Goal: Information Seeking & Learning: Learn about a topic

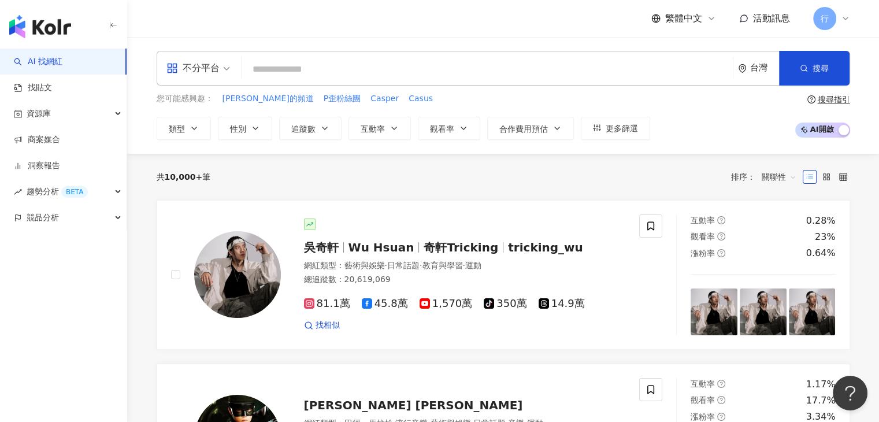
drag, startPoint x: 244, startPoint y: 104, endPoint x: 414, endPoint y: 94, distance: 169.6
click at [414, 94] on div "您可能感興趣： 阿哲的頻道 P歪粉絲團 Casper Casus" at bounding box center [403, 98] width 493 height 13
drag, startPoint x: 233, startPoint y: 96, endPoint x: 230, endPoint y: 103, distance: 7.5
click at [230, 103] on span "阿哲的頻道" at bounding box center [267, 99] width 91 height 12
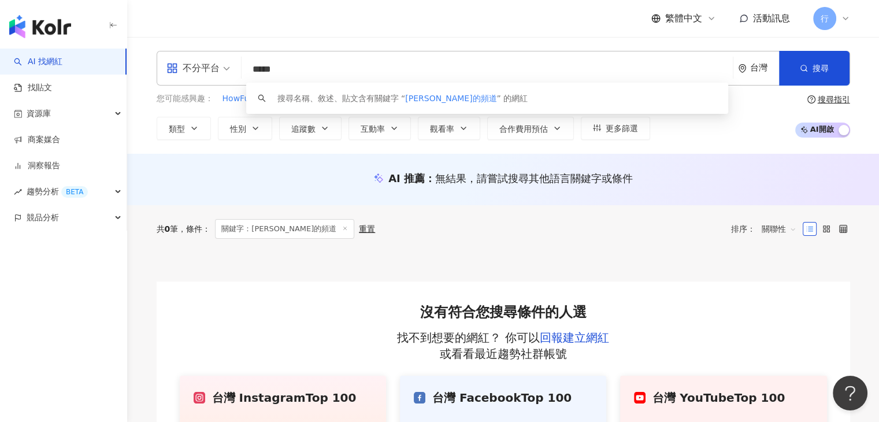
drag, startPoint x: 317, startPoint y: 73, endPoint x: 252, endPoint y: 66, distance: 65.0
click at [252, 66] on input "*****" at bounding box center [487, 69] width 482 height 22
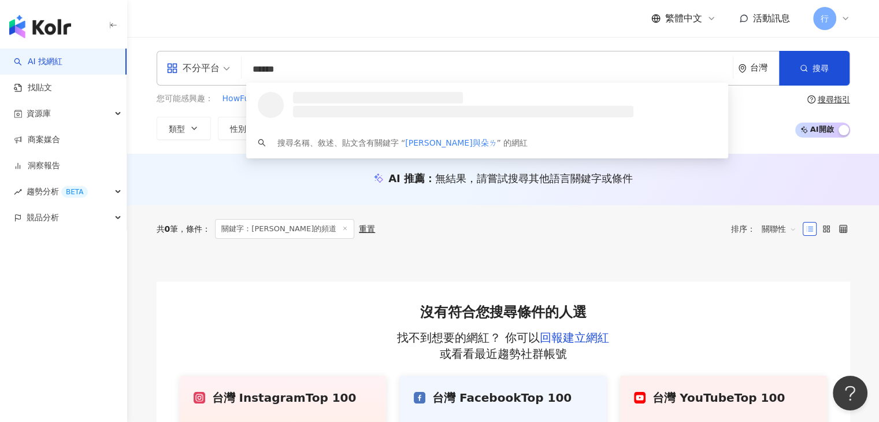
type input "*****"
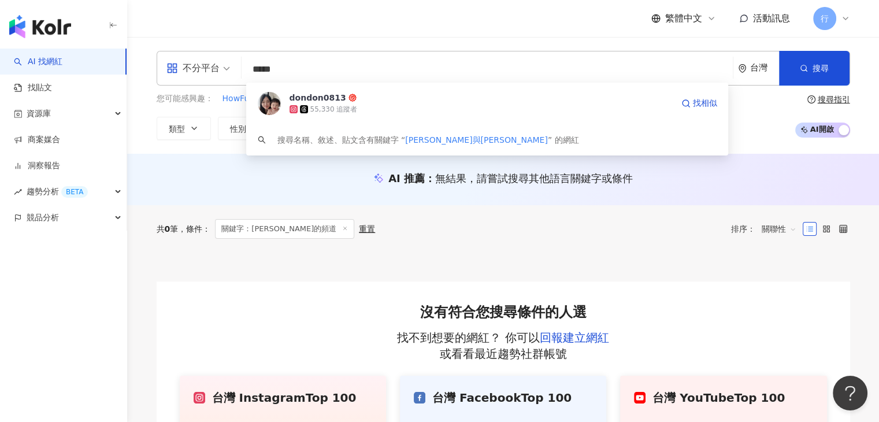
click at [333, 102] on div "dondon0813" at bounding box center [317, 98] width 57 height 12
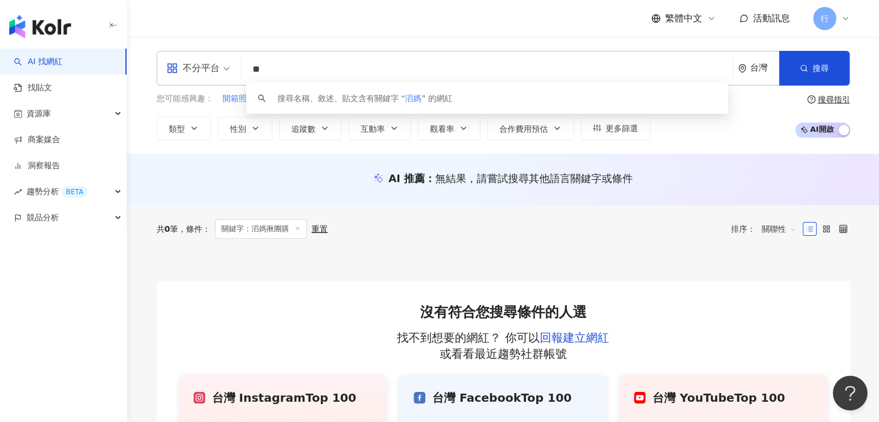
type input "*"
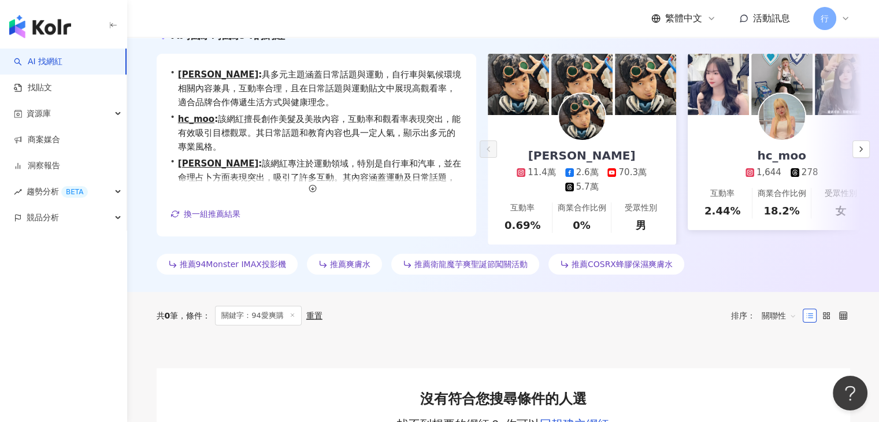
scroll to position [29, 0]
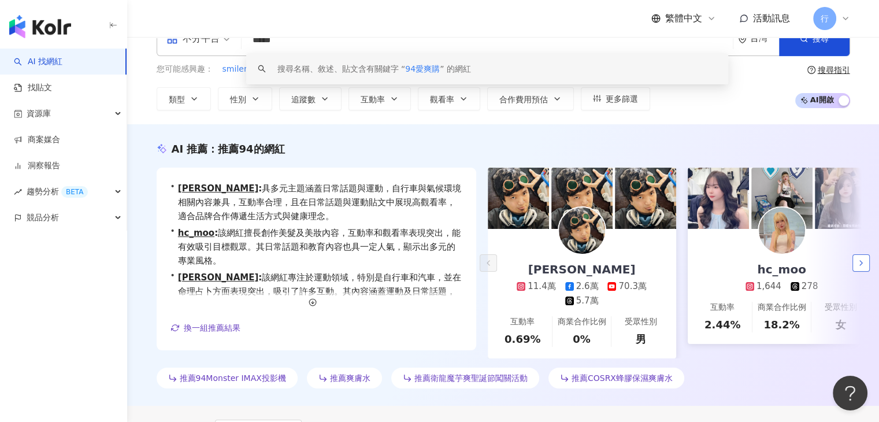
type input "*****"
click at [863, 262] on icon "button" at bounding box center [860, 262] width 9 height 9
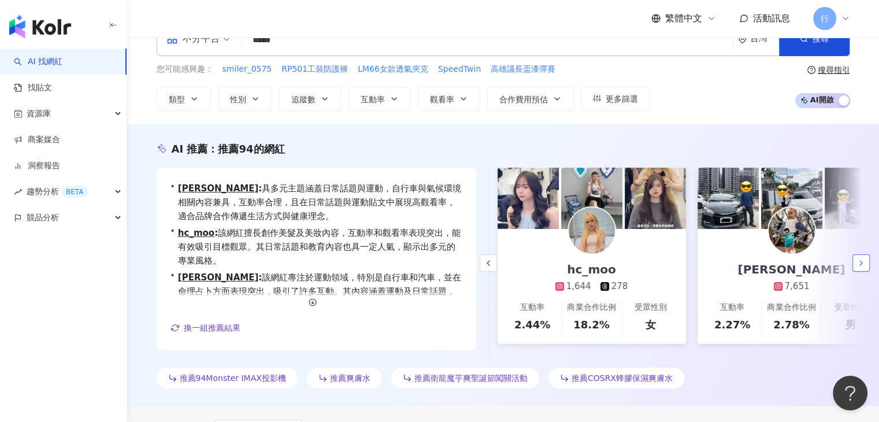
scroll to position [0, 200]
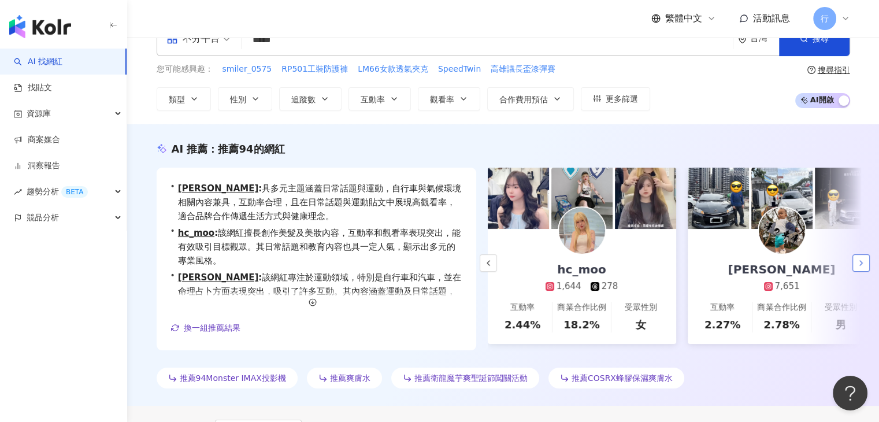
click at [855, 268] on button "button" at bounding box center [860, 262] width 17 height 17
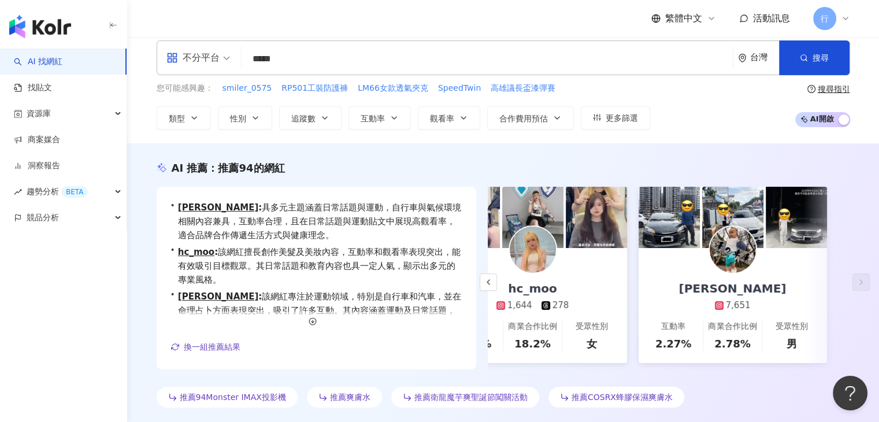
scroll to position [0, 0]
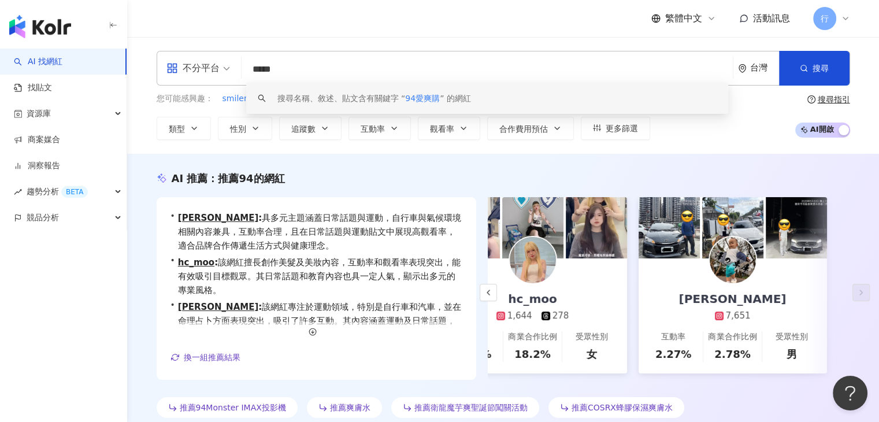
drag, startPoint x: 330, startPoint y: 64, endPoint x: 247, endPoint y: 70, distance: 82.8
click at [247, 70] on input "*****" at bounding box center [487, 69] width 482 height 22
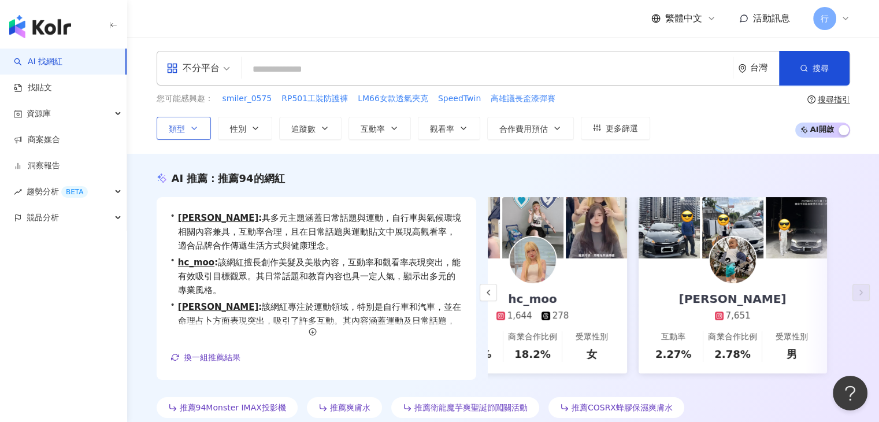
click at [194, 133] on button "類型" at bounding box center [184, 128] width 54 height 23
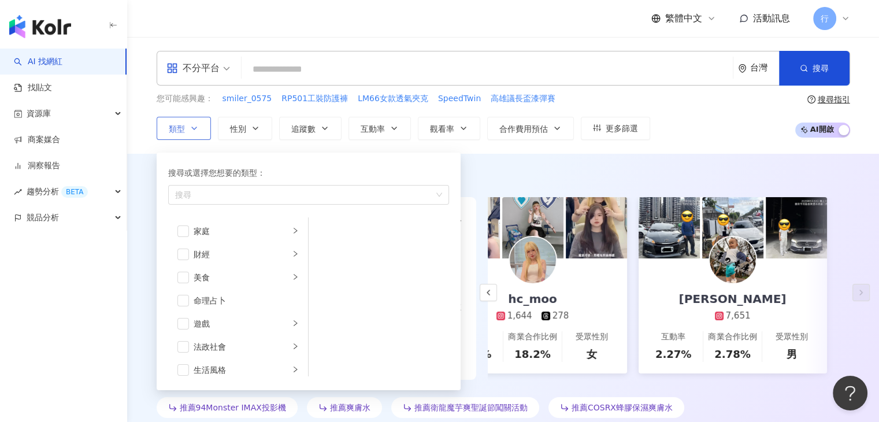
scroll to position [58, 0]
click at [291, 286] on li "家庭" at bounding box center [237, 288] width 135 height 23
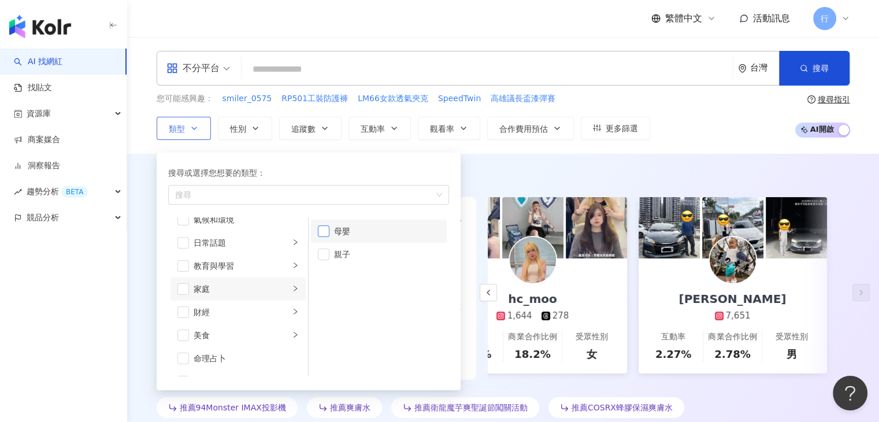
click at [322, 235] on span "button" at bounding box center [324, 231] width 12 height 12
click at [320, 255] on span "button" at bounding box center [324, 254] width 12 height 12
click at [335, 167] on div "搜尋或選擇您想要的類型：" at bounding box center [308, 172] width 281 height 13
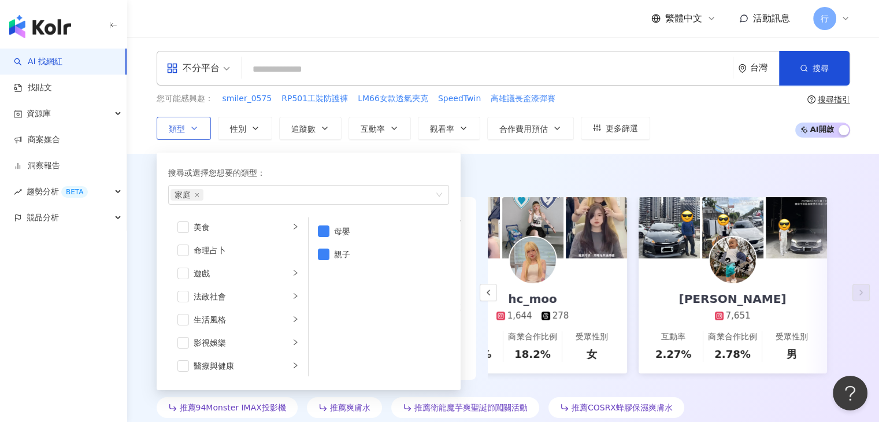
scroll to position [173, 0]
click at [489, 160] on div "AI 推薦 ： 推薦94的網紅 • 黃小潔 : 具多元主題涵蓋日常話題與運動，自行車與氣候環境相關內容兼具，互動率合理，且在日常話題與運動貼文中展現高觀看率，…" at bounding box center [502, 294] width 751 height 281
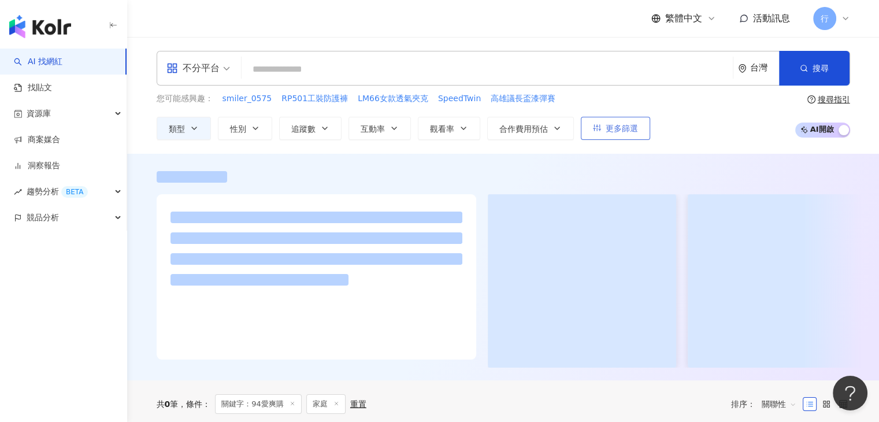
click at [597, 125] on icon "button" at bounding box center [597, 128] width 8 height 8
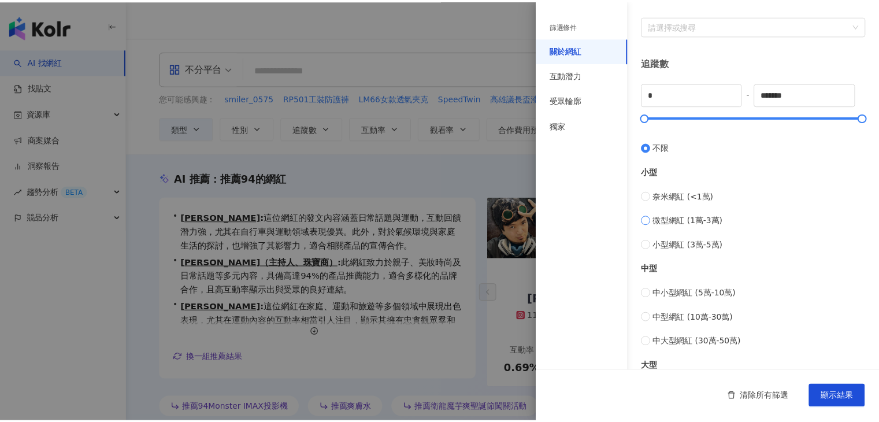
scroll to position [289, 0]
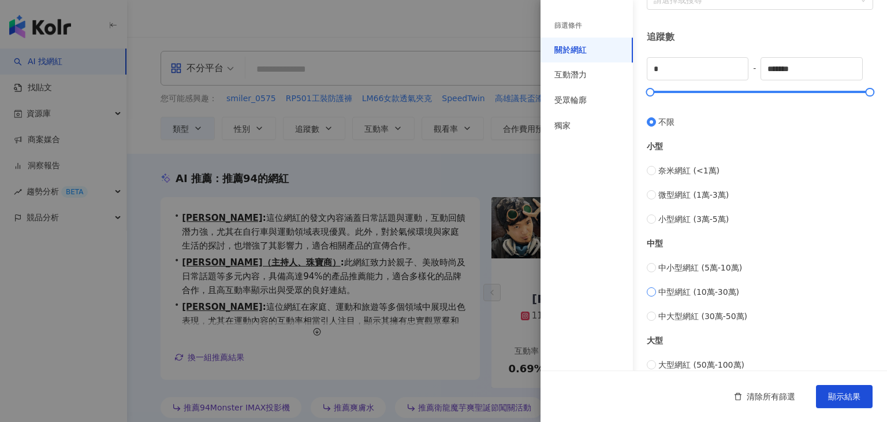
type input "******"
click at [522, 170] on div at bounding box center [443, 211] width 887 height 422
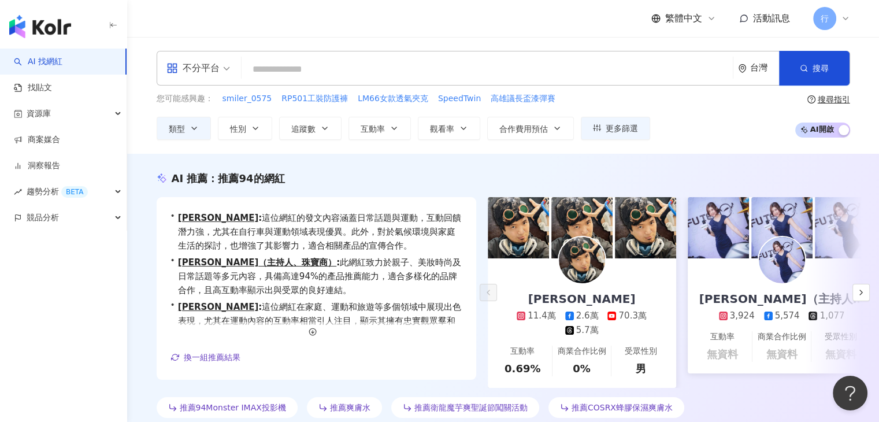
scroll to position [0, 0]
click at [578, 77] on input "search" at bounding box center [487, 69] width 482 height 22
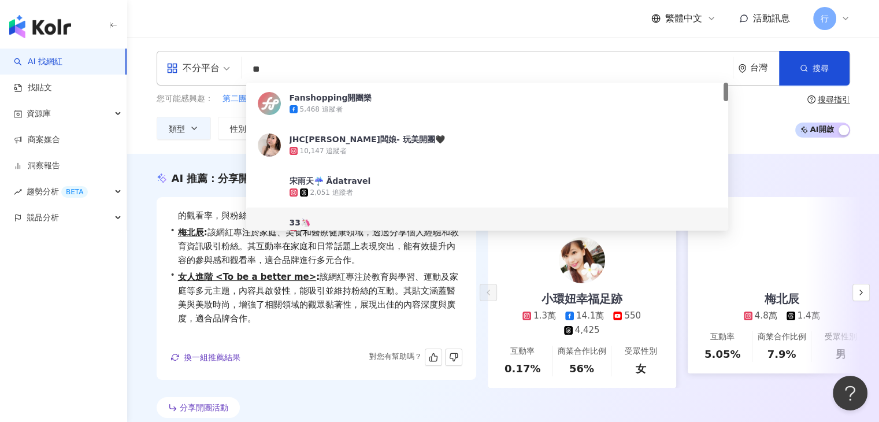
scroll to position [55, 0]
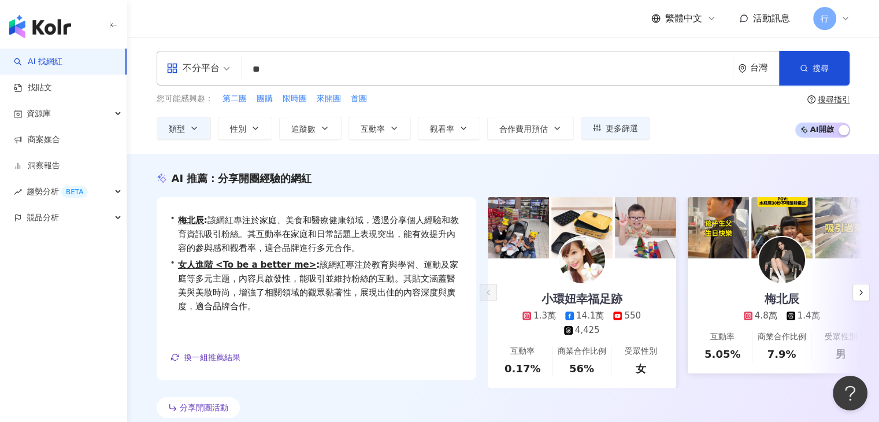
click at [622, 41] on div "不分平台 開團 ** 台灣 搜尋 5443994a-e4ca-4206-b0a4-da1706a1878d f637fe1c-25ba-4aec-855d-0…" at bounding box center [502, 95] width 751 height 117
click at [862, 294] on icon "button" at bounding box center [860, 292] width 9 height 9
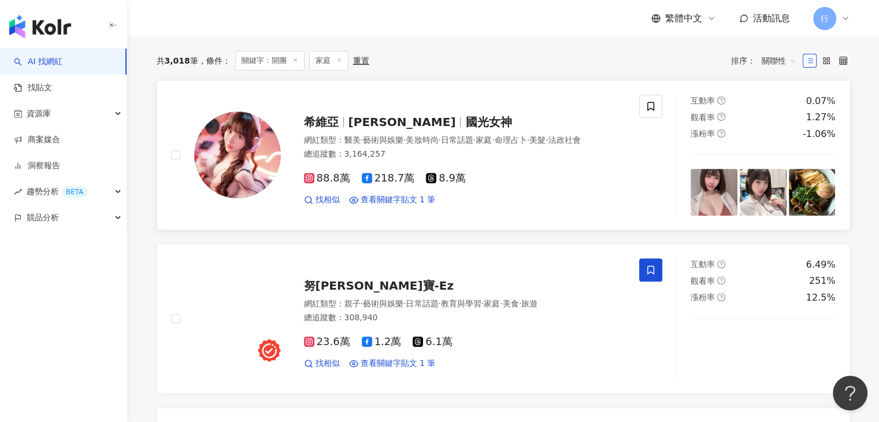
scroll to position [404, 0]
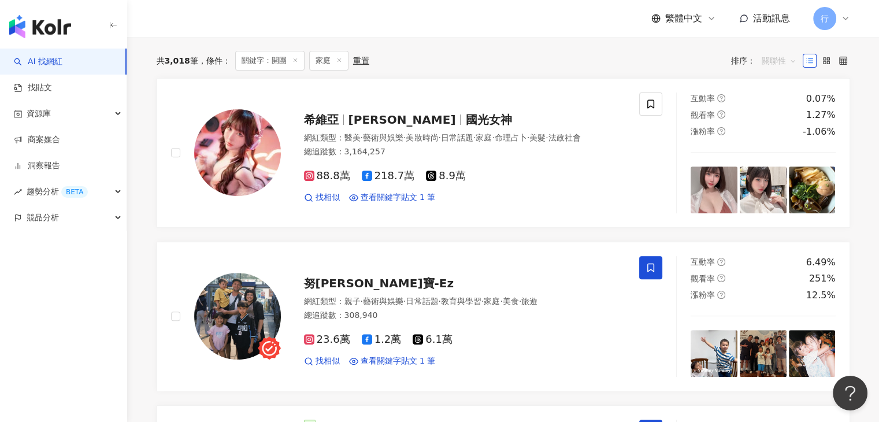
click at [783, 68] on span "關聯性" at bounding box center [778, 60] width 35 height 18
click at [618, 228] on link "希維亞 sylvia 國光女神 網紅類型 ： 醫美 · 藝術與娛樂 · 美妝時尚 · 日常話題 · 家庭 · 命理占卜 · 美髮 · 法政社會 總追蹤數 ： …" at bounding box center [503, 153] width 693 height 150
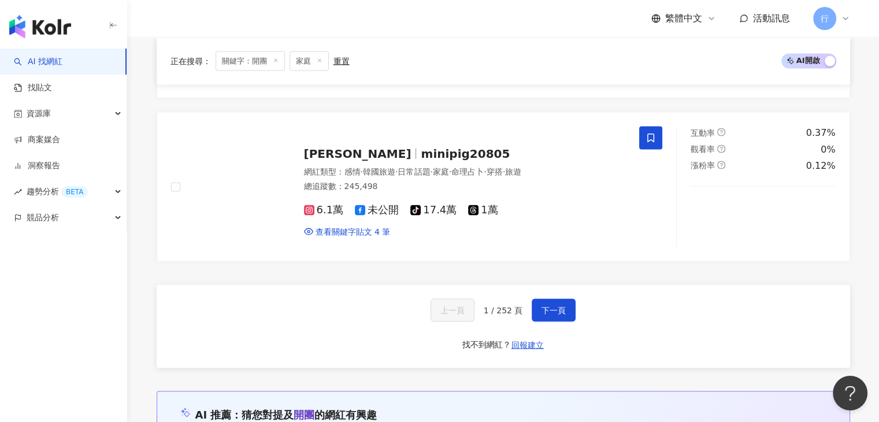
scroll to position [2253, 0]
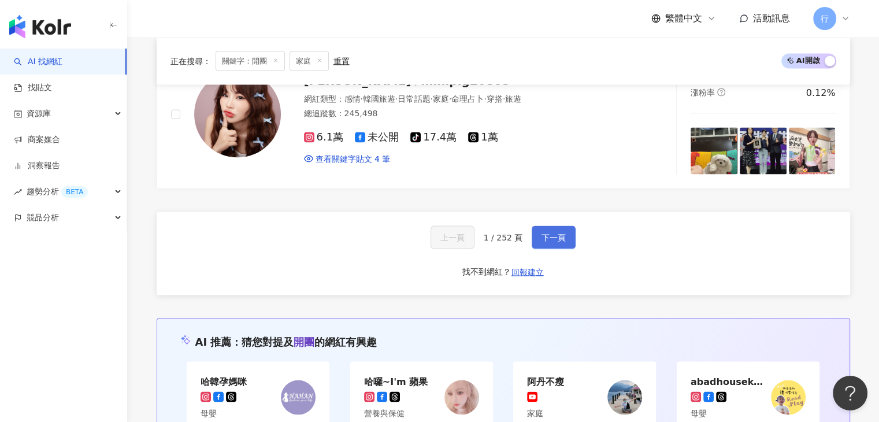
click at [563, 247] on button "下一頁" at bounding box center [553, 237] width 44 height 23
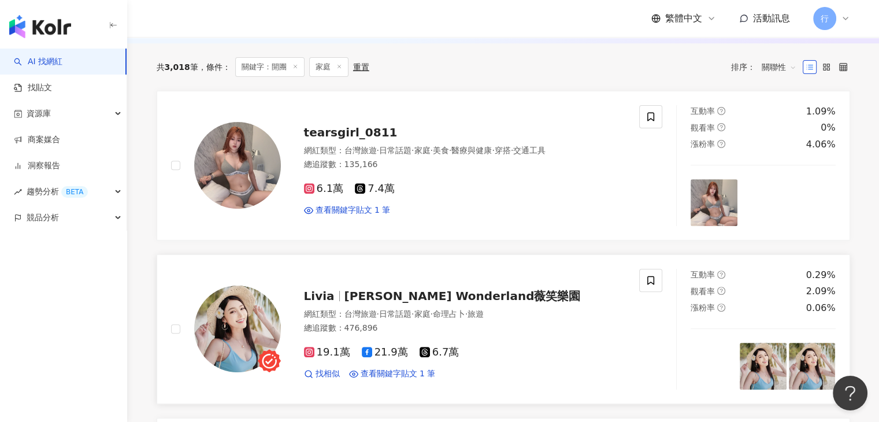
scroll to position [242, 0]
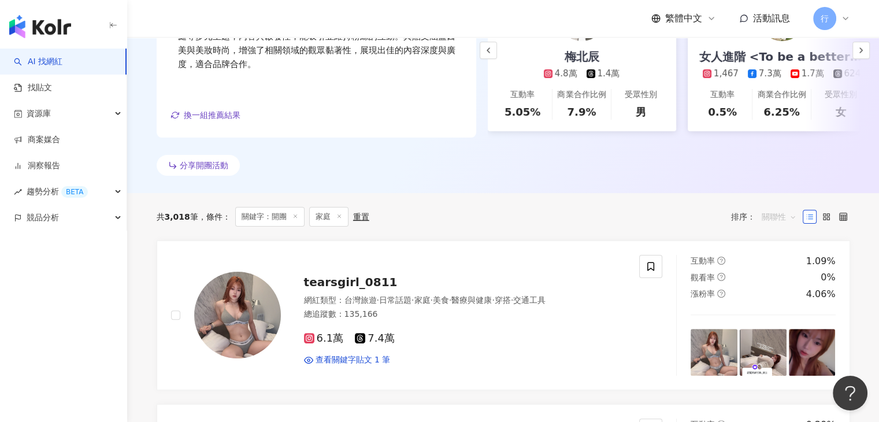
click at [791, 224] on span "關聯性" at bounding box center [778, 216] width 35 height 18
click at [773, 267] on div "追蹤數" at bounding box center [778, 268] width 29 height 13
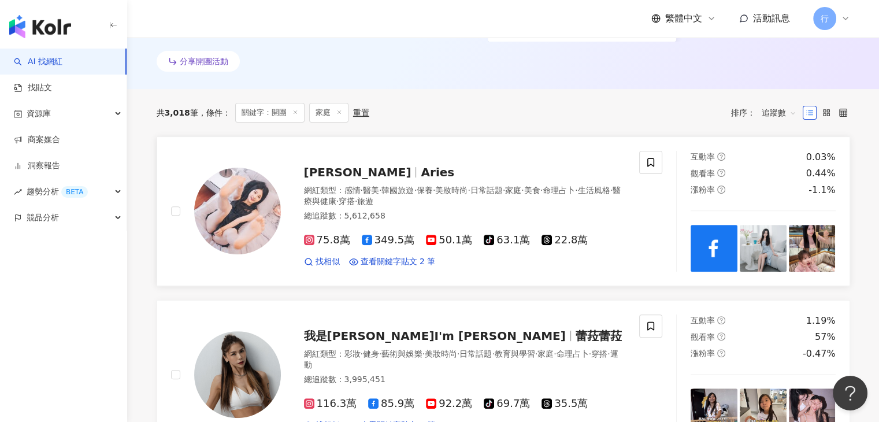
scroll to position [347, 0]
click at [790, 121] on span "追蹤數" at bounding box center [778, 112] width 35 height 18
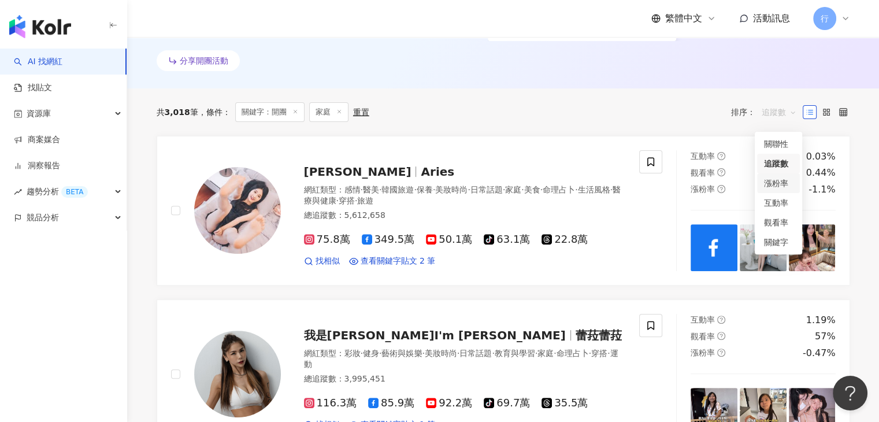
click at [782, 182] on div "漲粉率" at bounding box center [778, 183] width 29 height 13
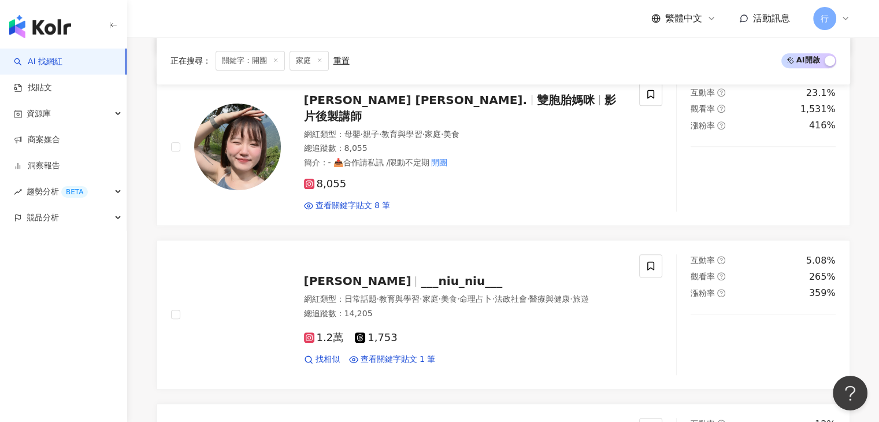
scroll to position [289, 0]
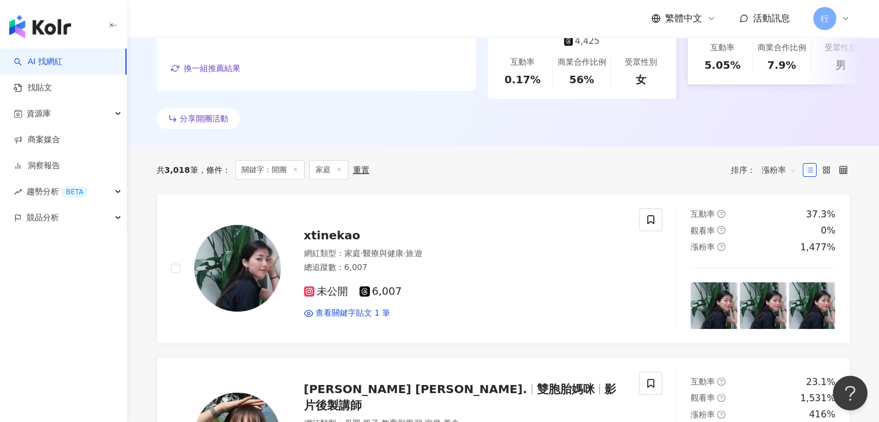
click at [784, 174] on span "漲粉率" at bounding box center [778, 170] width 35 height 18
click at [779, 259] on div "互動率" at bounding box center [778, 260] width 29 height 13
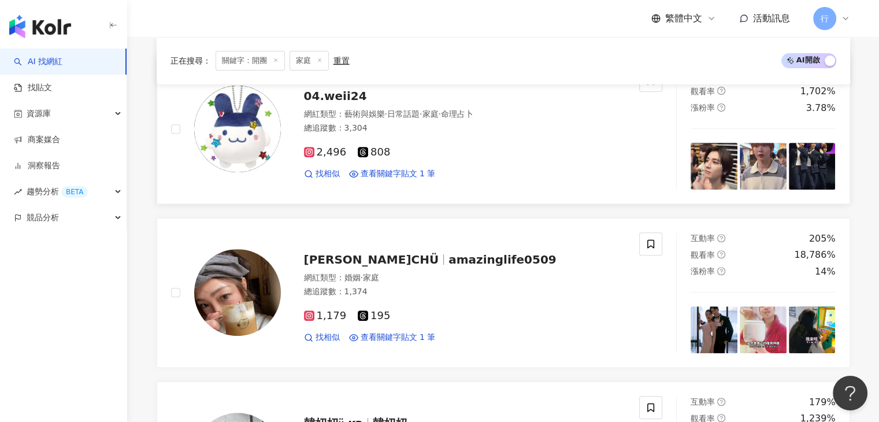
scroll to position [231, 0]
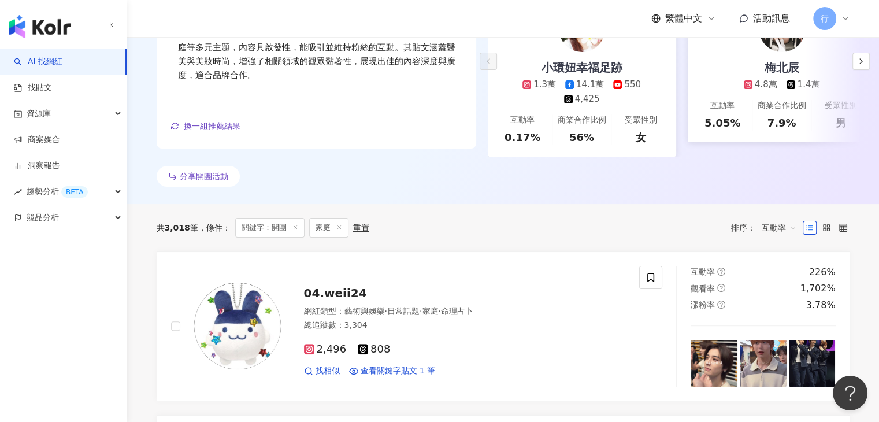
click at [784, 236] on span "互動率" at bounding box center [778, 227] width 35 height 18
click at [572, 276] on div "04.weii24 網紅類型 ： 藝術與娛樂 · 日常話題 · 家庭 · 命理占卜 總追蹤數 ： 3,304 2,496 808 找相似 查看關鍵字貼文 1 筆" at bounding box center [405, 326] width 468 height 121
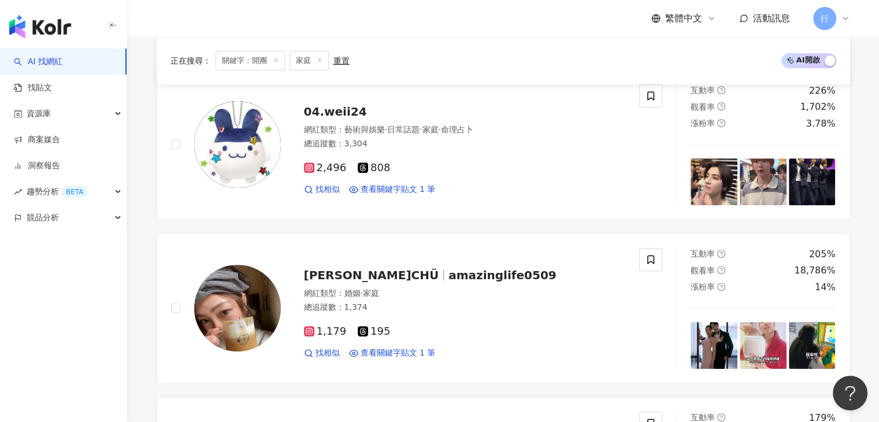
scroll to position [289, 0]
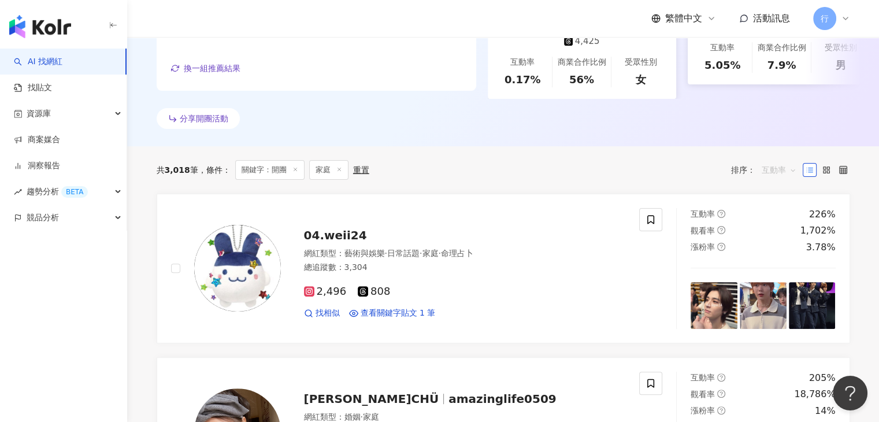
click at [793, 179] on span "互動率" at bounding box center [778, 170] width 35 height 18
click at [783, 216] on div "追蹤數" at bounding box center [778, 221] width 29 height 13
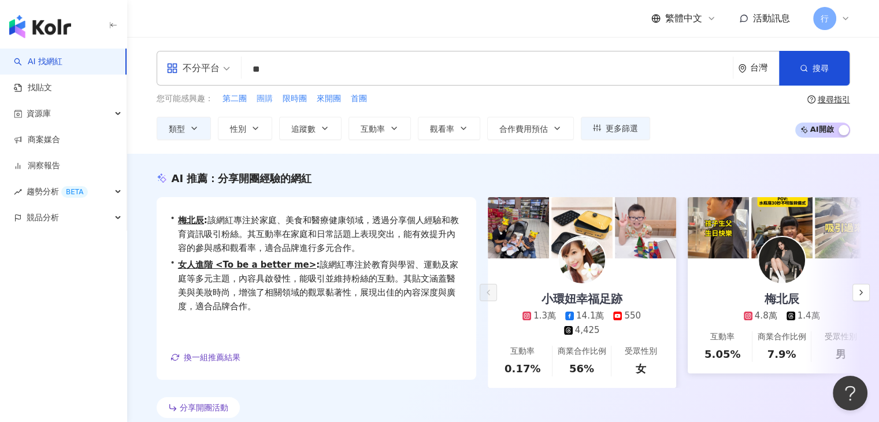
click at [268, 104] on span "團購" at bounding box center [264, 99] width 16 height 12
type input "**"
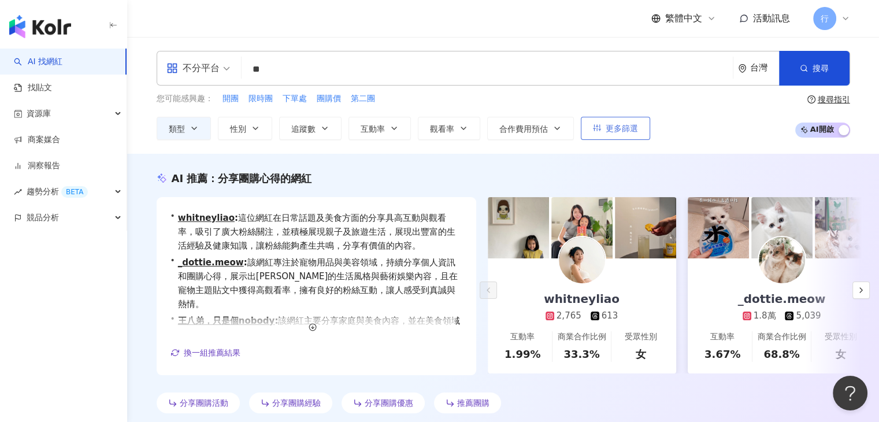
click at [608, 128] on span "更多篩選" at bounding box center [621, 128] width 32 height 9
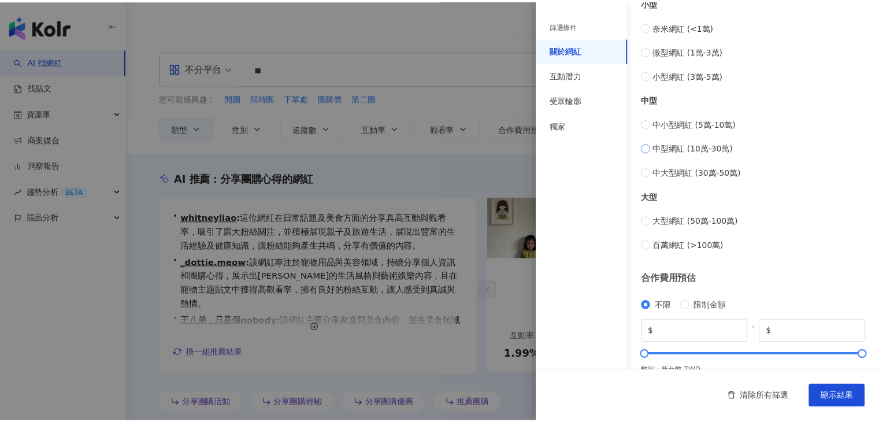
scroll to position [449, 0]
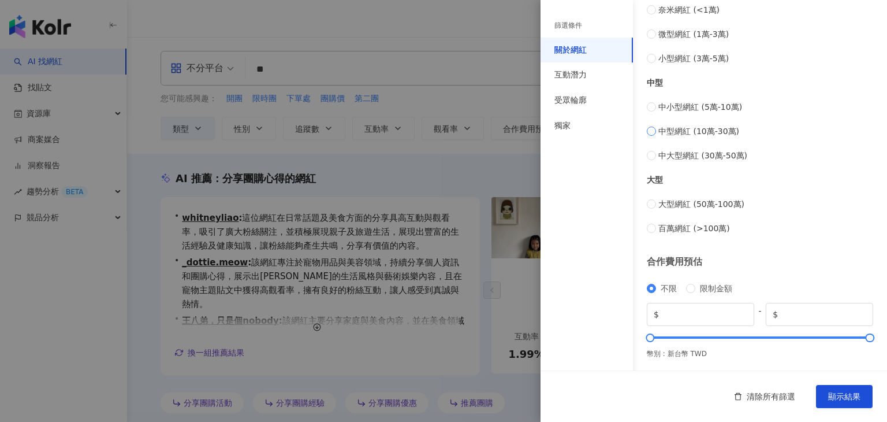
type input "******"
click at [861, 398] on button "顯示結果" at bounding box center [844, 396] width 57 height 23
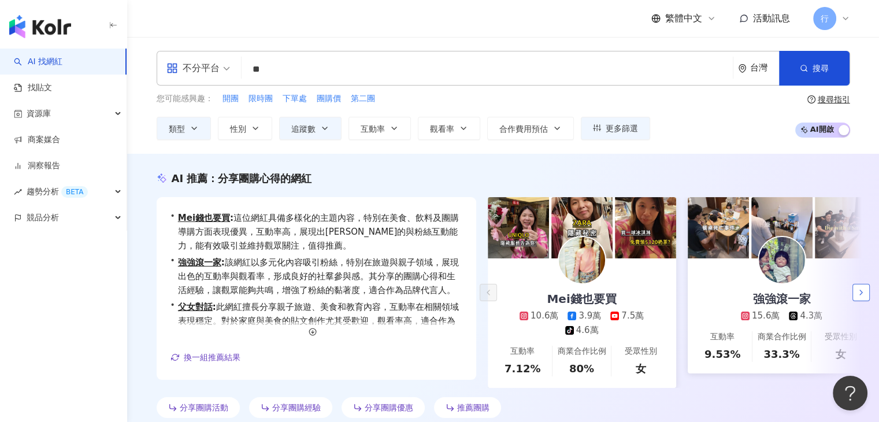
click at [859, 293] on icon "button" at bounding box center [860, 292] width 9 height 9
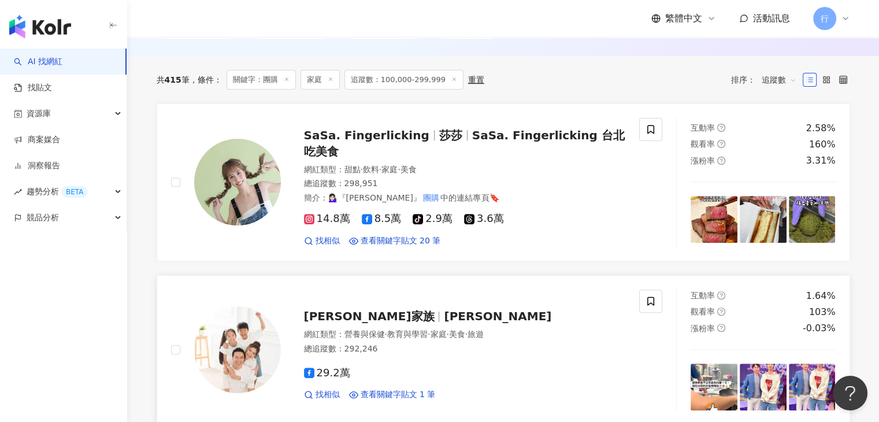
scroll to position [404, 0]
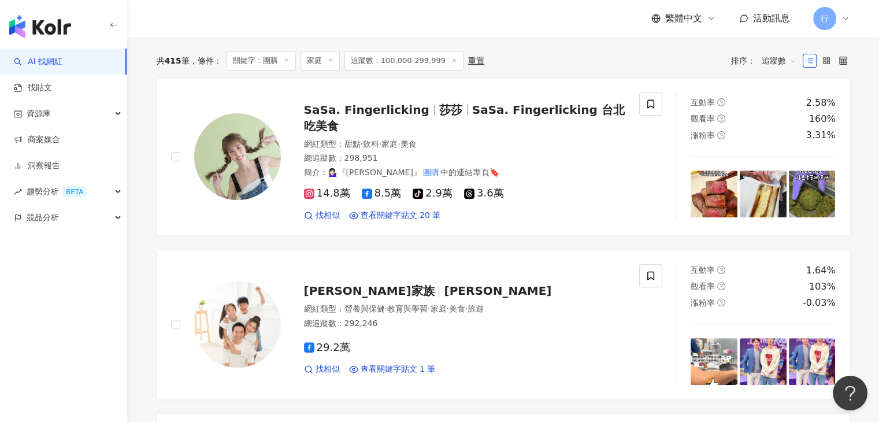
click at [317, 64] on span "家庭" at bounding box center [319, 61] width 39 height 20
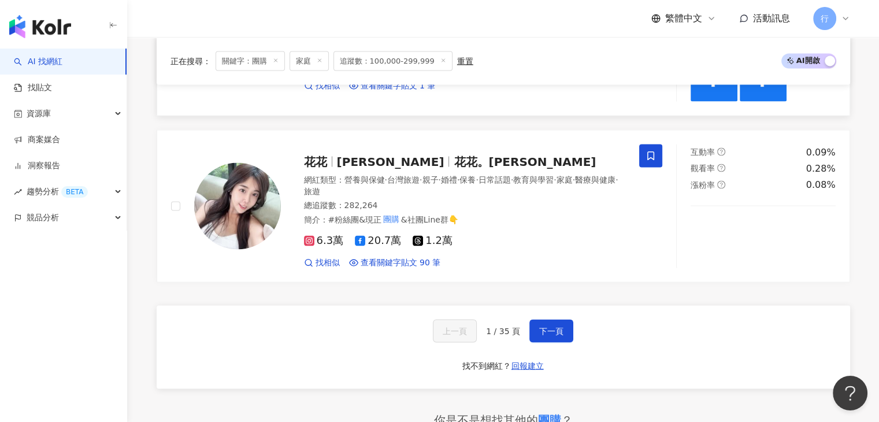
scroll to position [2310, 0]
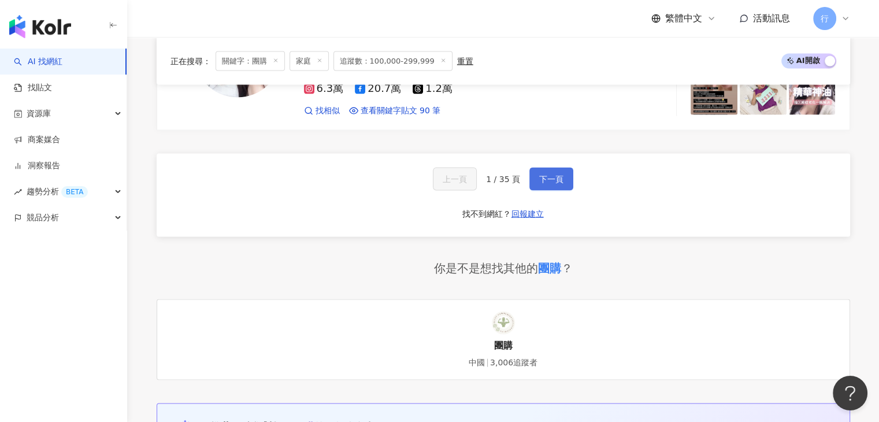
click at [538, 183] on button "下一頁" at bounding box center [551, 179] width 44 height 23
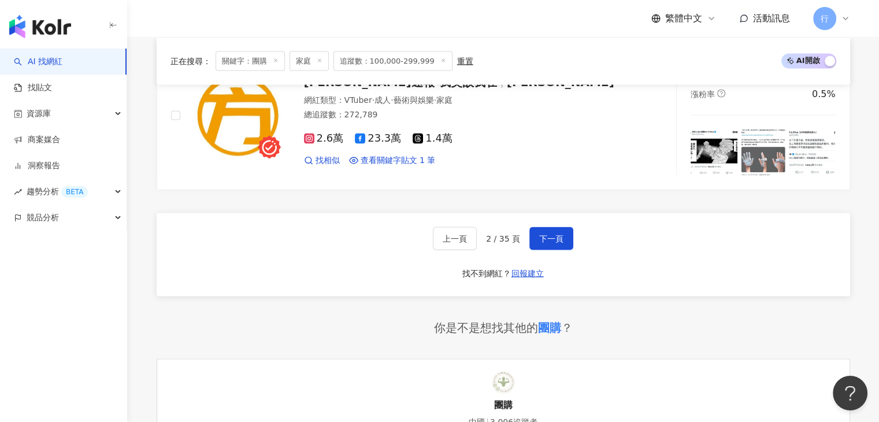
scroll to position [2239, 0]
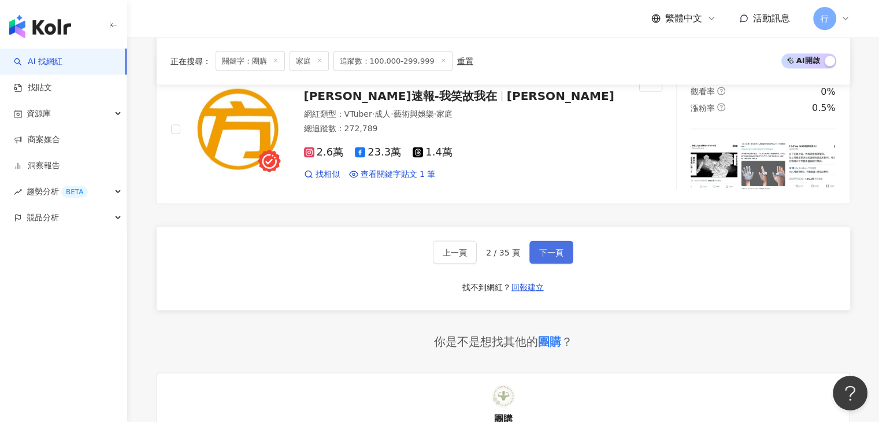
click at [554, 248] on span "下一頁" at bounding box center [551, 252] width 24 height 9
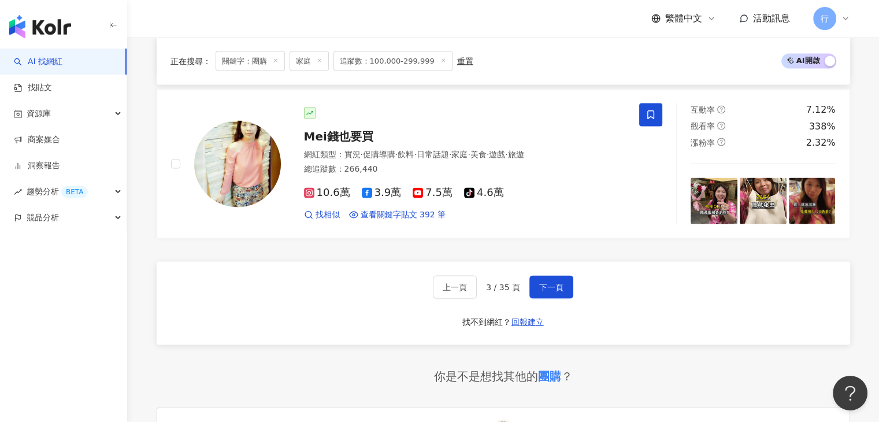
scroll to position [2297, 0]
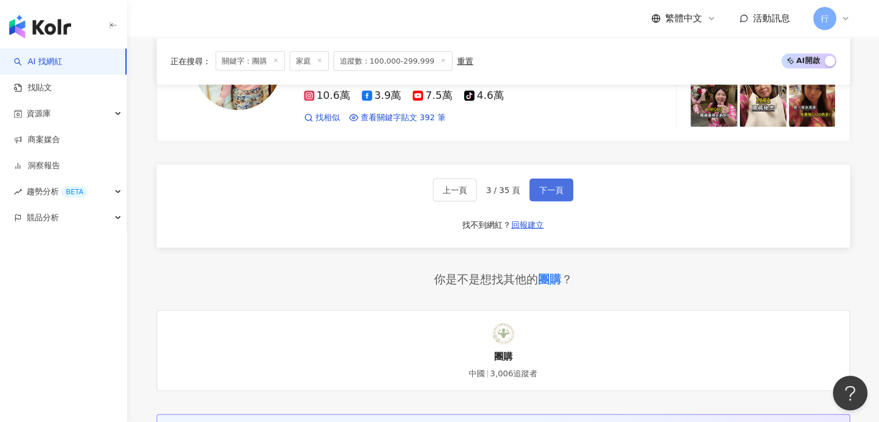
click at [540, 189] on span "下一頁" at bounding box center [551, 189] width 24 height 9
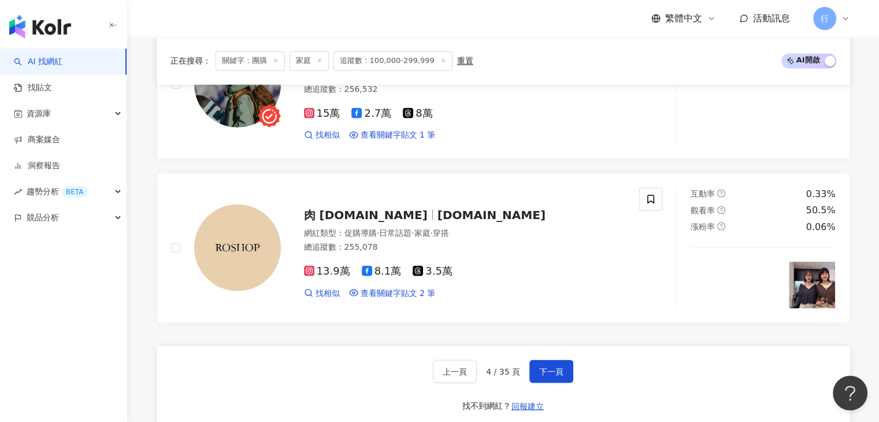
scroll to position [2186, 0]
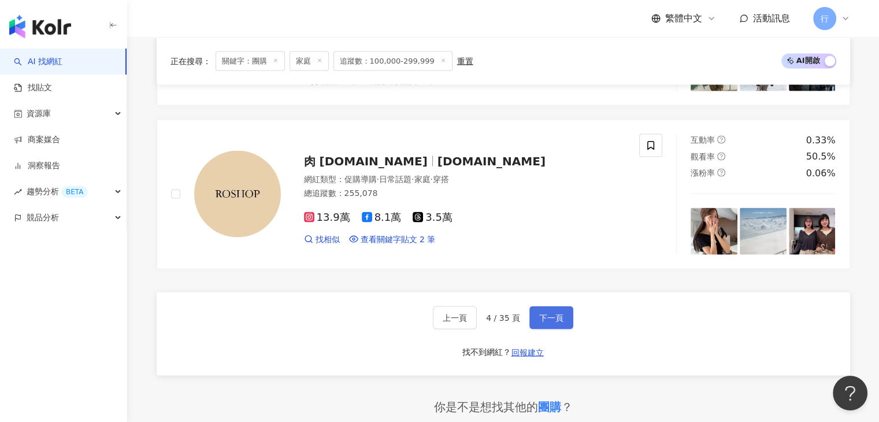
click at [545, 312] on span "下一頁" at bounding box center [551, 316] width 24 height 9
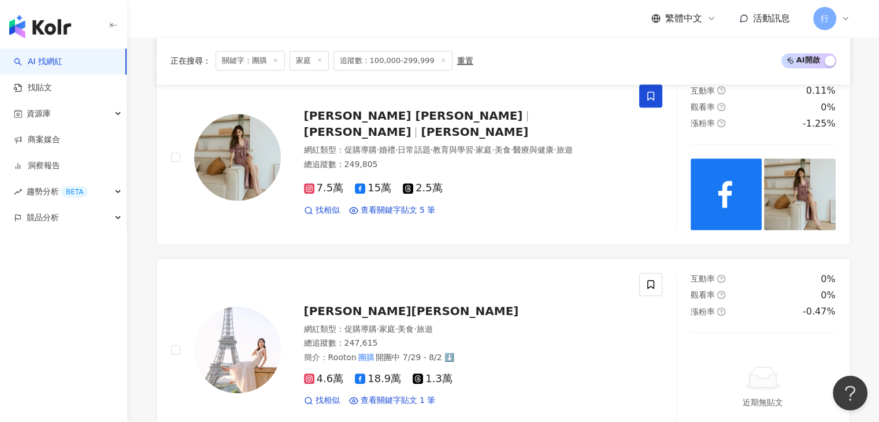
scroll to position [1319, 0]
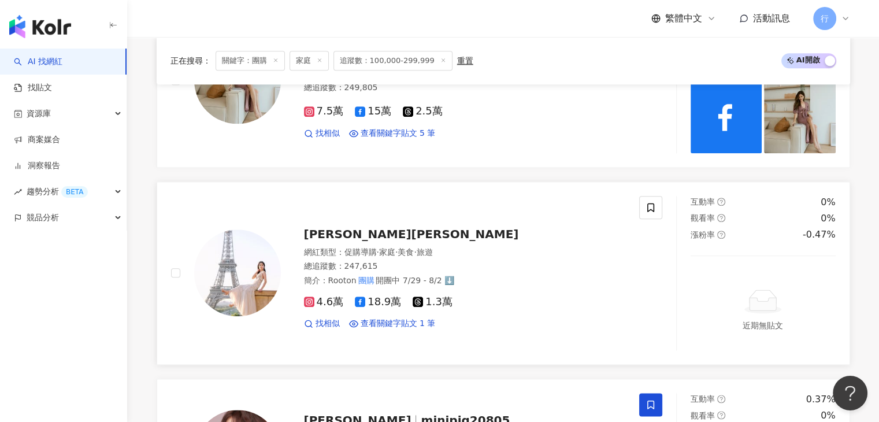
drag, startPoint x: 347, startPoint y: 232, endPoint x: 633, endPoint y: 224, distance: 286.6
click at [633, 224] on div "Jenny珍妮 網紅類型 ： 促購導購 · 家庭 · 美食 · 旅遊 總追蹤數 ： 247,615 簡介 ： Rooton 團購 開團中 7/29 - 8/2…" at bounding box center [405, 273] width 468 height 154
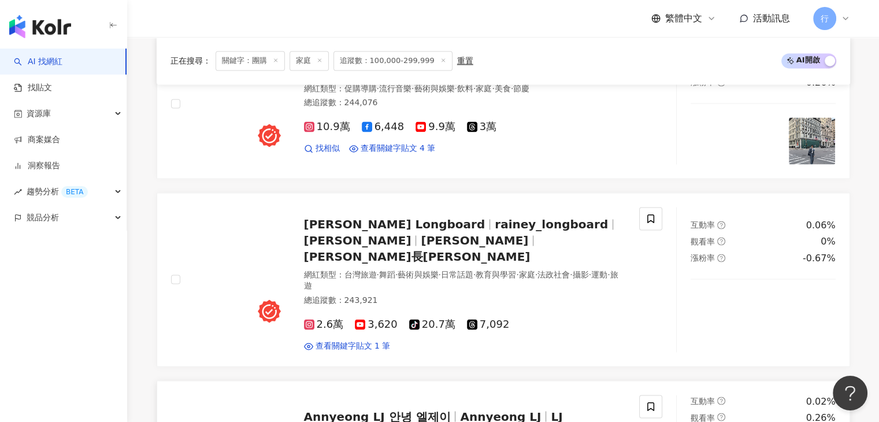
scroll to position [1724, 0]
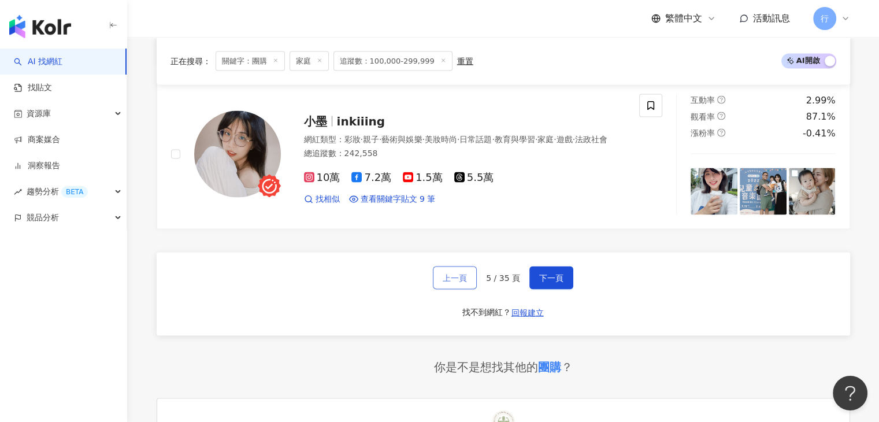
scroll to position [2359, 0]
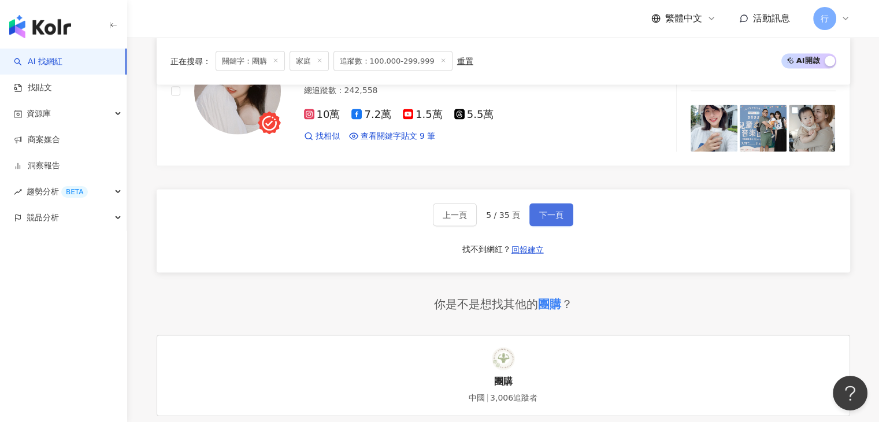
click at [534, 203] on button "下一頁" at bounding box center [551, 214] width 44 height 23
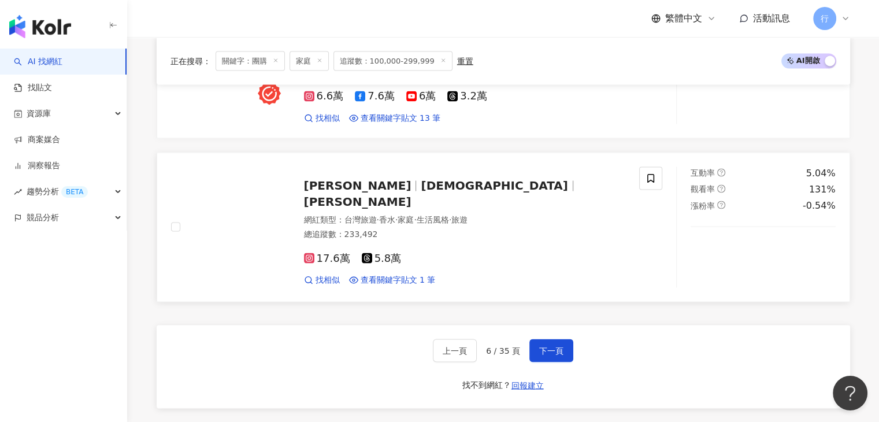
scroll to position [2218, 0]
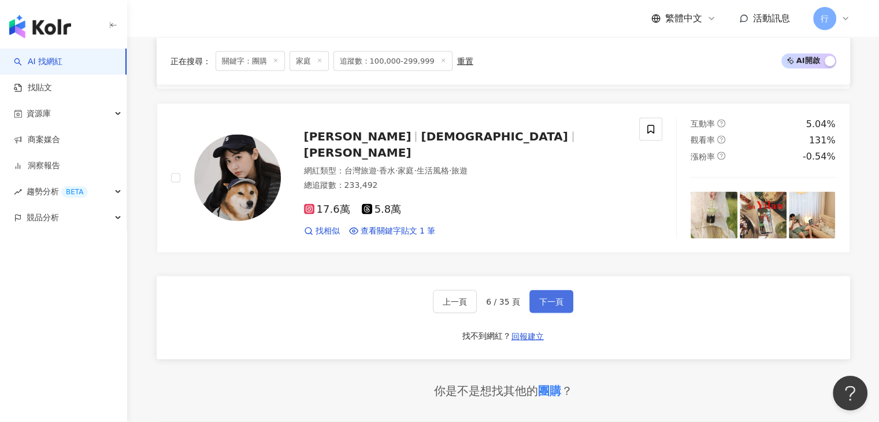
click at [548, 299] on span "下一頁" at bounding box center [551, 301] width 24 height 9
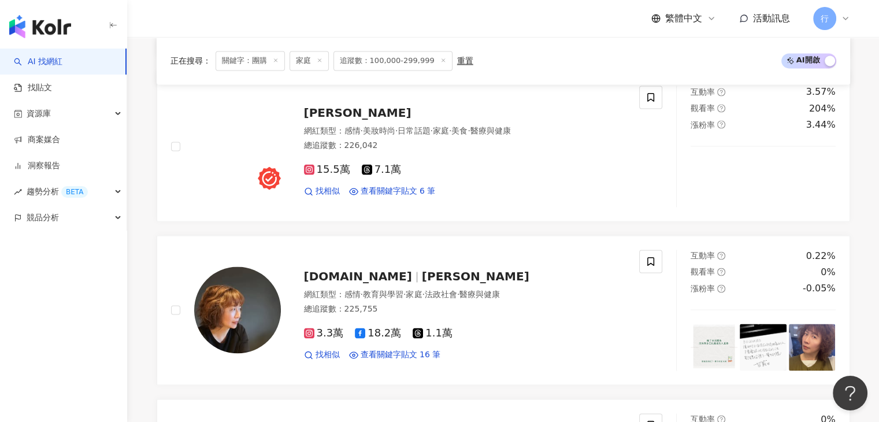
scroll to position [2263, 0]
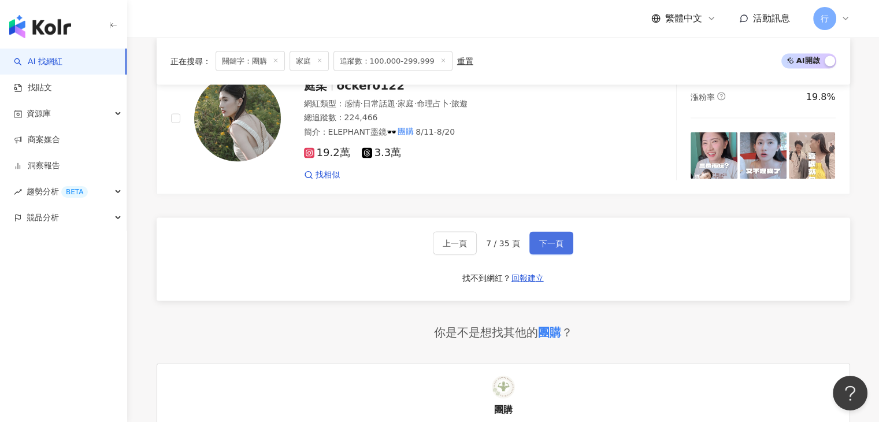
click at [549, 248] on span "下一頁" at bounding box center [551, 243] width 24 height 9
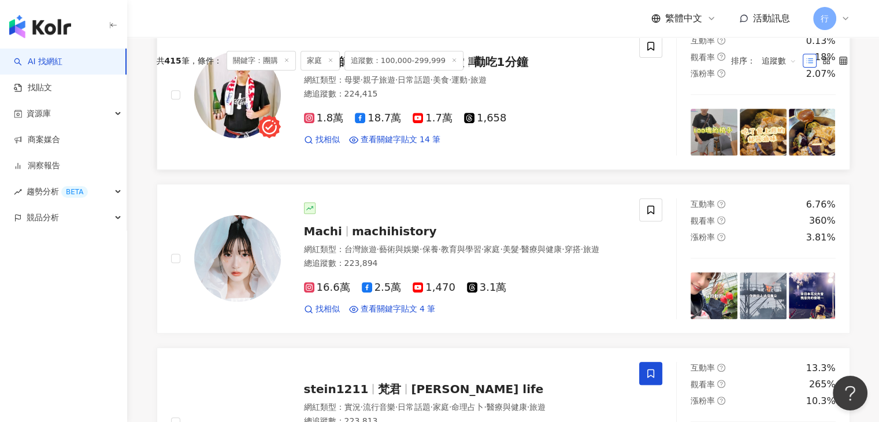
scroll to position [231, 0]
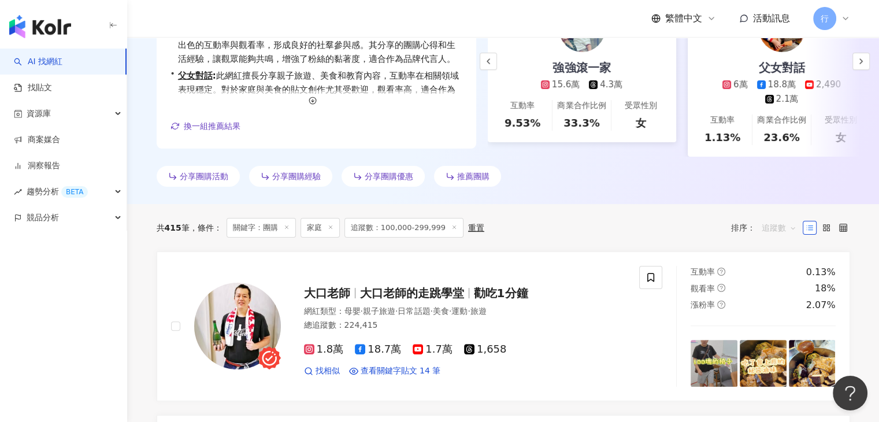
click at [791, 237] on span "追蹤數" at bounding box center [778, 227] width 35 height 18
click at [777, 319] on div "互動率" at bounding box center [778, 318] width 29 height 13
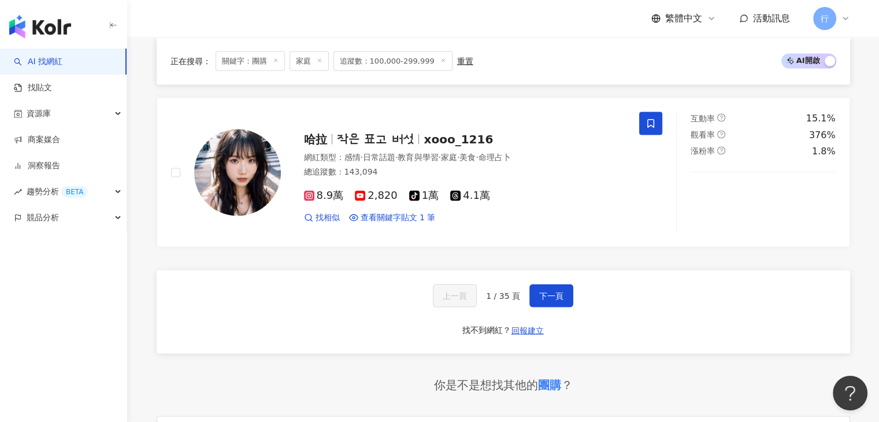
scroll to position [2181, 0]
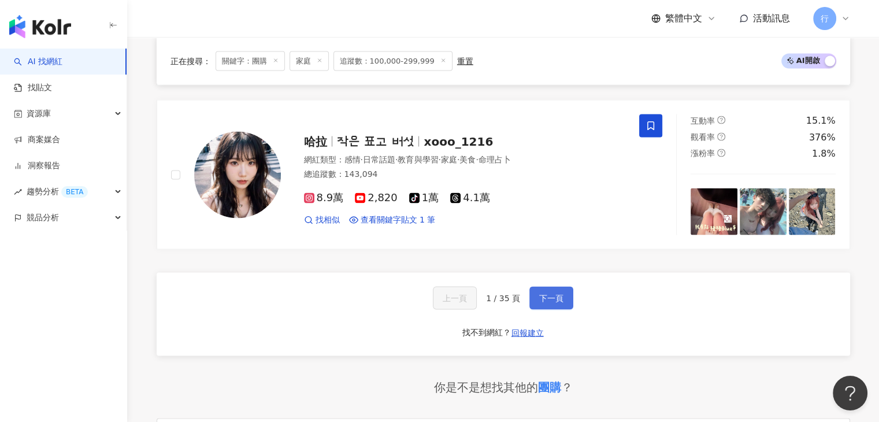
click at [552, 302] on span "下一頁" at bounding box center [551, 297] width 24 height 9
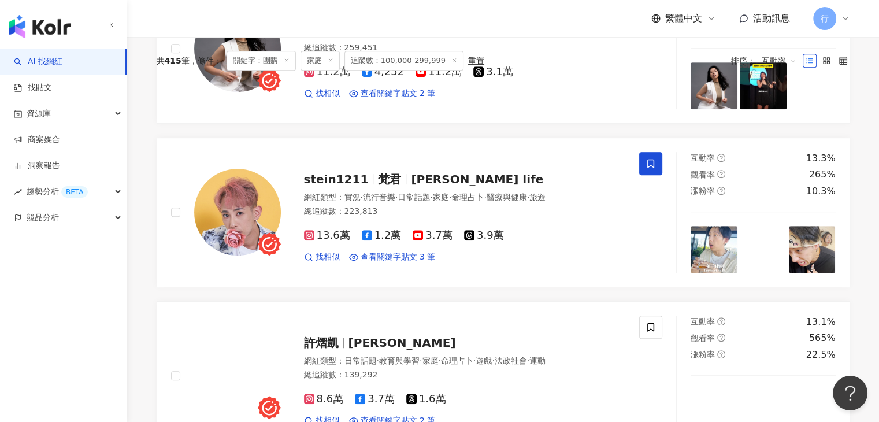
scroll to position [333, 0]
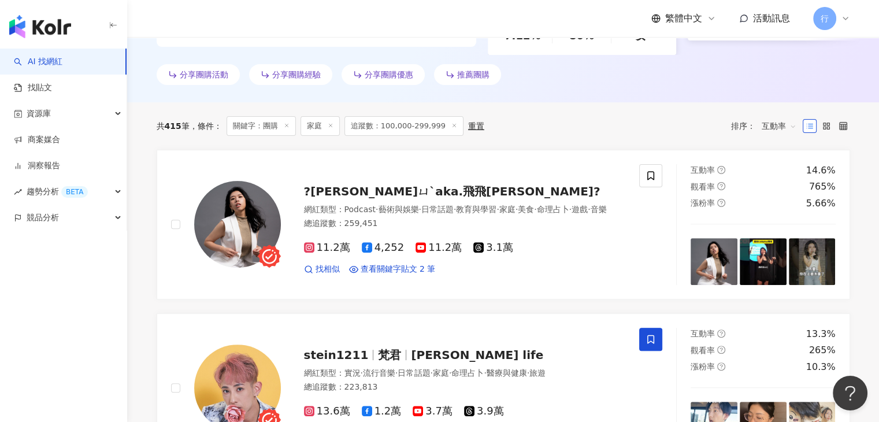
click at [788, 133] on span "互動率" at bounding box center [778, 126] width 35 height 18
click at [779, 255] on div "關鍵字" at bounding box center [778, 256] width 29 height 13
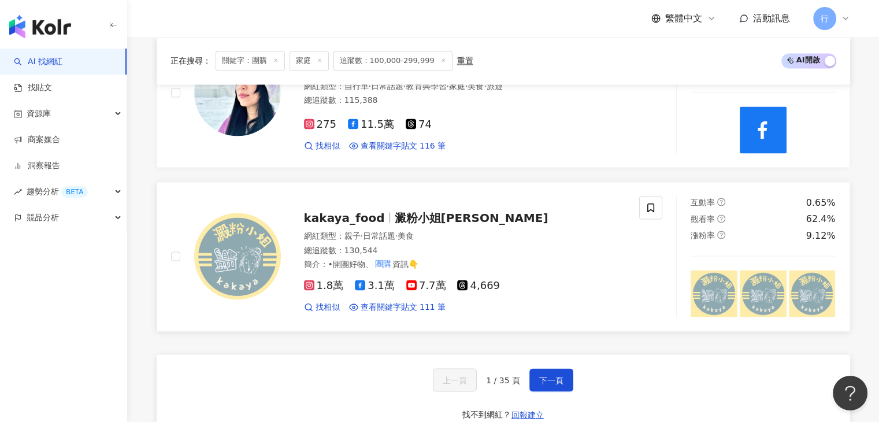
scroll to position [2137, 0]
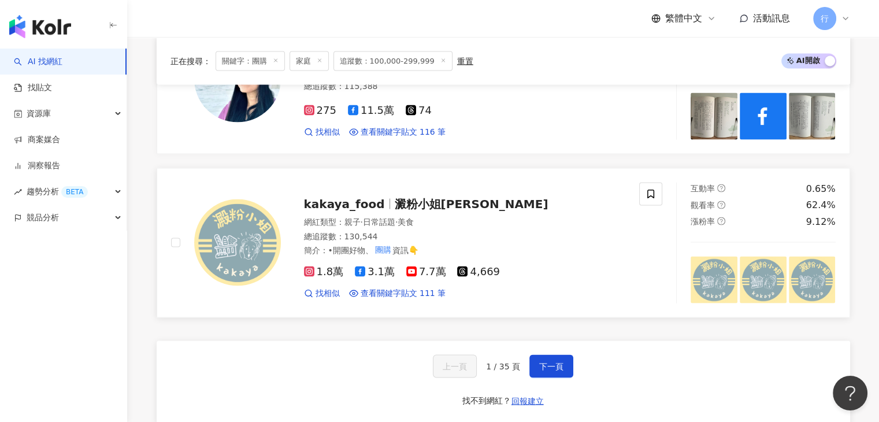
drag, startPoint x: 419, startPoint y: 190, endPoint x: 519, endPoint y: 174, distance: 101.2
click at [519, 182] on div "kakaya_food 澱粉小姐kakaya 網紅類型 ： 親子 · 日常話題 · 美食 總追蹤數 ： 130,544 簡介 ： •開團好物、 團購 資訊👇 …" at bounding box center [405, 242] width 468 height 121
click at [557, 361] on span "下一頁" at bounding box center [551, 365] width 24 height 9
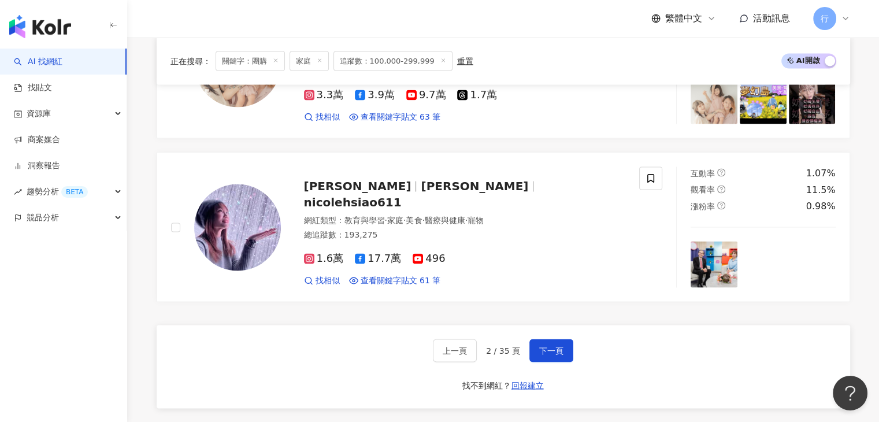
scroll to position [2138, 0]
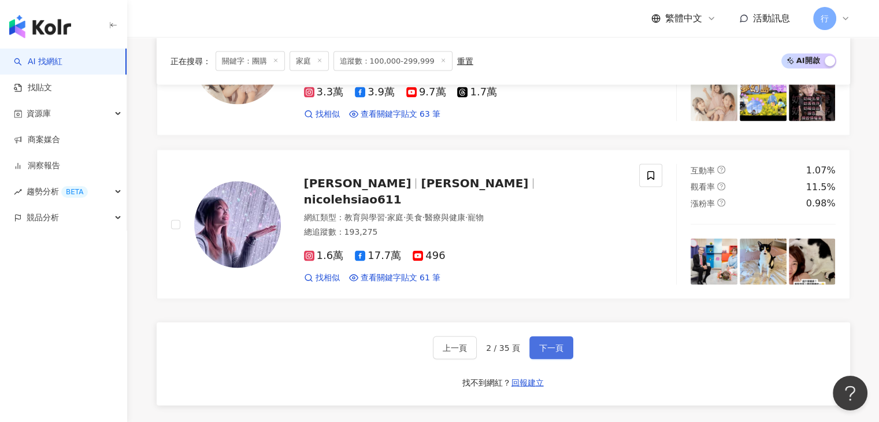
click at [535, 356] on button "下一頁" at bounding box center [551, 347] width 44 height 23
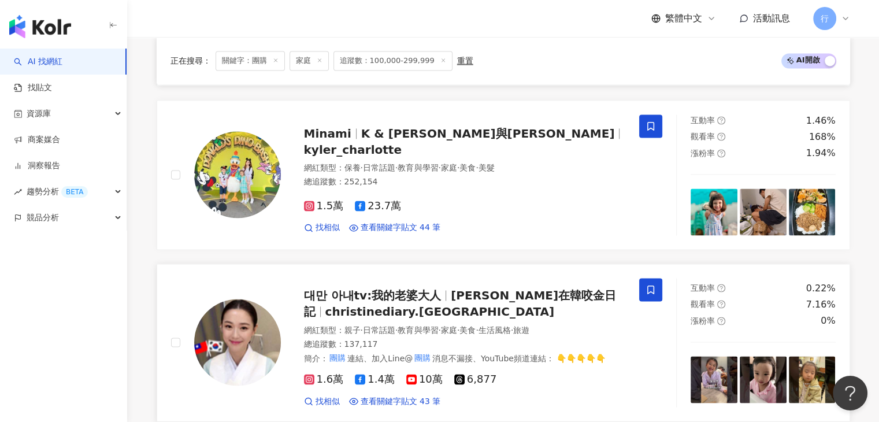
scroll to position [2274, 0]
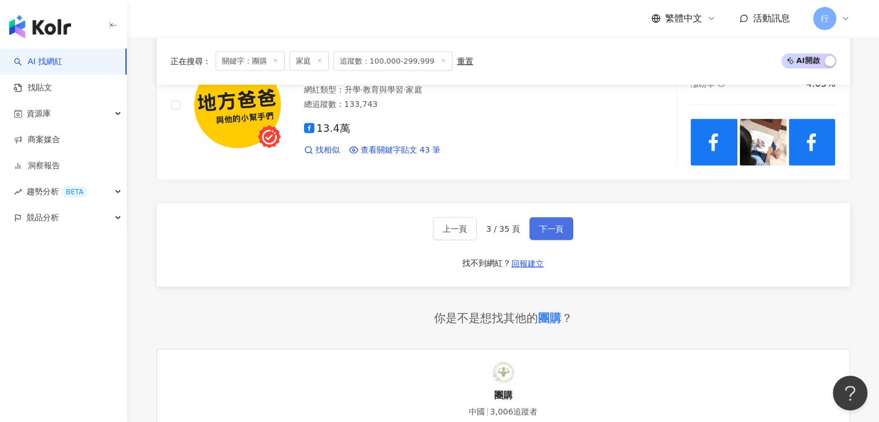
click at [553, 240] on button "下一頁" at bounding box center [551, 228] width 44 height 23
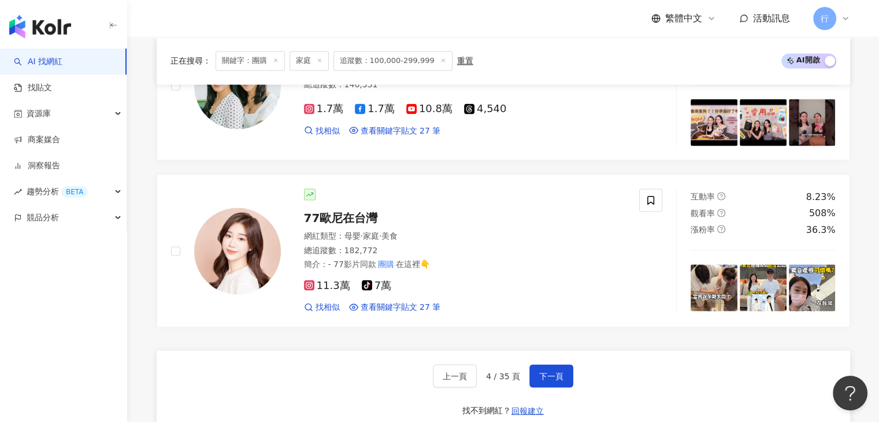
scroll to position [2137, 0]
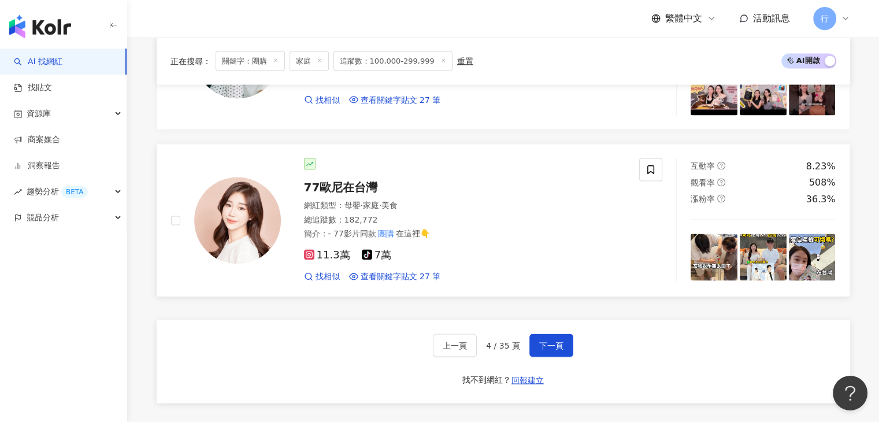
click at [364, 194] on span "77歐尼在台灣" at bounding box center [341, 187] width 74 height 14
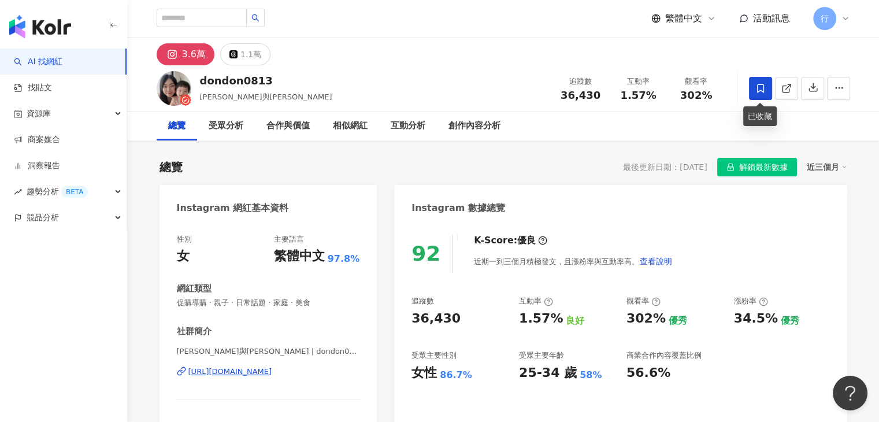
click at [762, 90] on icon at bounding box center [760, 88] width 7 height 9
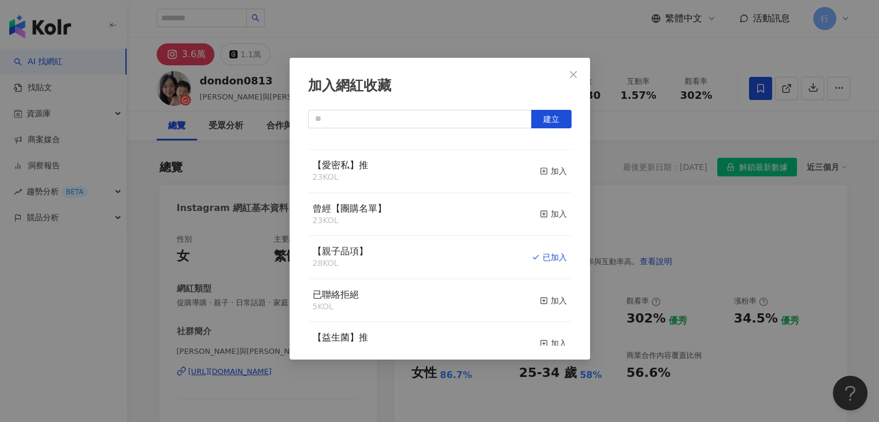
scroll to position [986, 0]
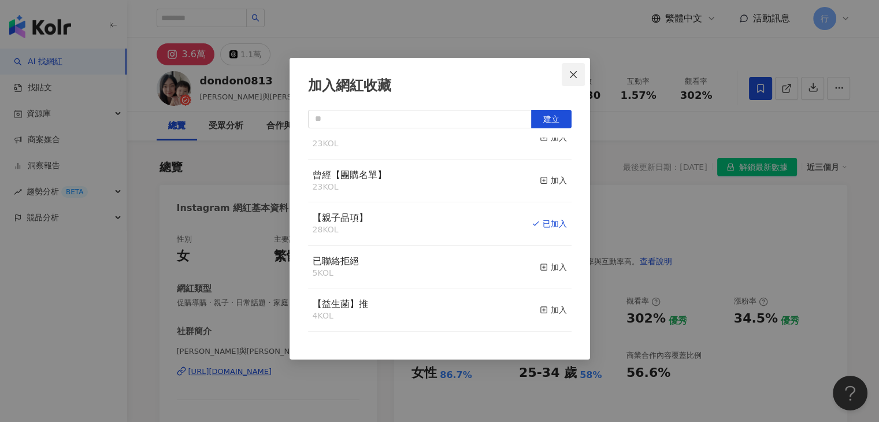
click at [579, 73] on span "Close" at bounding box center [572, 74] width 23 height 9
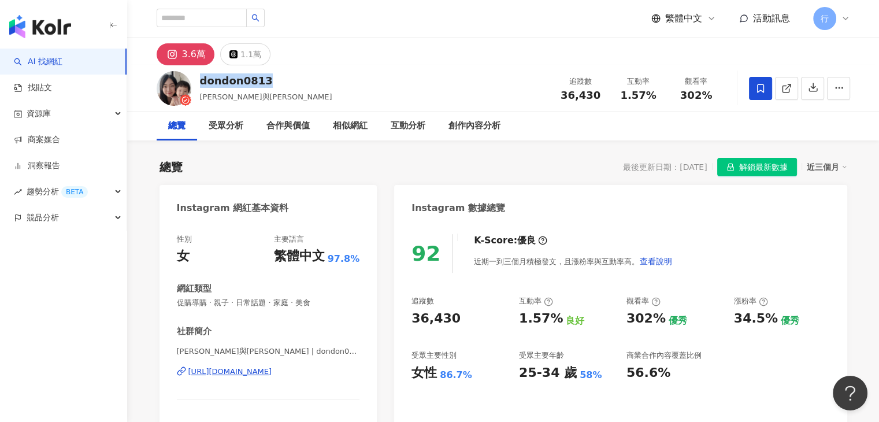
drag, startPoint x: 300, startPoint y: 81, endPoint x: 201, endPoint y: 81, distance: 98.8
click at [201, 81] on div "dondon0813 雪莉與朵栗 追蹤數 36,430 互動率 1.57% 觀看率 302%" at bounding box center [502, 88] width 739 height 46
copy div "dondon0813"
click at [621, 52] on div "3.6萬 1.1萬" at bounding box center [502, 52] width 739 height 28
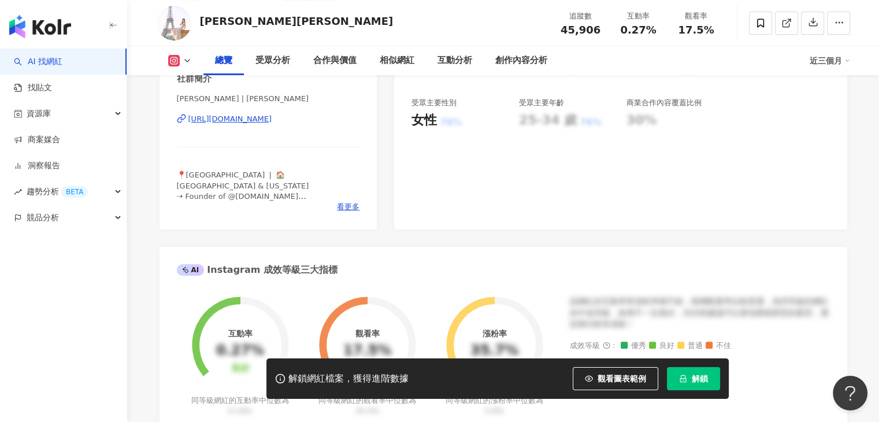
scroll to position [231, 0]
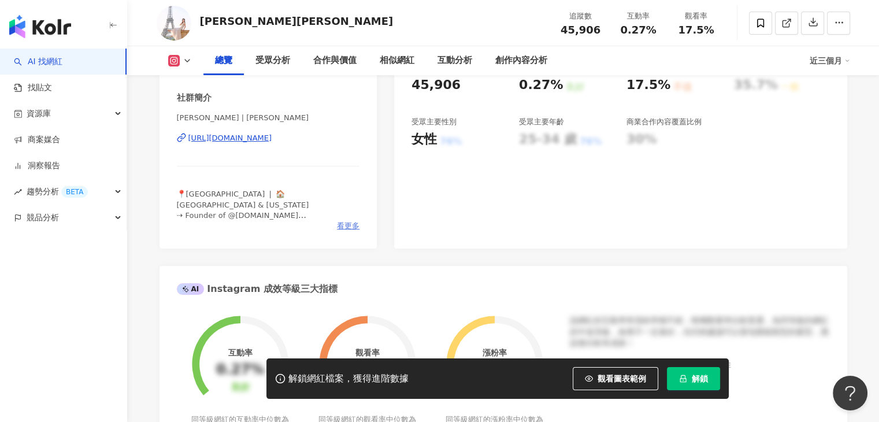
click at [349, 221] on span "看更多" at bounding box center [348, 226] width 23 height 10
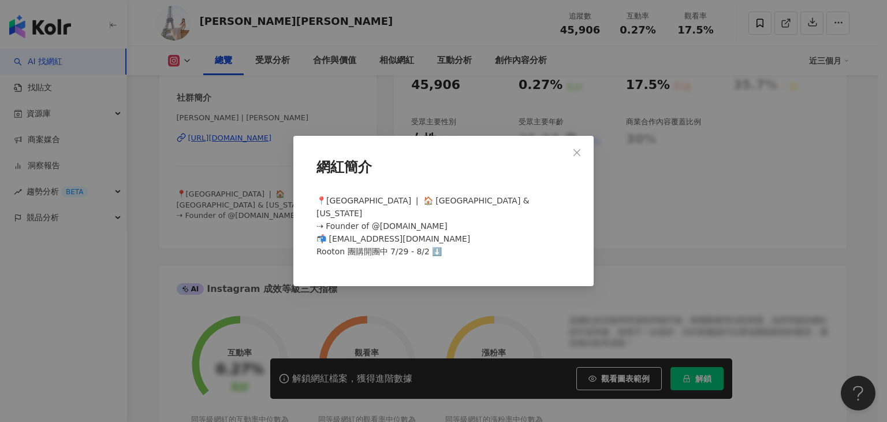
click at [425, 245] on span "📍[GEOGRAPHIC_DATA] ❘ 🏠 [GEOGRAPHIC_DATA] & [US_STATE] ⇢ Founder of @[DOMAIN_NAM…" at bounding box center [423, 226] width 213 height 60
click at [576, 157] on icon "close" at bounding box center [576, 152] width 9 height 9
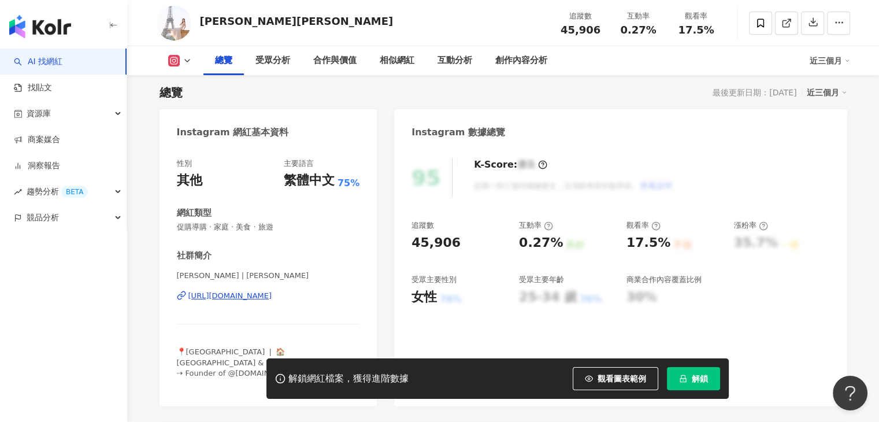
scroll to position [0, 0]
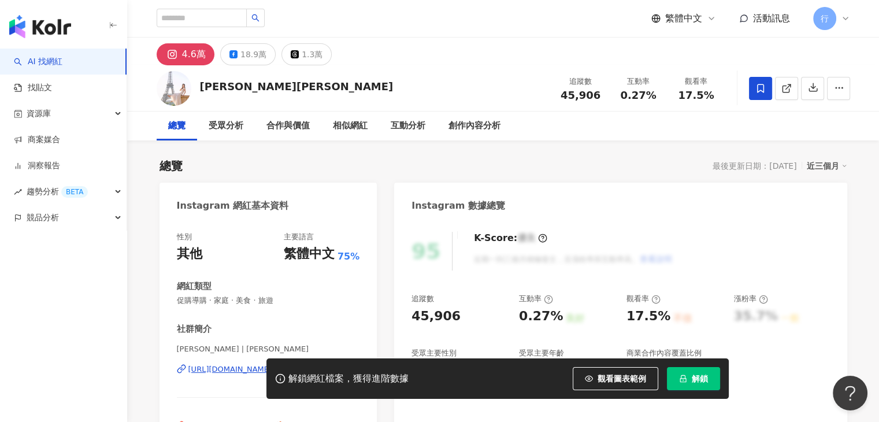
click at [755, 83] on icon at bounding box center [760, 88] width 10 height 10
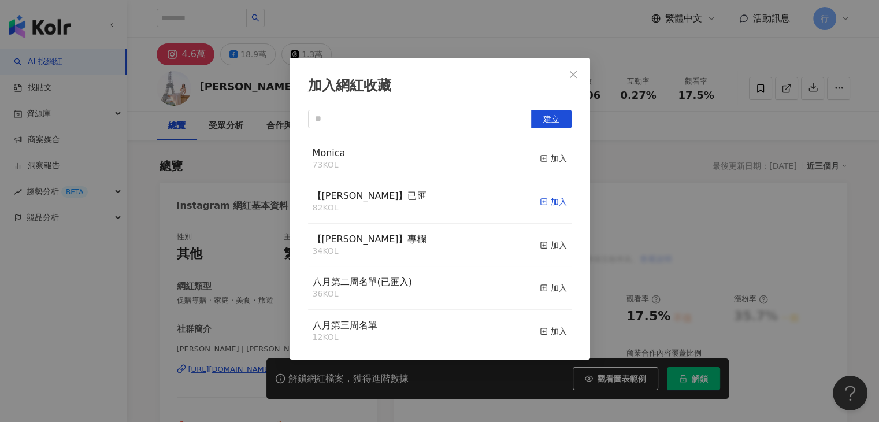
click at [549, 204] on div "加入" at bounding box center [553, 201] width 27 height 13
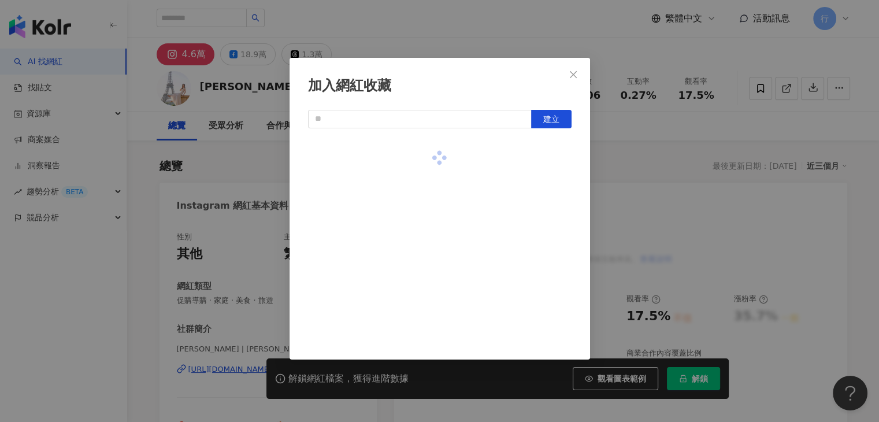
drag, startPoint x: 471, startPoint y: 16, endPoint x: 456, endPoint y: 52, distance: 39.6
click at [471, 15] on div "加入網紅收藏 建立" at bounding box center [439, 211] width 879 height 422
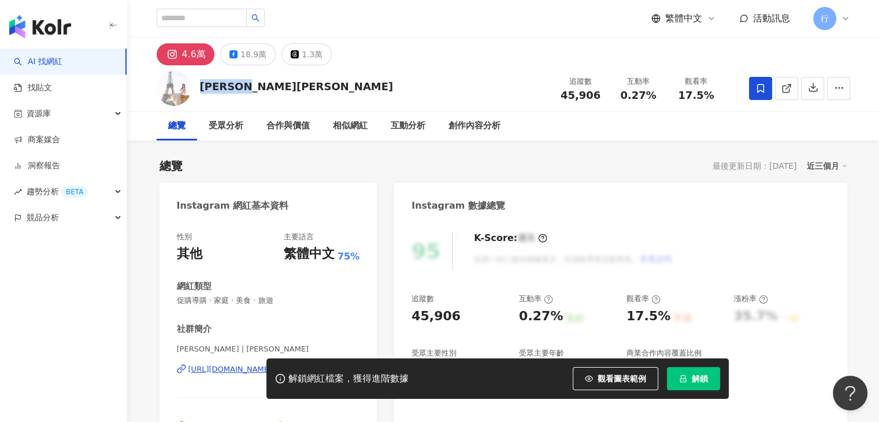
drag, startPoint x: 257, startPoint y: 88, endPoint x: 198, endPoint y: 91, distance: 59.6
click at [198, 91] on div "Jenny珍妮 追蹤數 45,906 互動率 0.27% 觀看率 17.5%" at bounding box center [502, 88] width 739 height 46
copy div "Jenny珍妮"
click at [438, 60] on div "4.6萬 18.9萬 1.3萬" at bounding box center [502, 52] width 739 height 28
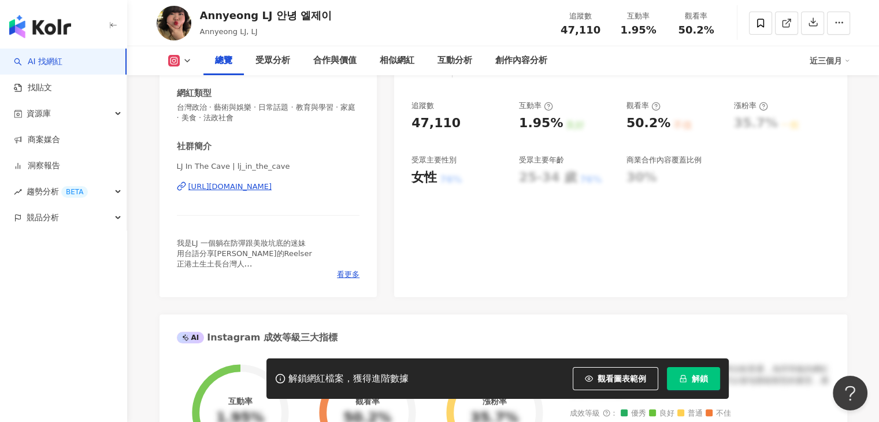
scroll to position [173, 0]
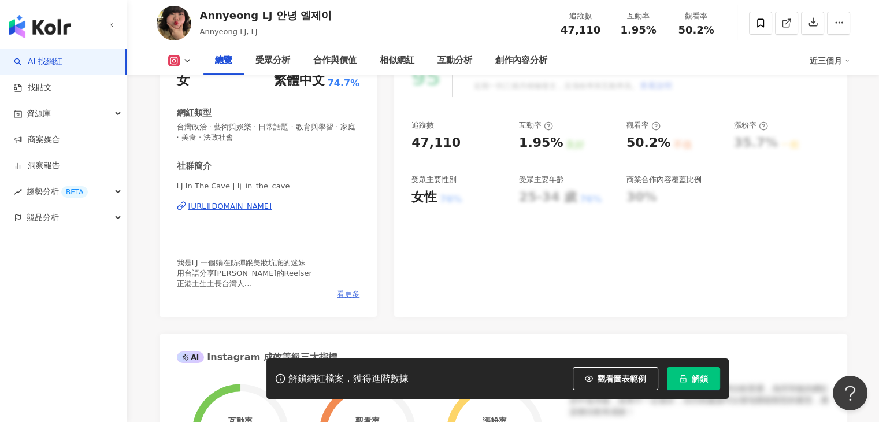
click at [349, 297] on span "看更多" at bounding box center [348, 294] width 23 height 10
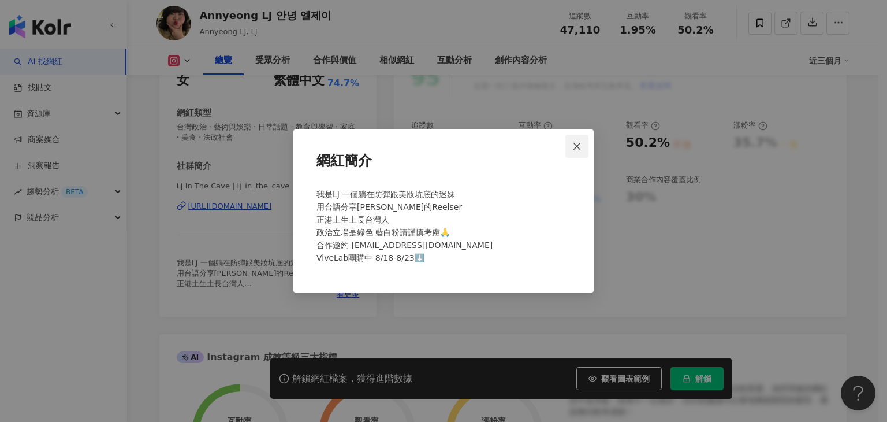
click at [582, 142] on span "Close" at bounding box center [576, 146] width 23 height 9
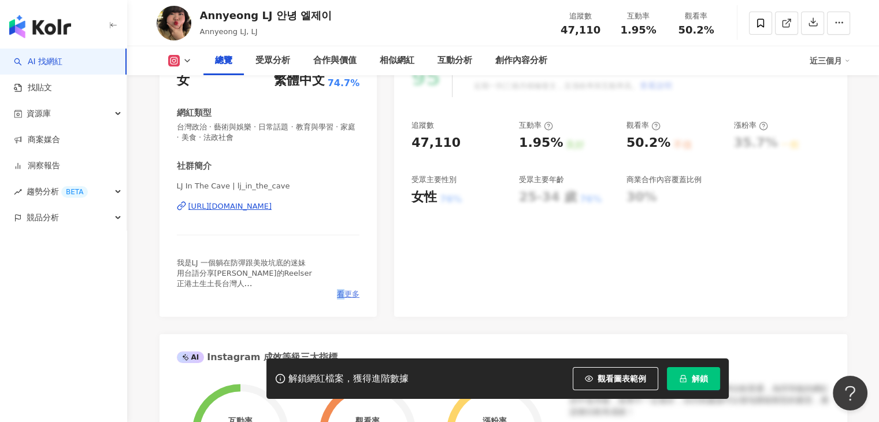
click at [340, 294] on span "看更多" at bounding box center [348, 294] width 23 height 10
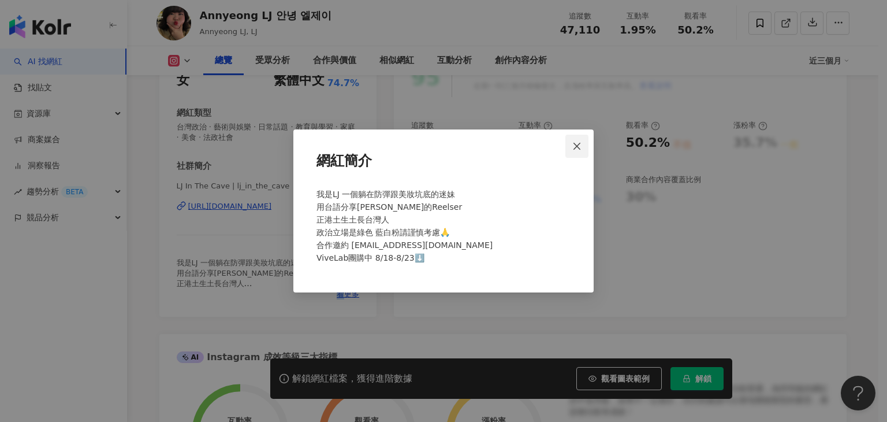
click at [574, 140] on button "Close" at bounding box center [576, 146] width 23 height 23
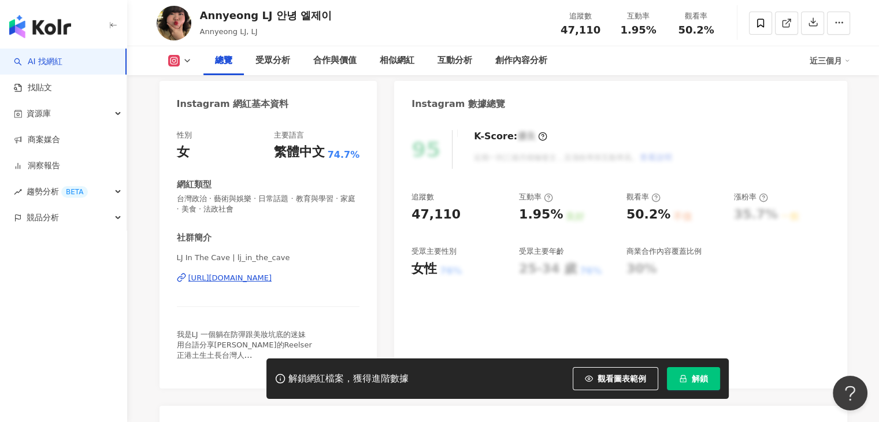
scroll to position [0, 0]
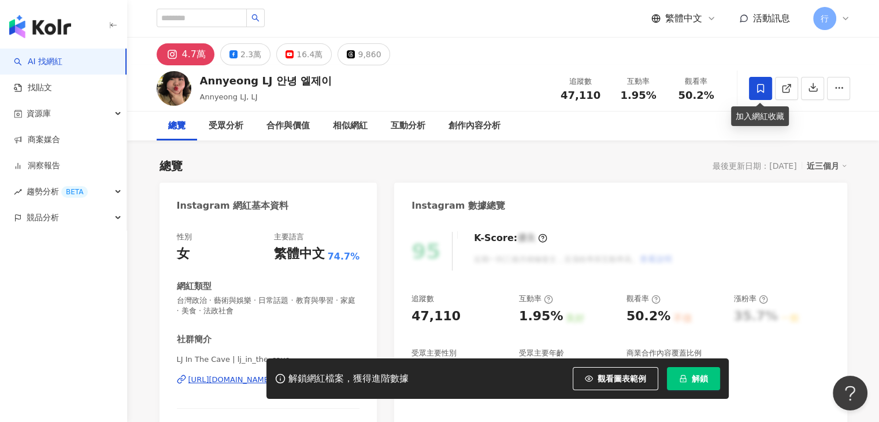
click at [761, 92] on icon at bounding box center [760, 88] width 10 height 10
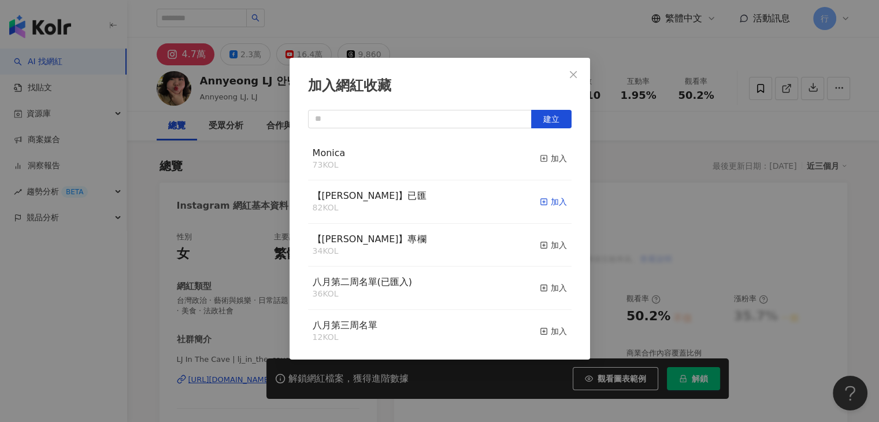
click at [549, 200] on div "加入" at bounding box center [553, 201] width 27 height 13
click at [577, 75] on icon "close" at bounding box center [572, 74] width 9 height 9
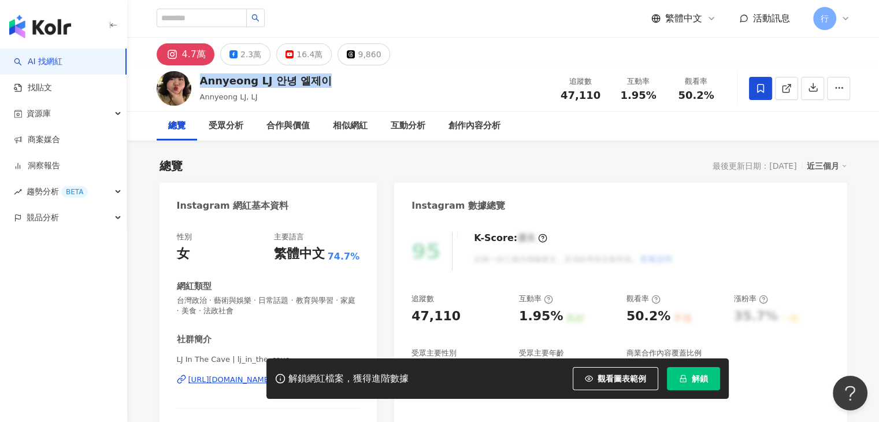
drag, startPoint x: 200, startPoint y: 83, endPoint x: 323, endPoint y: 79, distance: 123.1
click at [323, 79] on div "Annyeong LJ 안녕 엘제이 Annyeong LJ, LJ 追蹤數 47,110 互動率 1.95% 觀看率 50.2%" at bounding box center [502, 88] width 739 height 46
copy div "Annyeong LJ 안녕 엘제이"
click at [349, 85] on div "Annyeong LJ 안녕 엘제이 Annyeong LJ, LJ 追蹤數 47,110 互動率 1.95% 觀看率 50.2%" at bounding box center [502, 88] width 739 height 46
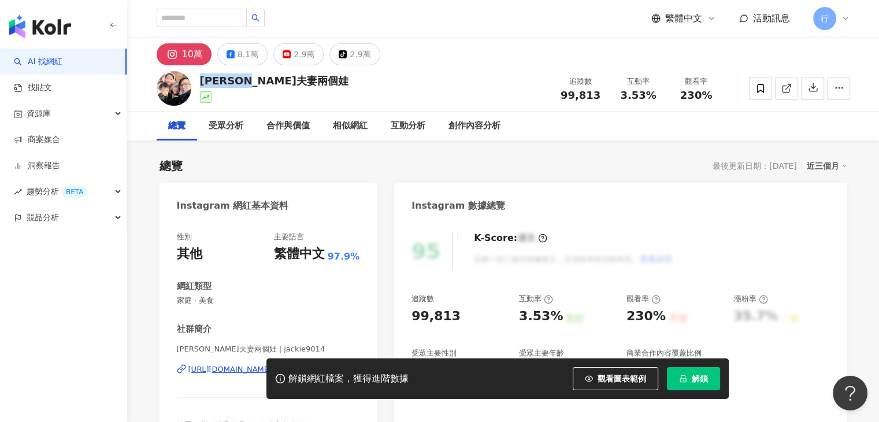
drag, startPoint x: 278, startPoint y: 81, endPoint x: 199, endPoint y: 84, distance: 79.2
click at [199, 84] on div "[PERSON_NAME]夫妻兩個娃 追蹤數 99,813 互動率 3.53% 觀看率 230%" at bounding box center [502, 88] width 739 height 46
copy div "[PERSON_NAME]夫妻兩個娃"
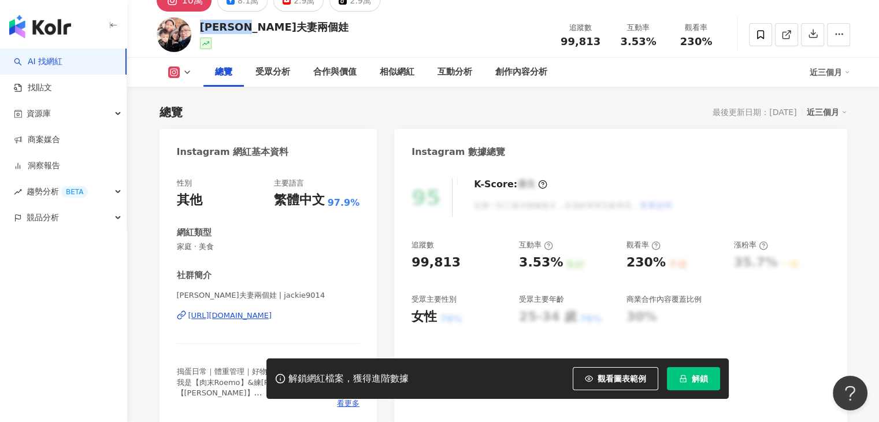
scroll to position [173, 0]
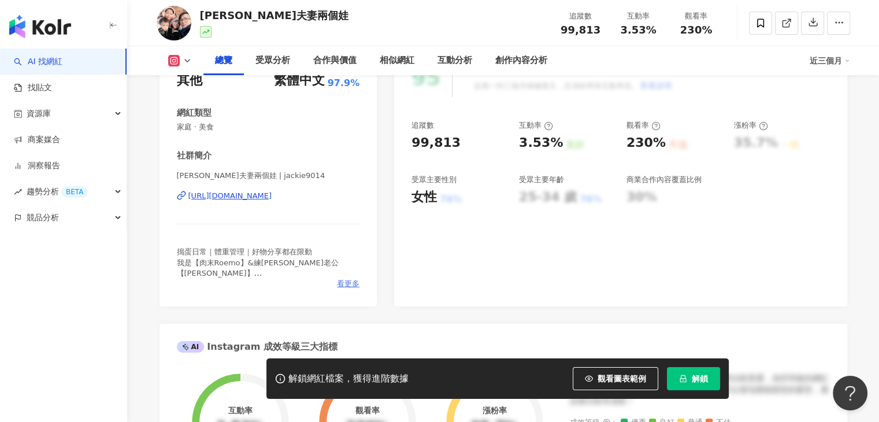
click at [348, 284] on span "看更多" at bounding box center [348, 283] width 23 height 10
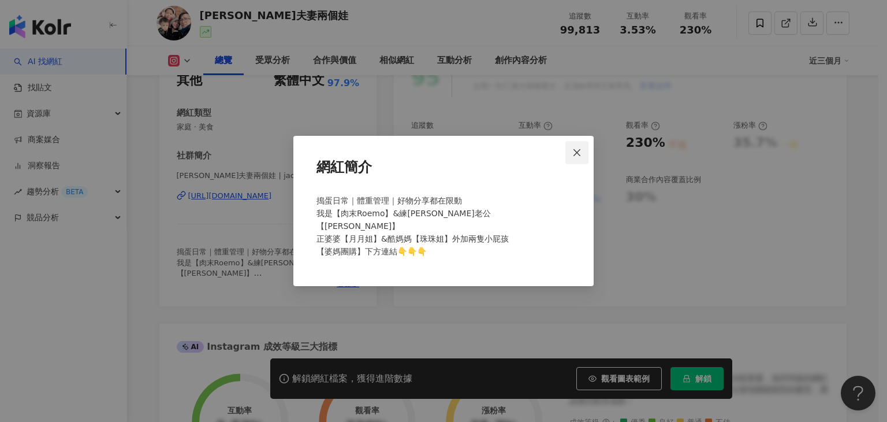
click at [576, 155] on icon "close" at bounding box center [577, 151] width 7 height 7
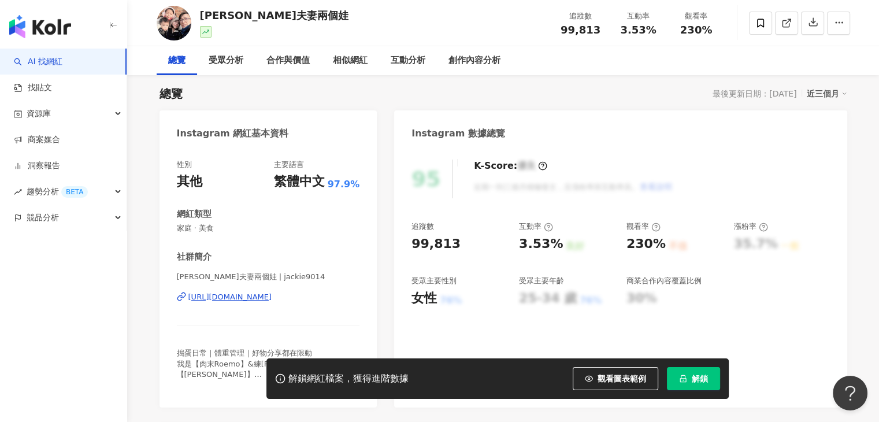
scroll to position [0, 0]
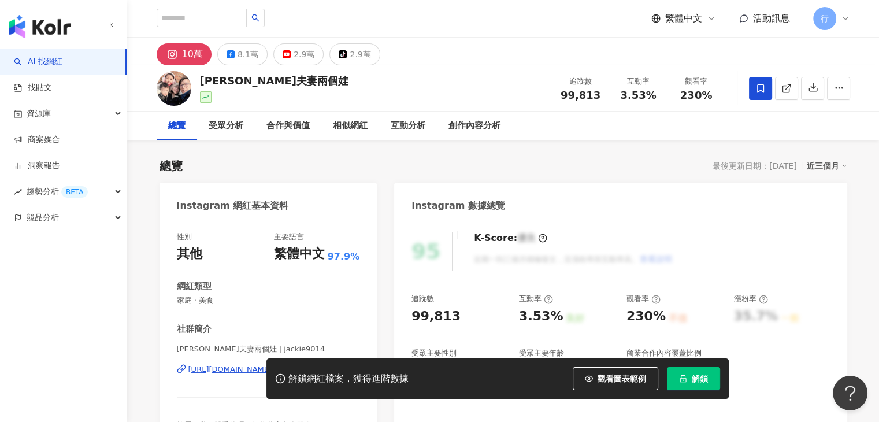
click at [762, 81] on span at bounding box center [760, 88] width 23 height 23
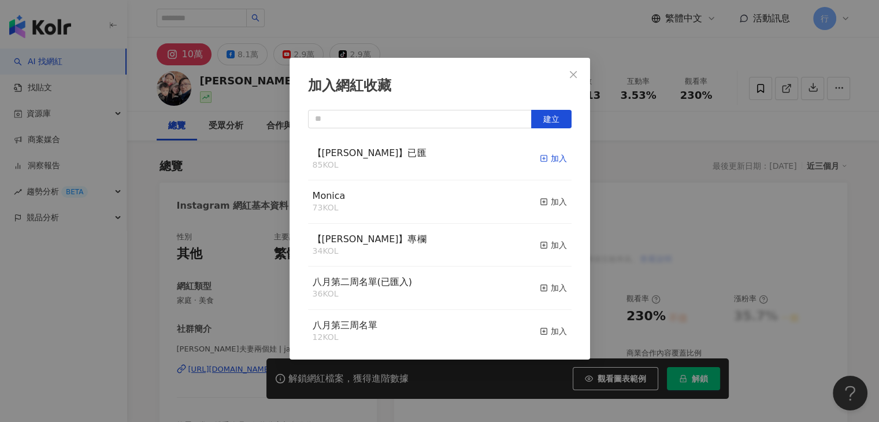
click at [549, 161] on div "加入" at bounding box center [553, 158] width 27 height 13
click at [574, 72] on icon "close" at bounding box center [572, 74] width 9 height 9
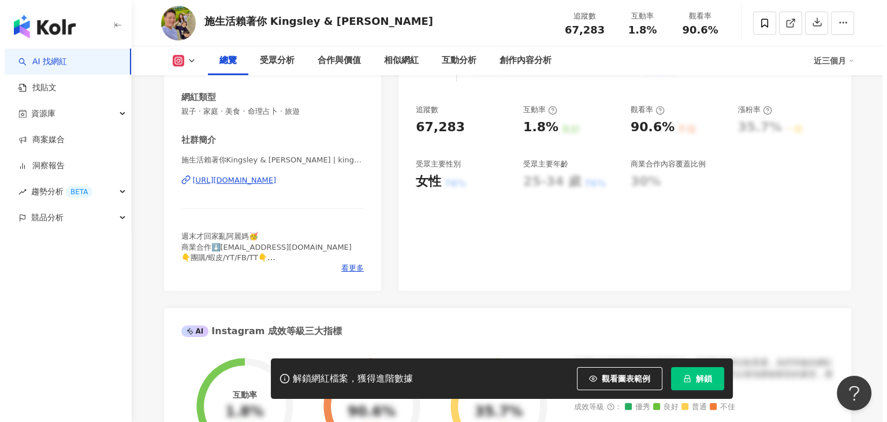
scroll to position [289, 0]
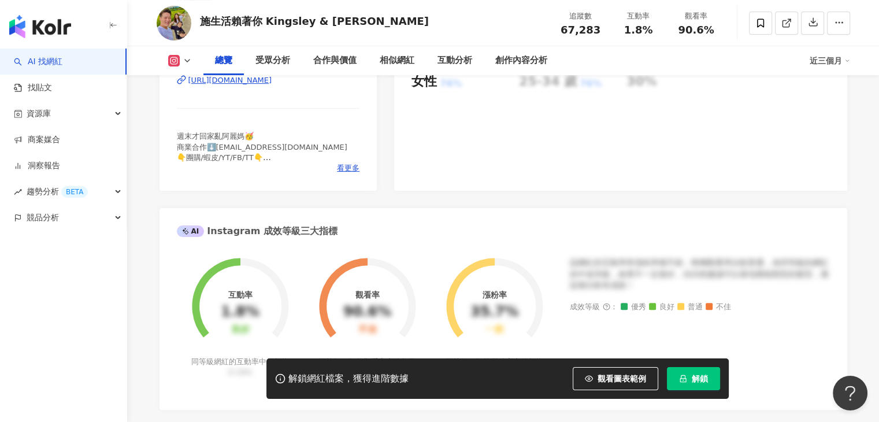
click at [343, 173] on div "性別 男 主要語言 繁體中文 99% 網紅類型 親子 · 家庭 · 美食 · 命理占卜 · 旅遊 社群簡介 施生活賴著你Kingsley & Laisley …" at bounding box center [268, 60] width 218 height 259
click at [344, 167] on span "看更多" at bounding box center [348, 168] width 23 height 10
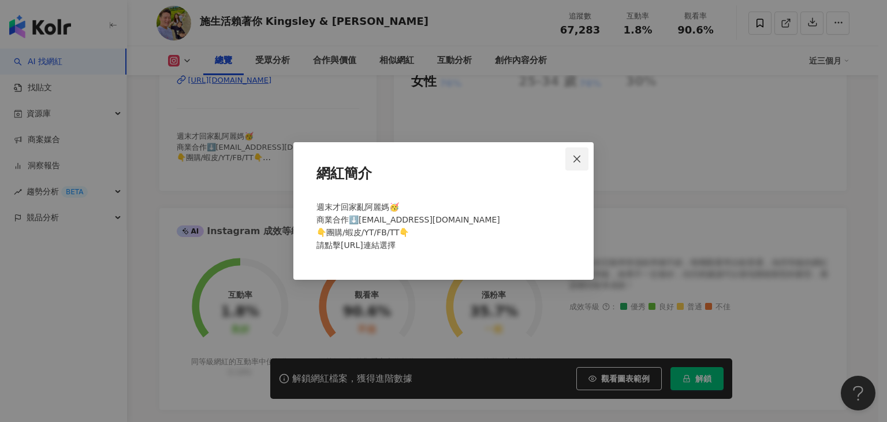
click at [582, 160] on icon "close" at bounding box center [576, 158] width 9 height 9
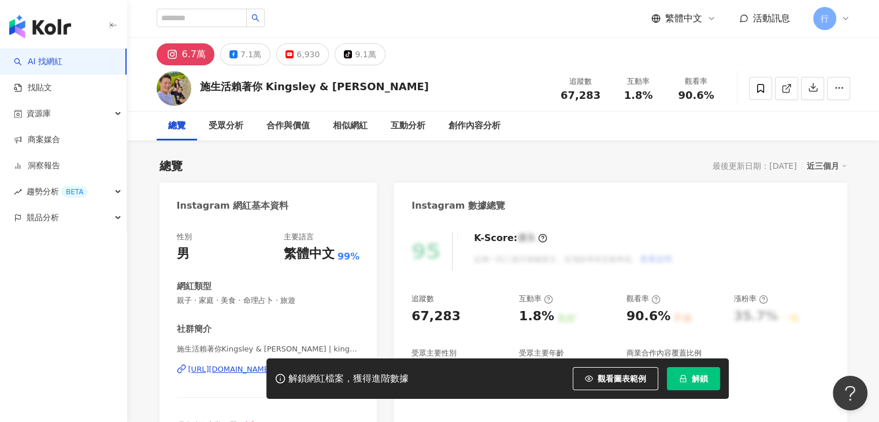
scroll to position [0, 0]
click at [759, 92] on icon at bounding box center [760, 88] width 10 height 10
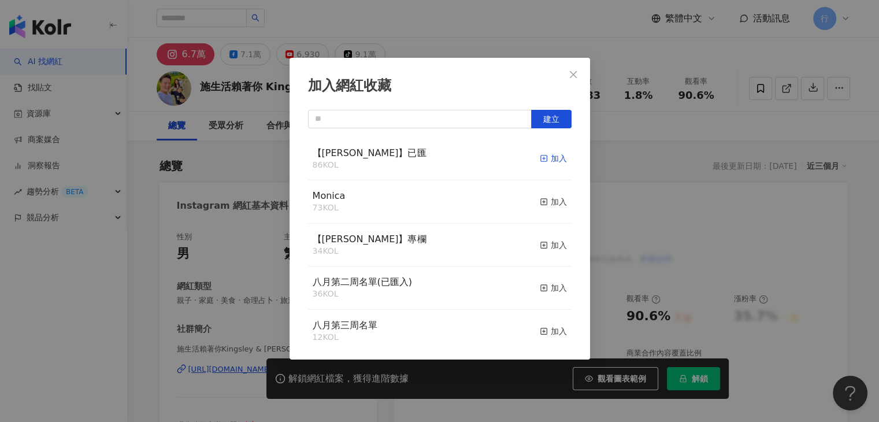
click at [548, 160] on div "加入" at bounding box center [553, 158] width 27 height 13
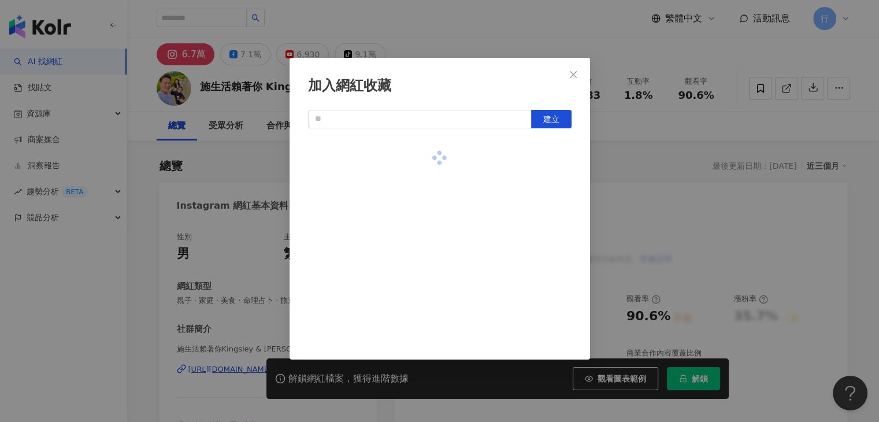
click at [426, 41] on div "加入網紅收藏 建立" at bounding box center [439, 211] width 879 height 422
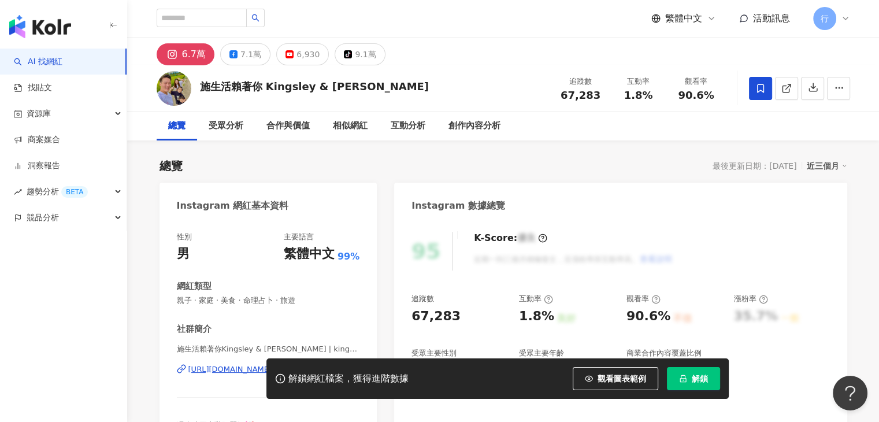
click at [340, 94] on div "施生活賴著你 Kingsley & Laisley" at bounding box center [314, 87] width 229 height 17
drag, startPoint x: 266, startPoint y: 87, endPoint x: 352, endPoint y: 85, distance: 86.7
click at [352, 85] on div "施生活賴著你 Kingsley & Laisley" at bounding box center [314, 86] width 229 height 14
drag, startPoint x: 366, startPoint y: 87, endPoint x: 196, endPoint y: 91, distance: 169.3
click at [196, 91] on div "施生活賴著你 Kingsley & Laisley 追蹤數 67,283 互動率 1.8% 觀看率 90.6%" at bounding box center [502, 88] width 739 height 46
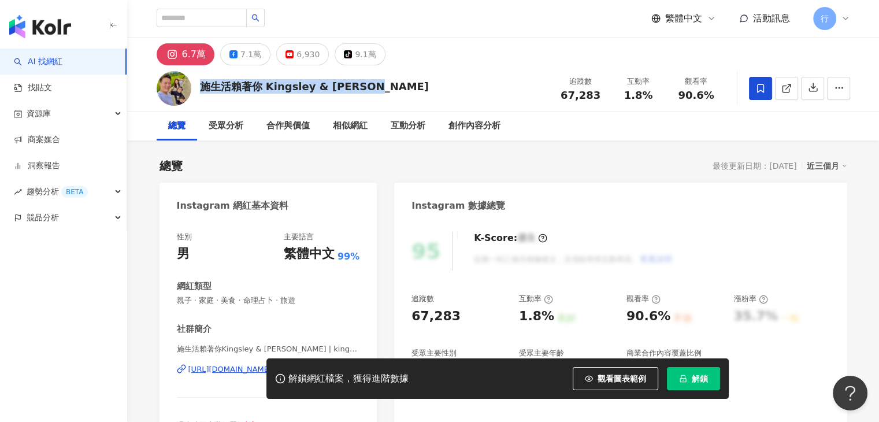
copy div "施生活賴著你 Kingsley & Laisley"
click at [384, 84] on div "施生活賴著你 Kingsley & Laisley 追蹤數 67,283 互動率 1.8% 觀看率 90.6%" at bounding box center [502, 88] width 739 height 46
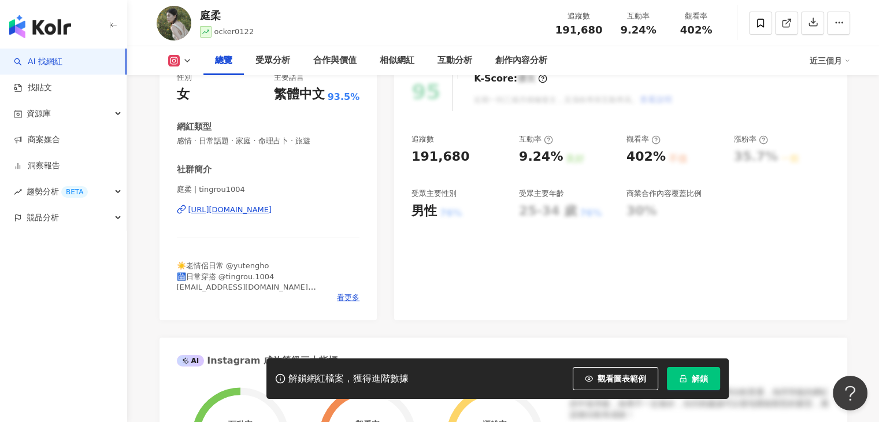
scroll to position [173, 0]
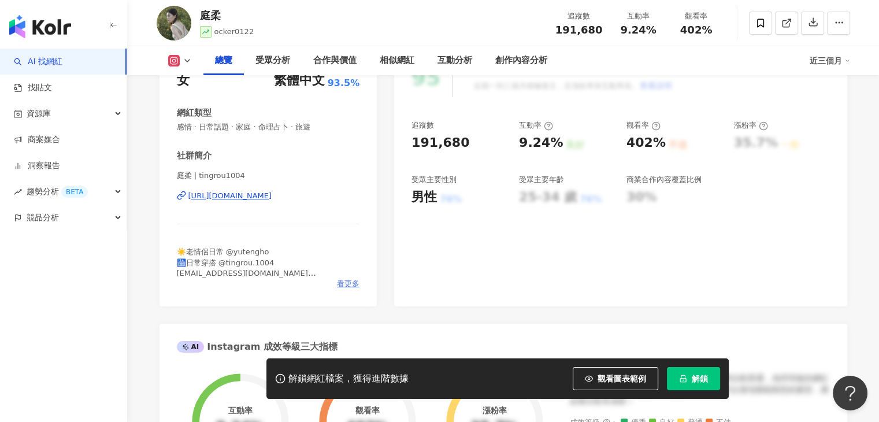
click at [343, 281] on span "看更多" at bounding box center [348, 283] width 23 height 10
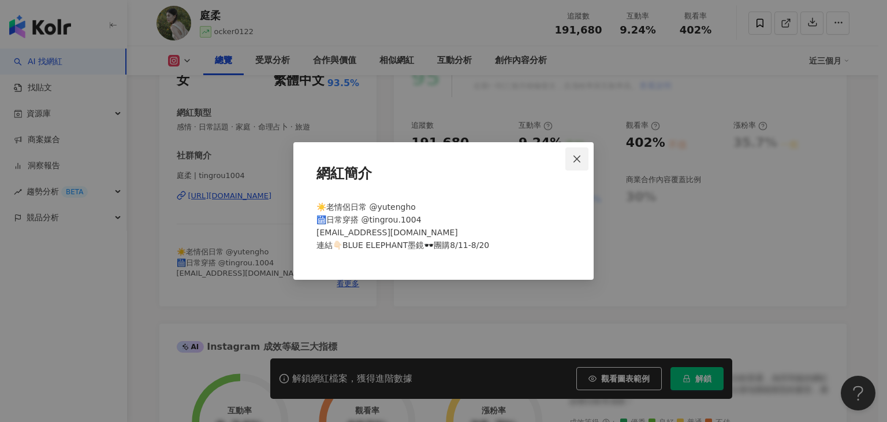
click at [585, 154] on span "Close" at bounding box center [576, 158] width 23 height 9
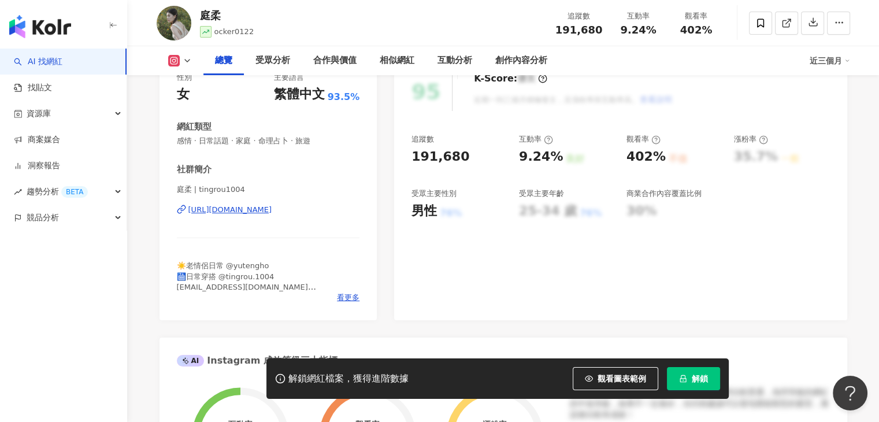
scroll to position [29, 0]
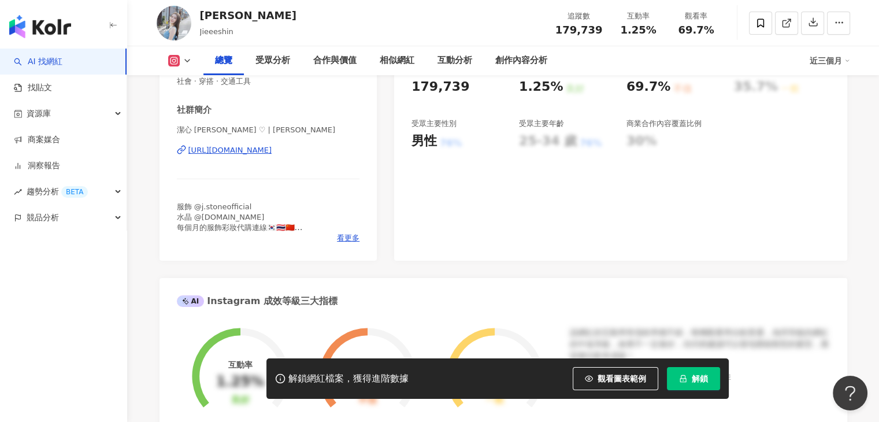
scroll to position [231, 0]
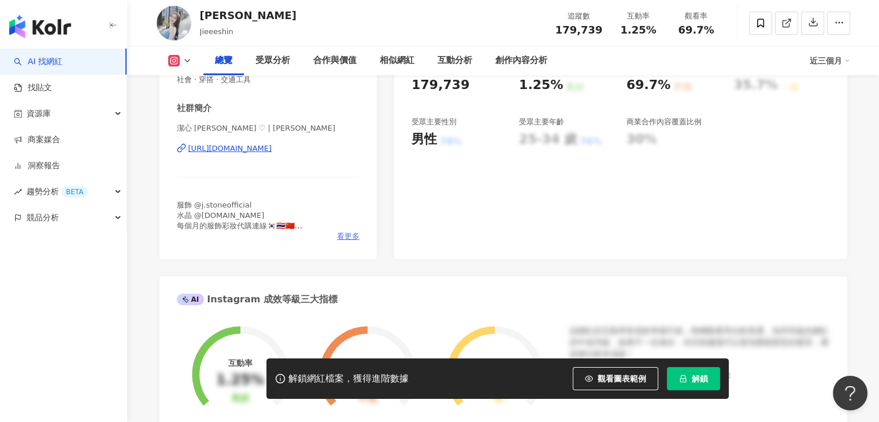
click at [347, 239] on span "看更多" at bounding box center [348, 236] width 23 height 10
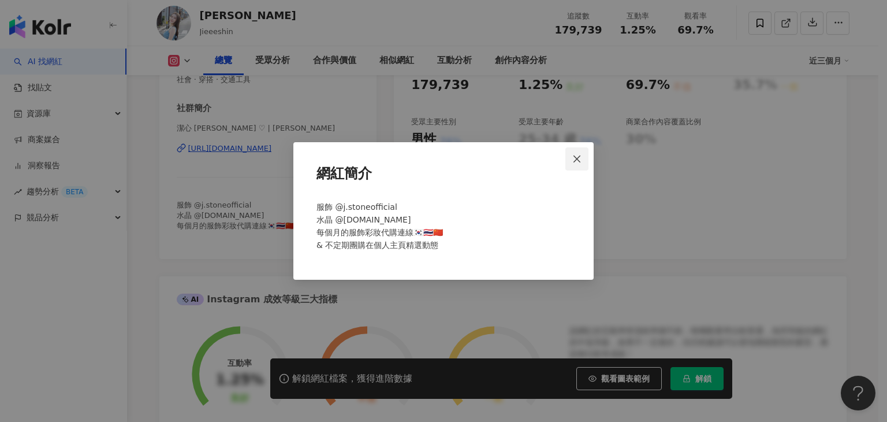
click at [582, 158] on span "Close" at bounding box center [576, 158] width 23 height 9
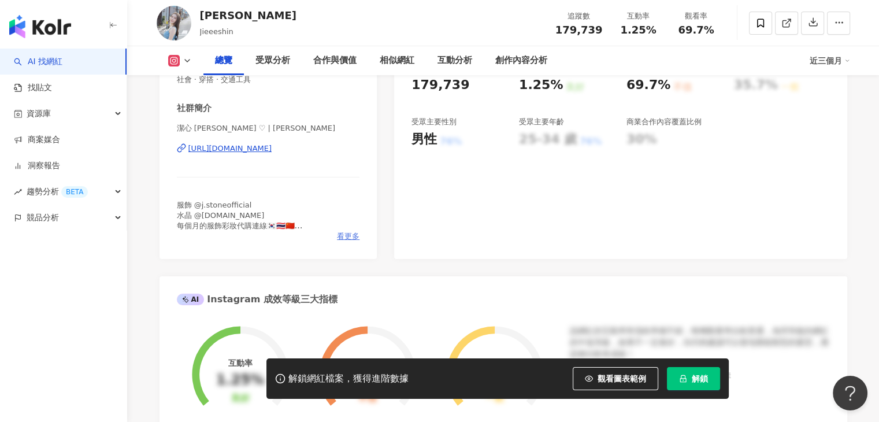
click at [351, 234] on span "看更多" at bounding box center [348, 236] width 23 height 10
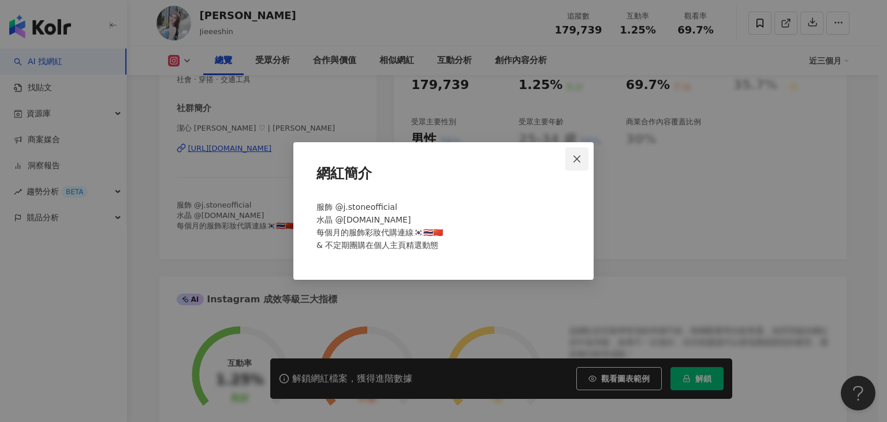
click at [575, 162] on icon "close" at bounding box center [576, 158] width 9 height 9
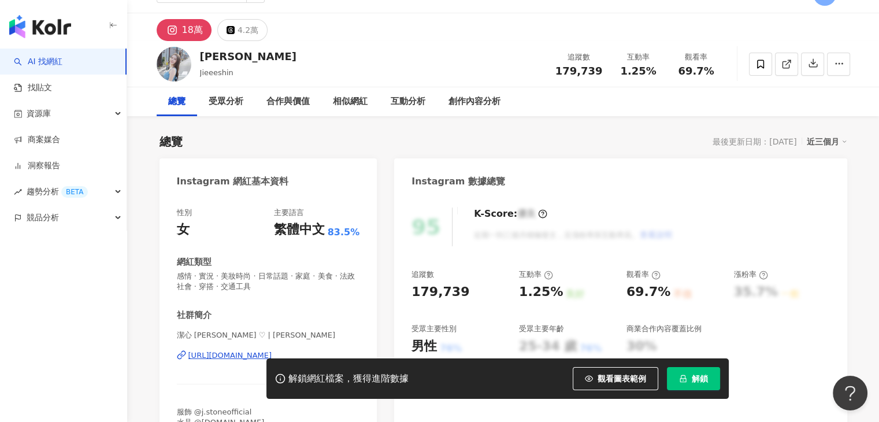
scroll to position [0, 0]
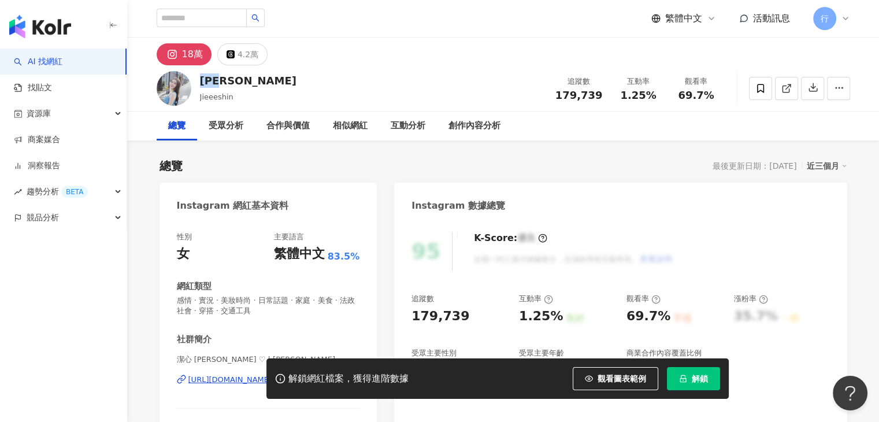
drag, startPoint x: 228, startPoint y: 82, endPoint x: 210, endPoint y: 77, distance: 18.6
click at [202, 80] on div "石潔心 Jieeeshin 追蹤數 179,739 互動率 1.25% 觀看率 69.7%" at bounding box center [502, 88] width 739 height 46
copy div "石潔心"
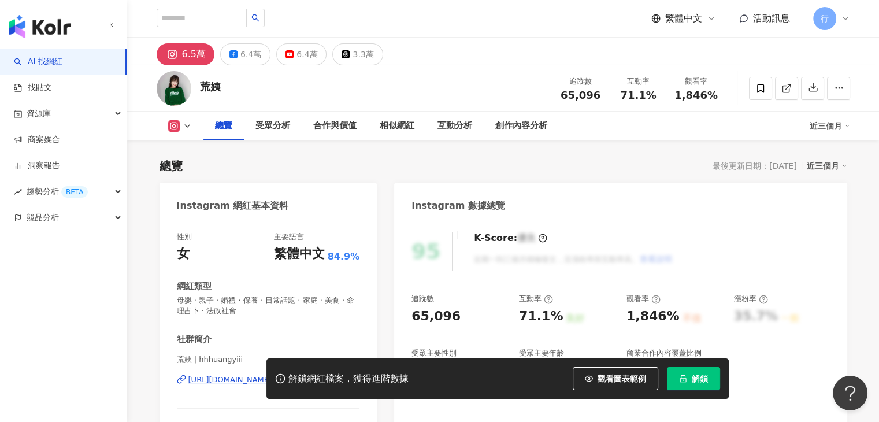
scroll to position [173, 0]
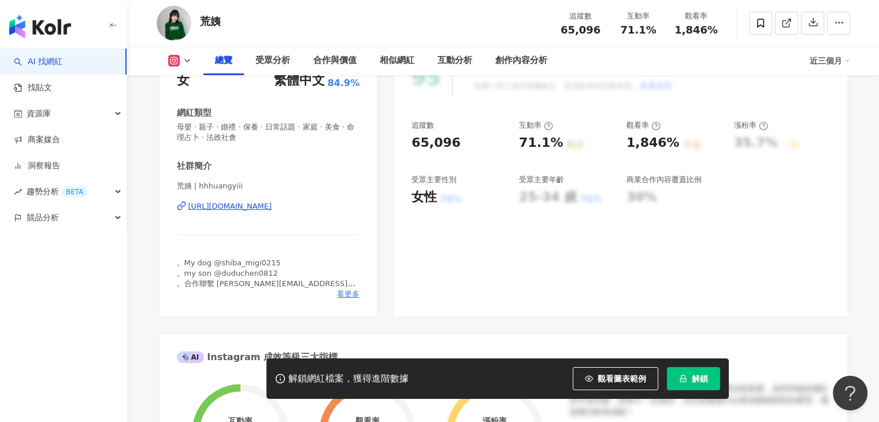
click at [345, 293] on span "看更多" at bounding box center [348, 294] width 23 height 10
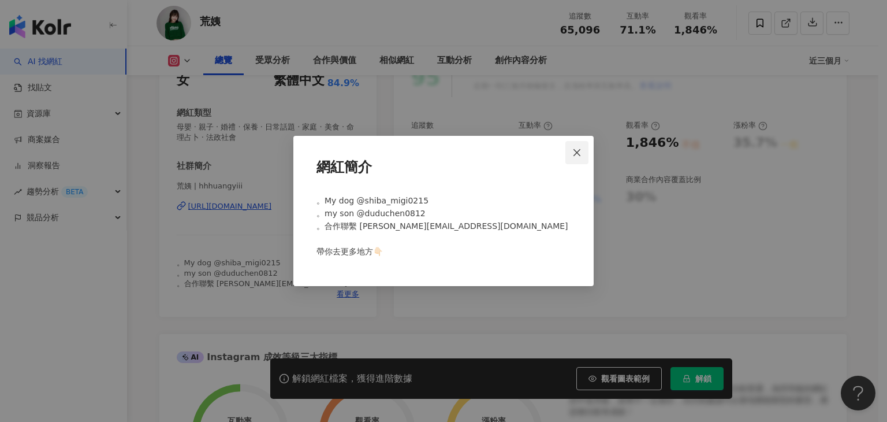
click at [575, 148] on icon "close" at bounding box center [576, 152] width 9 height 9
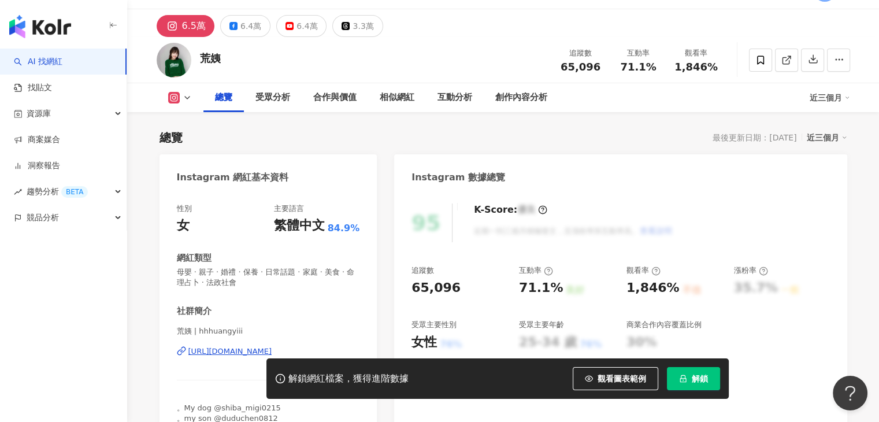
scroll to position [0, 0]
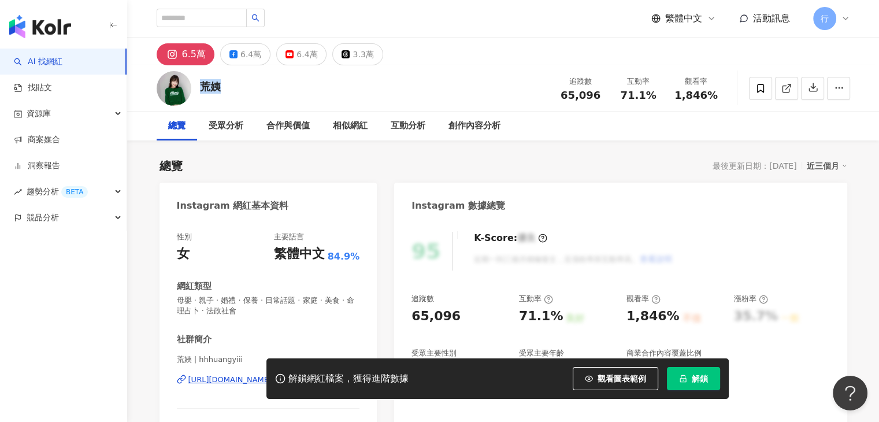
drag, startPoint x: 238, startPoint y: 90, endPoint x: 202, endPoint y: 88, distance: 35.8
click at [202, 88] on div "荒姨 追蹤數 65,096 互動率 71.1% 觀看率 1,846%" at bounding box center [502, 88] width 739 height 46
copy div "荒姨"
click at [244, 84] on div "荒姨 追蹤數 65,096 互動率 71.1% 觀看率 1,846%" at bounding box center [502, 88] width 739 height 46
click at [757, 88] on icon at bounding box center [760, 88] width 10 height 10
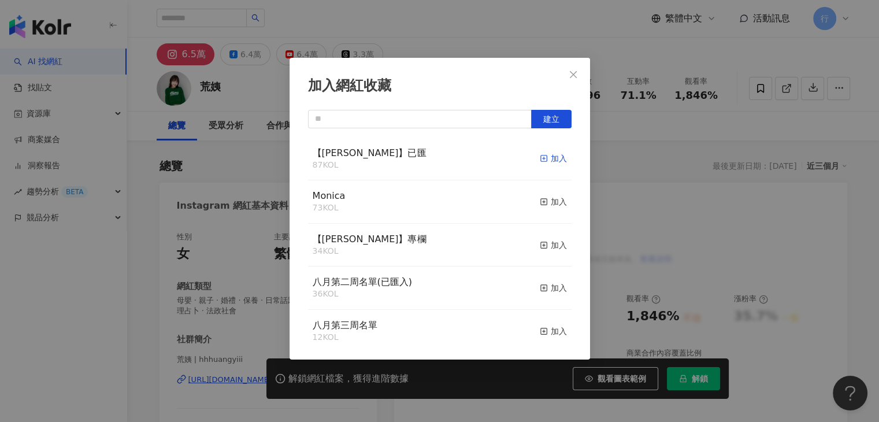
click at [549, 160] on div "加入" at bounding box center [553, 158] width 27 height 13
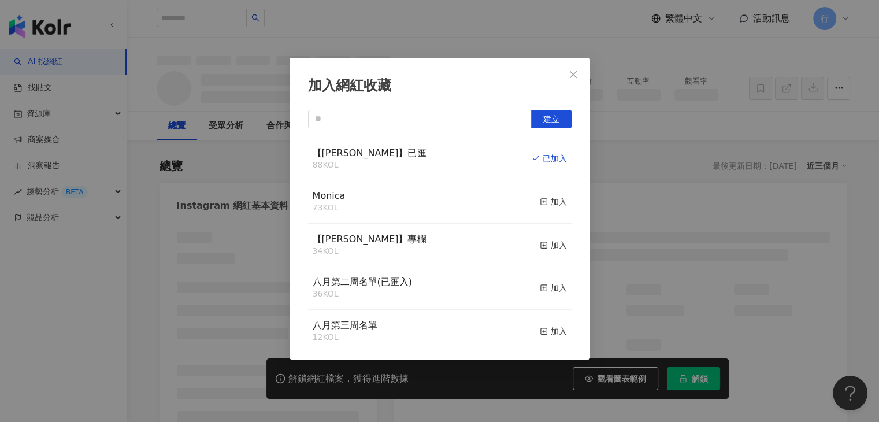
click at [159, 234] on div "加入網紅收藏 建立 【[PERSON_NAME]】已匯 88 KOL 已加入 Monica 73 KOL 加入 【[PERSON_NAME]】專欄 34 KO…" at bounding box center [439, 211] width 879 height 422
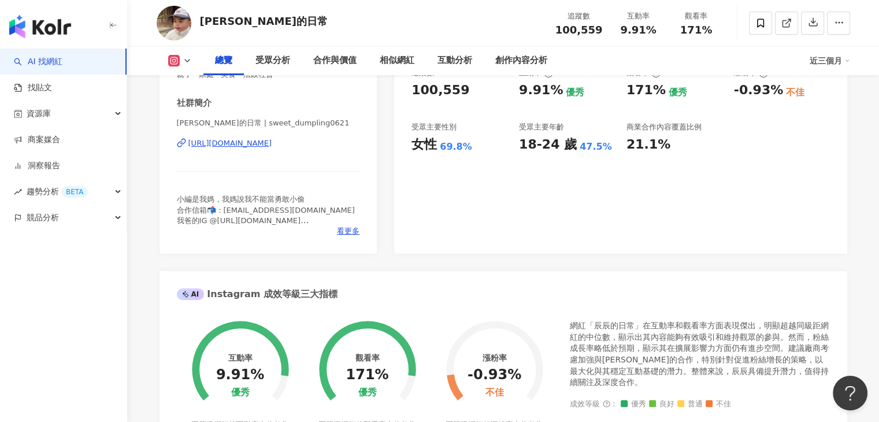
scroll to position [231, 0]
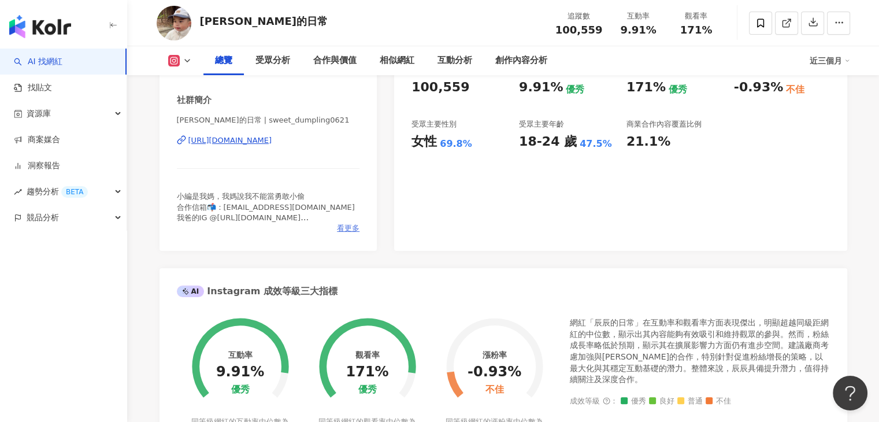
click at [343, 227] on span "看更多" at bounding box center [348, 228] width 23 height 10
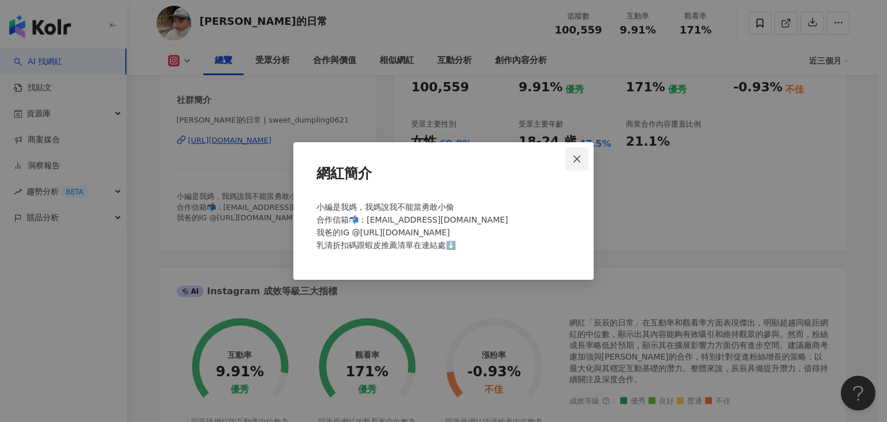
click at [576, 158] on icon "close" at bounding box center [576, 158] width 9 height 9
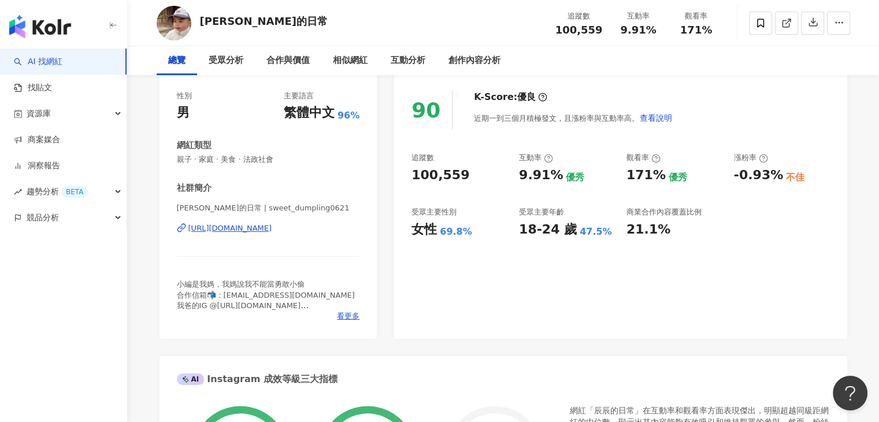
scroll to position [0, 0]
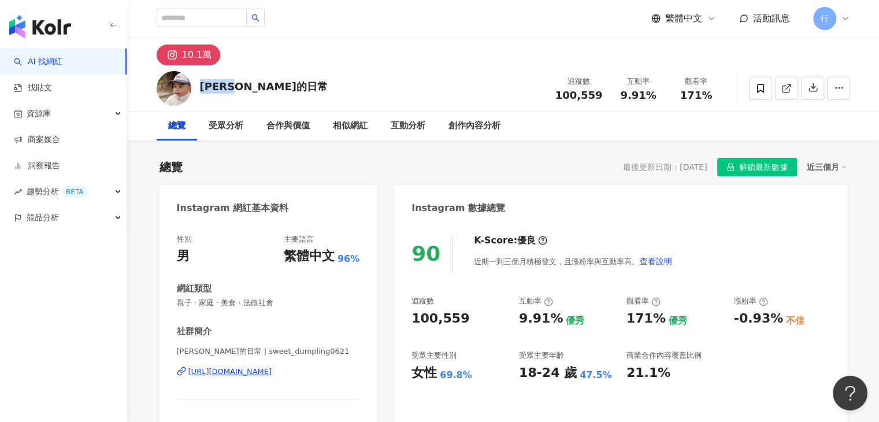
drag, startPoint x: 259, startPoint y: 88, endPoint x: 199, endPoint y: 84, distance: 60.8
click at [199, 84] on div "[PERSON_NAME]的日常 追蹤數 100,559 互動率 9.91% 觀看率 171%" at bounding box center [502, 88] width 739 height 46
copy div "[PERSON_NAME]的日常"
click at [393, 81] on div "[PERSON_NAME]的日常 追蹤數 100,559 互動率 9.91% 觀看率 171%" at bounding box center [502, 88] width 739 height 46
click at [367, 53] on div "10.1萬" at bounding box center [502, 52] width 739 height 28
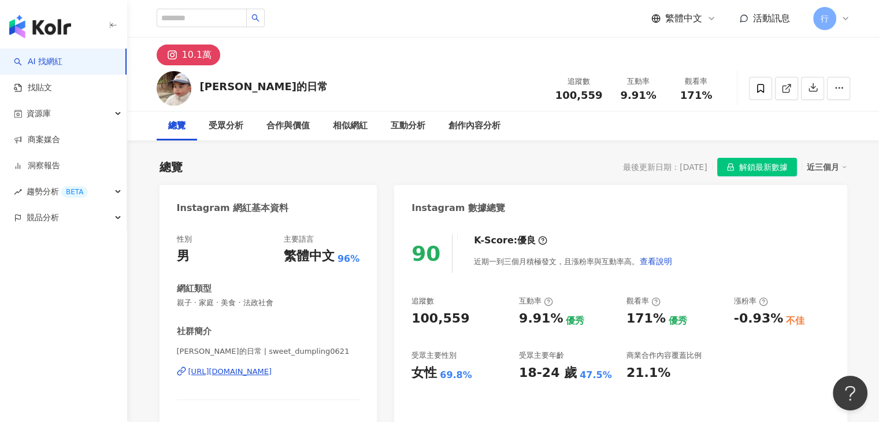
click at [363, 46] on div "10.1萬" at bounding box center [502, 52] width 739 height 28
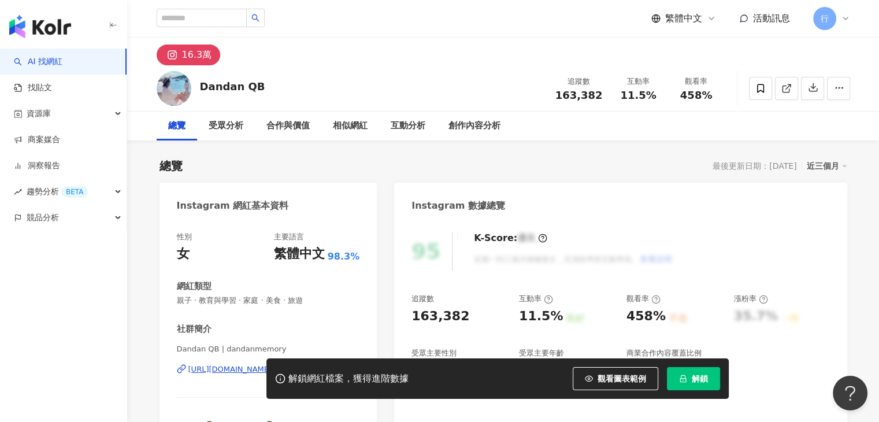
click at [371, 78] on div "Dandan QB 追蹤數 163,382 互動率 11.5% 觀看率 458%" at bounding box center [502, 88] width 739 height 46
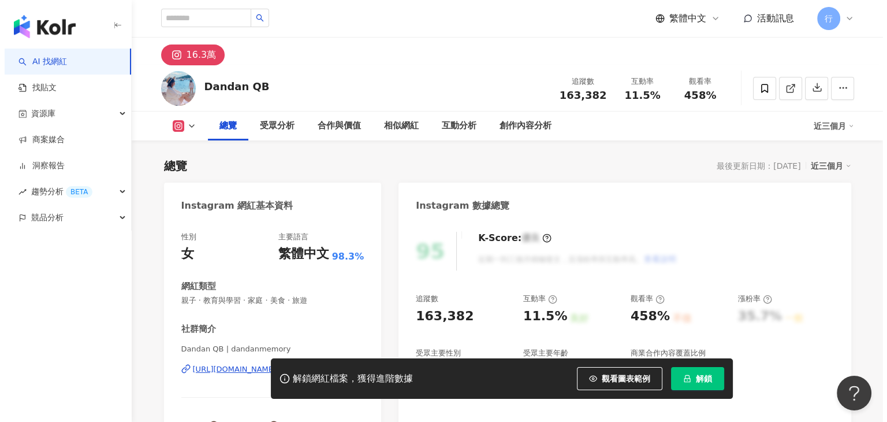
scroll to position [289, 0]
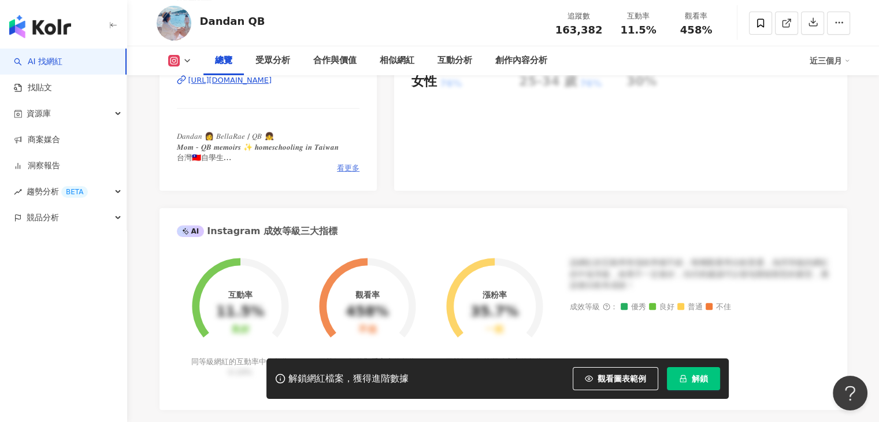
click at [341, 166] on span "看更多" at bounding box center [348, 168] width 23 height 10
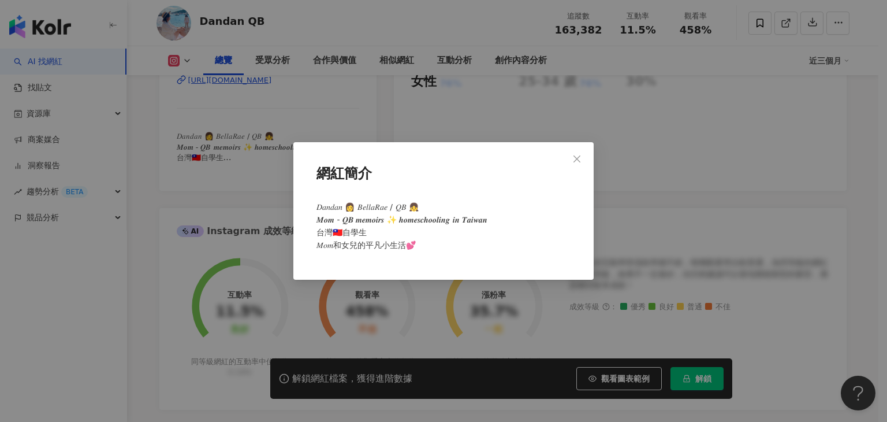
click at [575, 200] on div "網紅簡介 𝐷𝑎𝑛𝑑𝑎𝑛 👩 𝐵𝑒𝑙𝑙𝑎𝑅𝑎𝑒 / 𝑄𝐵 👧 𝑴𝒐𝒎 - 𝑸𝑩 𝒎𝒆𝒎𝒐𝒊𝒓𝒔 ✨ 𝒉𝒐𝒎𝒆𝒔𝒄𝒉𝒐𝒐𝒍𝒊𝒏𝒈 𝒊𝒏 𝑻𝒂𝒊𝒘𝒂𝒏 台灣🇹🇼自學…" at bounding box center [443, 210] width 300 height 137
click at [577, 152] on button "Close" at bounding box center [576, 158] width 23 height 23
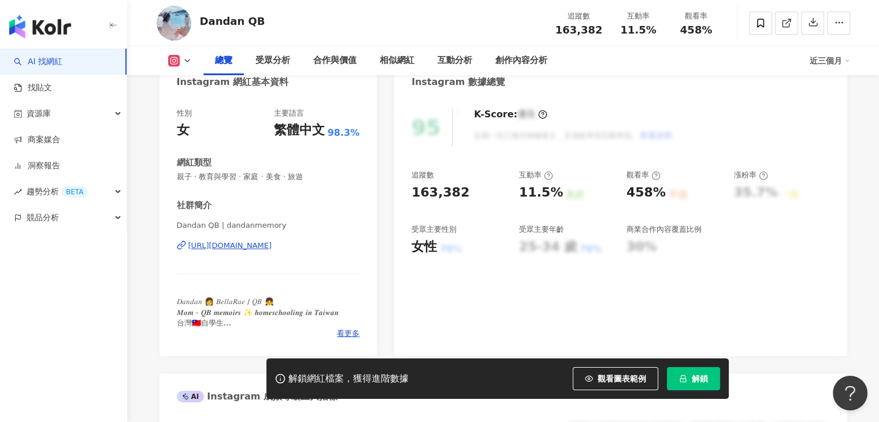
scroll to position [0, 0]
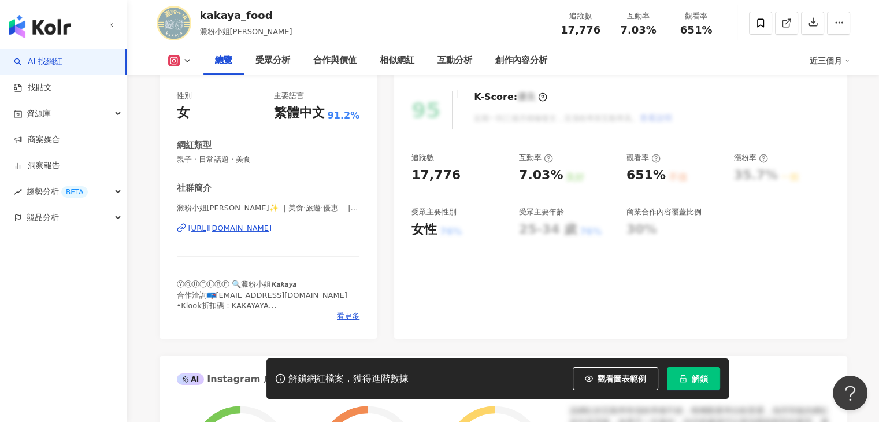
scroll to position [173, 0]
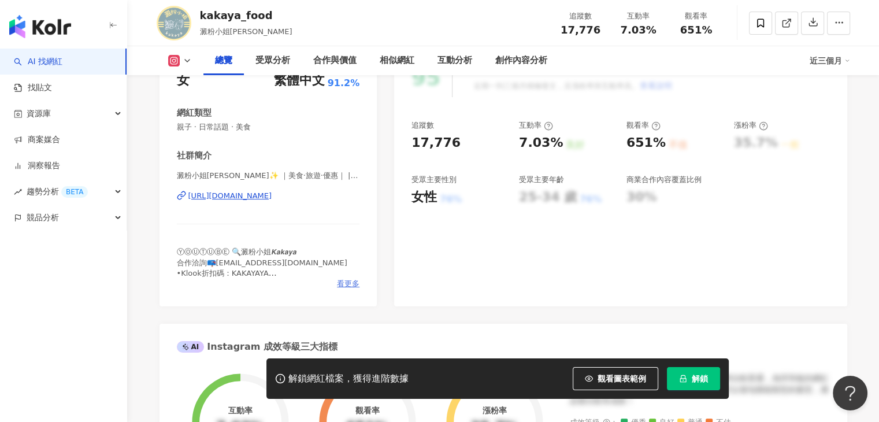
click at [347, 282] on span "看更多" at bounding box center [348, 283] width 23 height 10
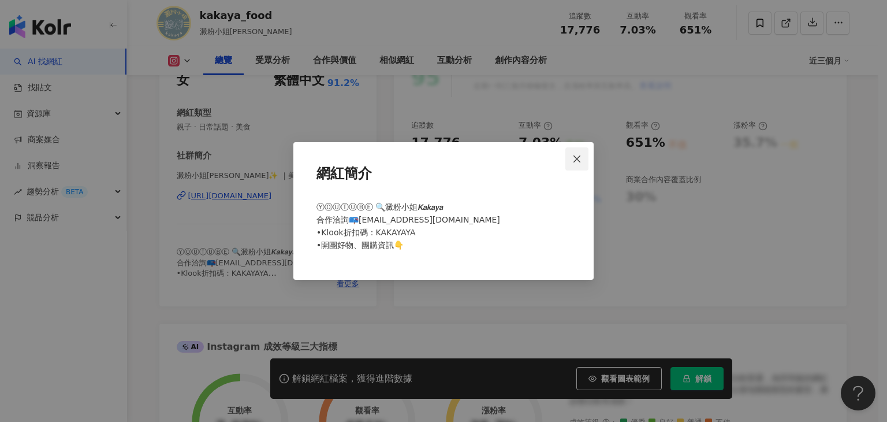
click at [586, 162] on span "Close" at bounding box center [576, 158] width 23 height 9
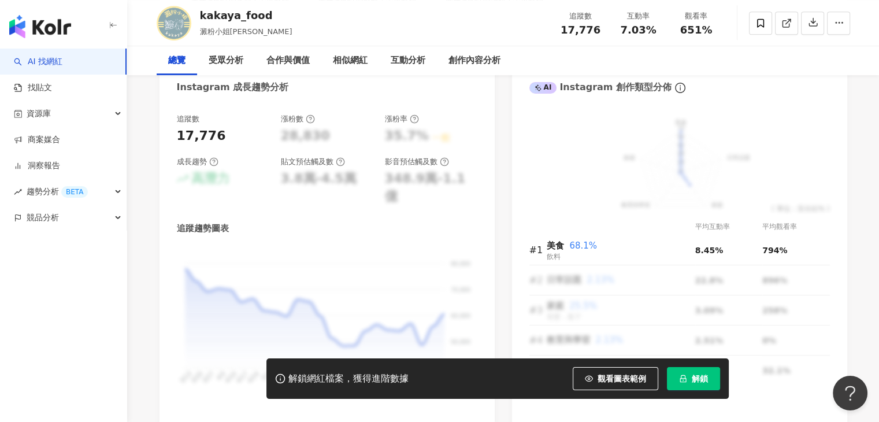
scroll to position [0, 0]
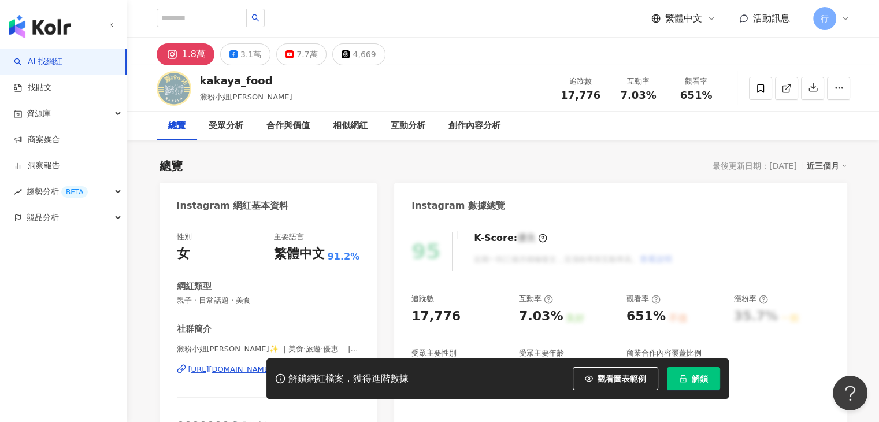
drag, startPoint x: 314, startPoint y: 84, endPoint x: 307, endPoint y: 83, distance: 7.5
click at [307, 83] on div "kakaya_food 澱粉小姐kakaya 追蹤數 17,776 互動率 7.03% 觀看率 651%" at bounding box center [502, 88] width 739 height 46
drag, startPoint x: 283, startPoint y: 79, endPoint x: 201, endPoint y: 83, distance: 82.1
click at [201, 83] on div "kakaya_food 澱粉小姐kakaya 追蹤數 17,776 互動率 7.03% 觀看率 651%" at bounding box center [502, 88] width 739 height 46
copy div "kakaya_food"
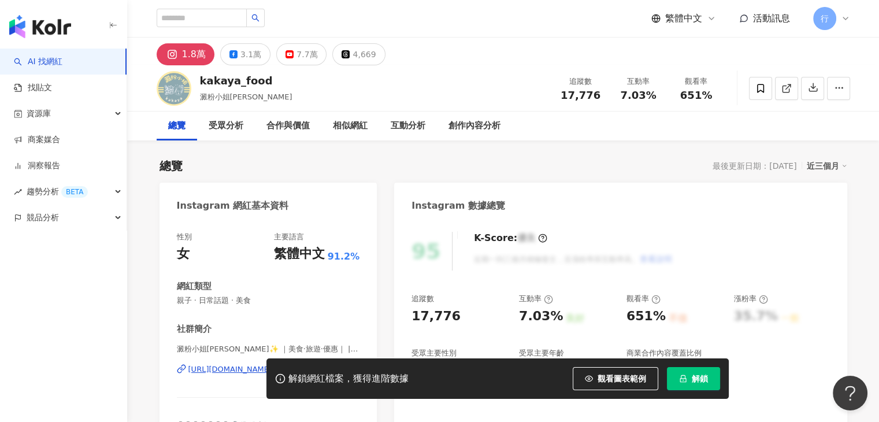
click at [330, 95] on div "kakaya_food 澱粉小姐kakaya 追蹤數 17,776 互動率 7.03% 觀看率 651%" at bounding box center [502, 88] width 739 height 46
click at [759, 91] on icon at bounding box center [760, 88] width 7 height 9
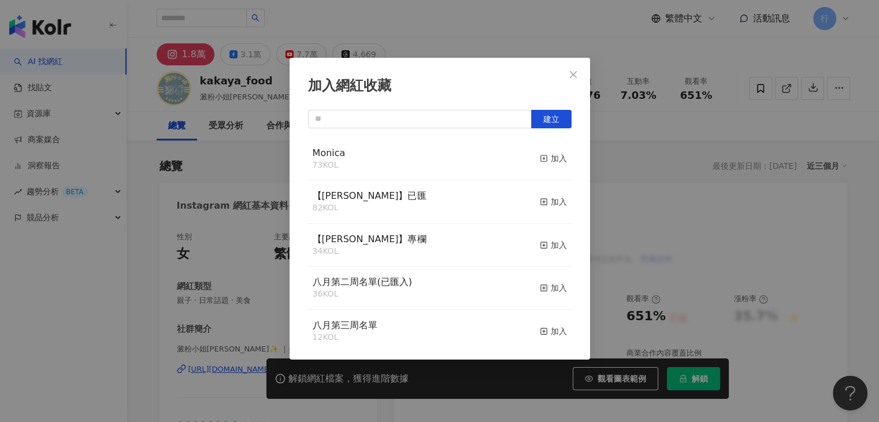
click at [548, 201] on div "加入" at bounding box center [553, 201] width 27 height 13
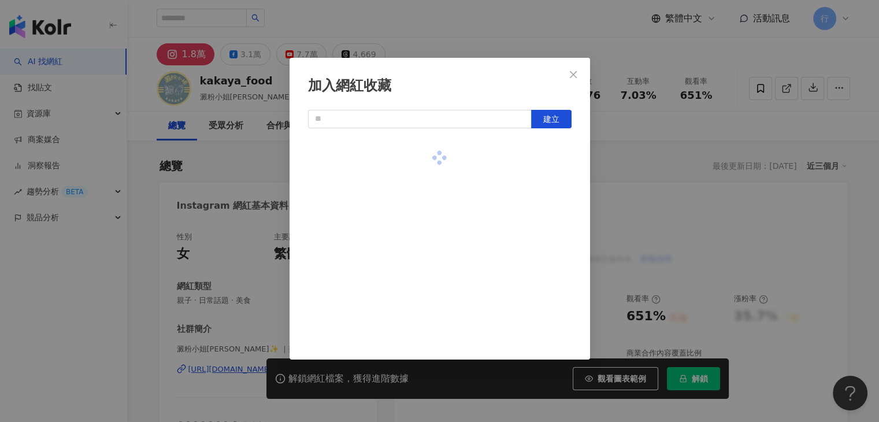
click at [464, 43] on div "加入網紅收藏 建立" at bounding box center [439, 211] width 879 height 422
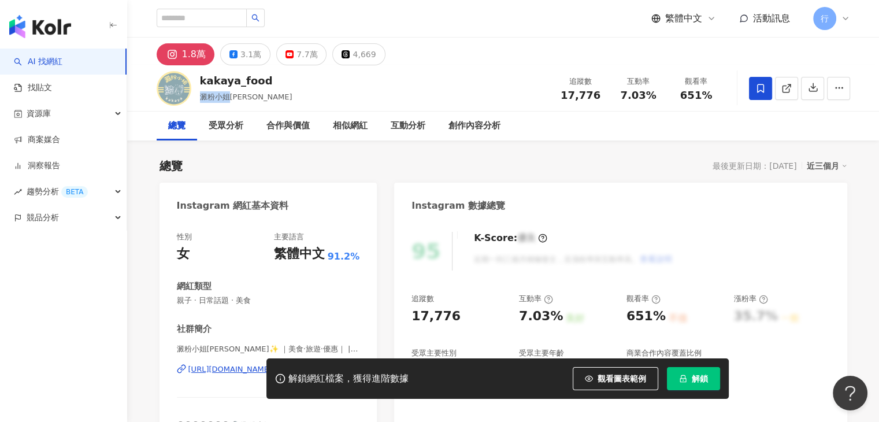
drag, startPoint x: 202, startPoint y: 95, endPoint x: 227, endPoint y: 94, distance: 24.9
click at [227, 94] on span "澱粉小姐kakaya" at bounding box center [246, 96] width 92 height 9
copy span "澱粉小姐"
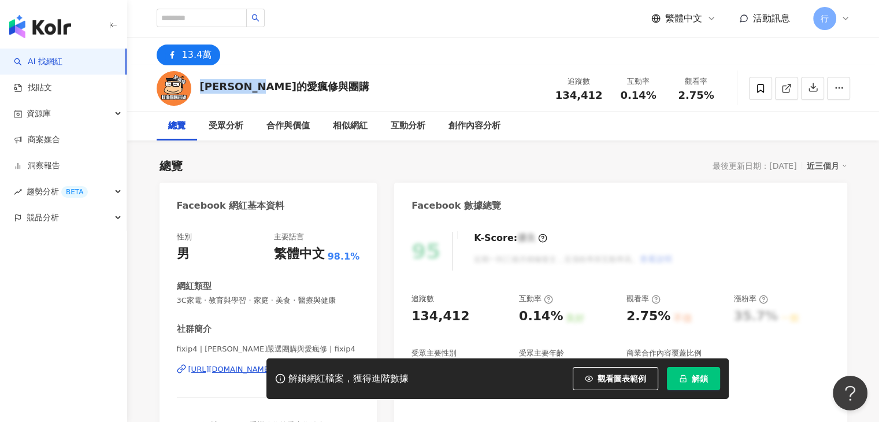
drag, startPoint x: 202, startPoint y: 87, endPoint x: 293, endPoint y: 88, distance: 91.3
click at [293, 88] on div "阿倫的愛瘋修與團購 追蹤數 134,412 互動率 0.14% 觀看率 2.75%" at bounding box center [502, 88] width 739 height 46
copy div "阿倫的愛瘋修與團購"
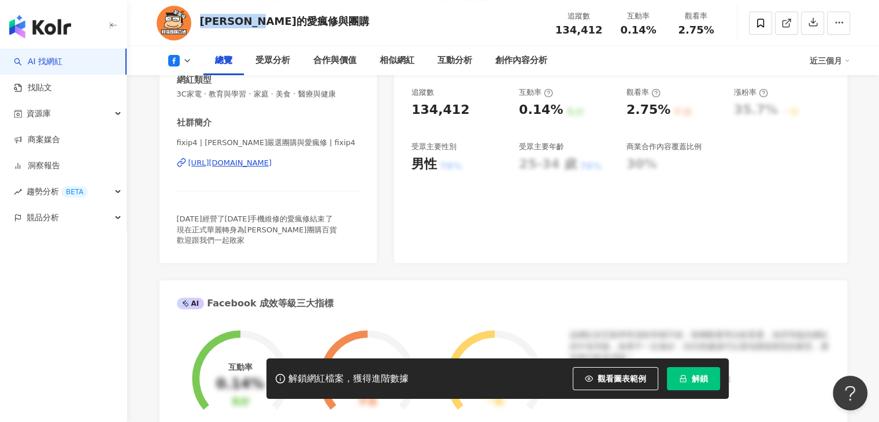
scroll to position [231, 0]
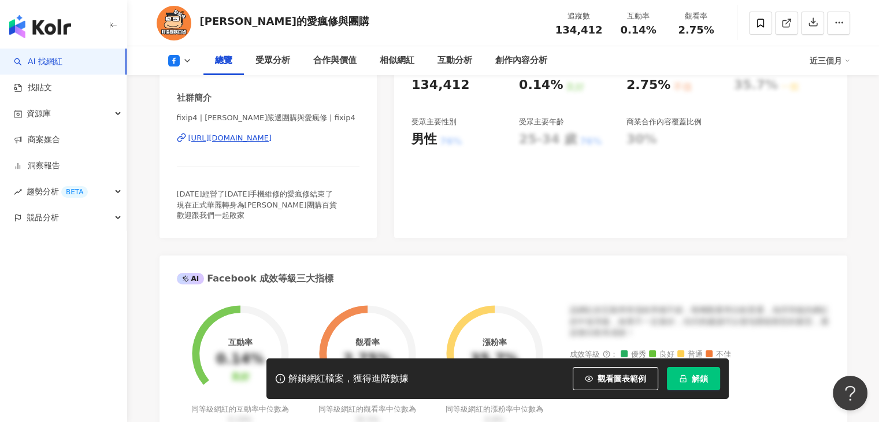
click at [501, 26] on div "阿倫的愛瘋修與團購 追蹤數 134,412 互動率 0.14% 觀看率 2.75%" at bounding box center [502, 23] width 739 height 46
click at [764, 24] on icon at bounding box center [760, 23] width 10 height 10
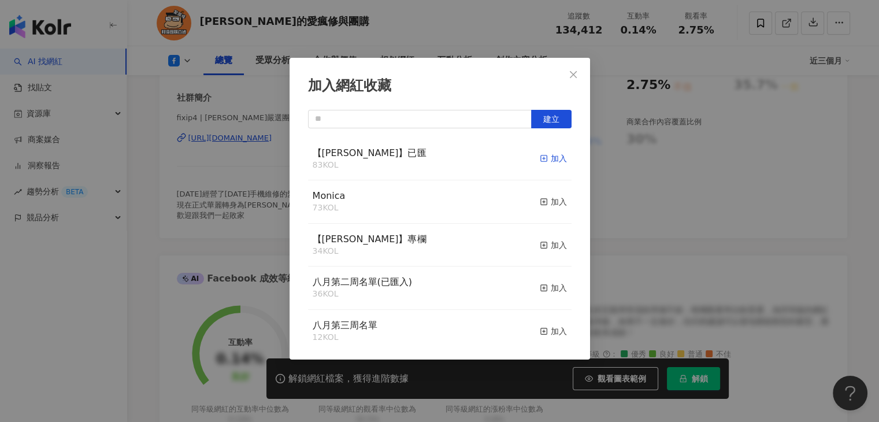
click at [550, 158] on div "加入" at bounding box center [553, 158] width 27 height 13
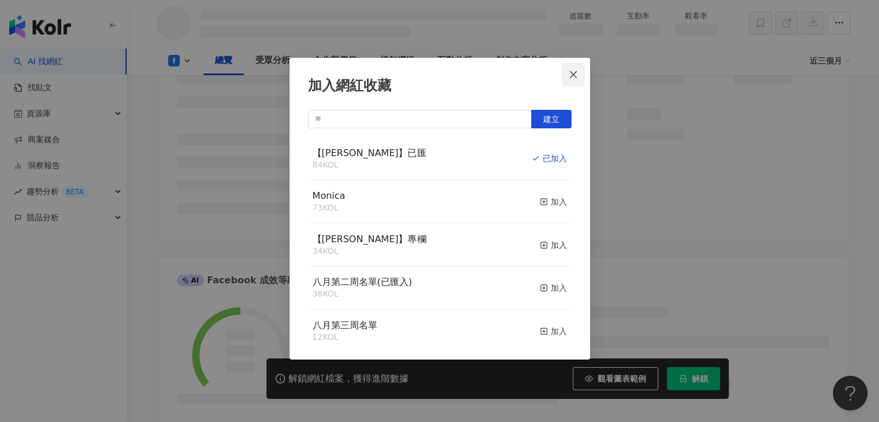
click at [568, 76] on icon "close" at bounding box center [572, 74] width 9 height 9
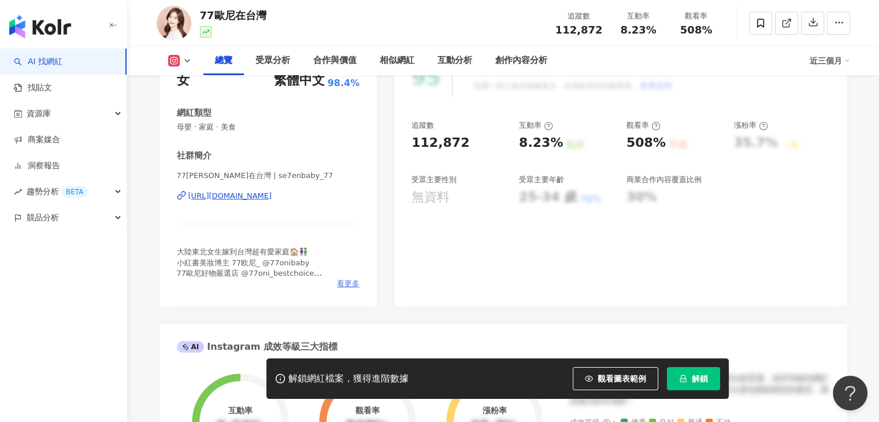
click at [341, 281] on span "看更多" at bounding box center [348, 283] width 23 height 10
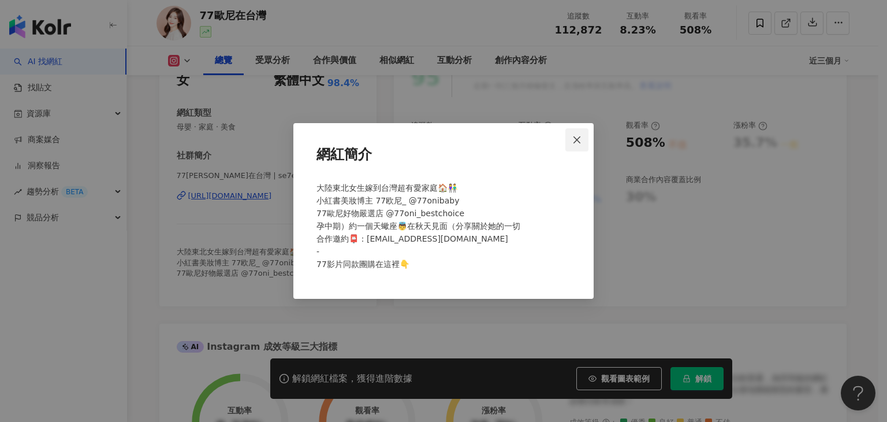
click at [573, 139] on icon "close" at bounding box center [576, 139] width 9 height 9
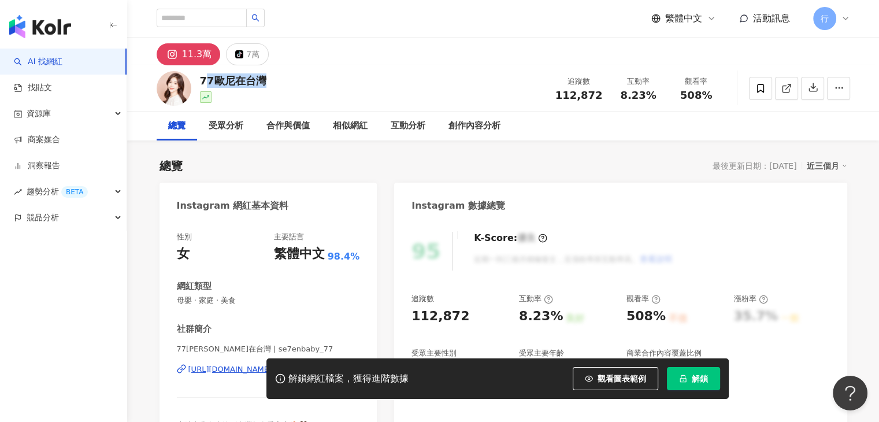
drag, startPoint x: 293, startPoint y: 85, endPoint x: 203, endPoint y: 77, distance: 89.9
click at [203, 77] on div "77[PERSON_NAME]在台灣 追蹤數 112,872 互動率 8.23% 觀看率 508%" at bounding box center [502, 88] width 739 height 46
drag, startPoint x: 201, startPoint y: 78, endPoint x: 262, endPoint y: 81, distance: 60.7
click at [262, 81] on div "77歐尼在台灣" at bounding box center [233, 80] width 66 height 14
copy div "77歐尼在台灣"
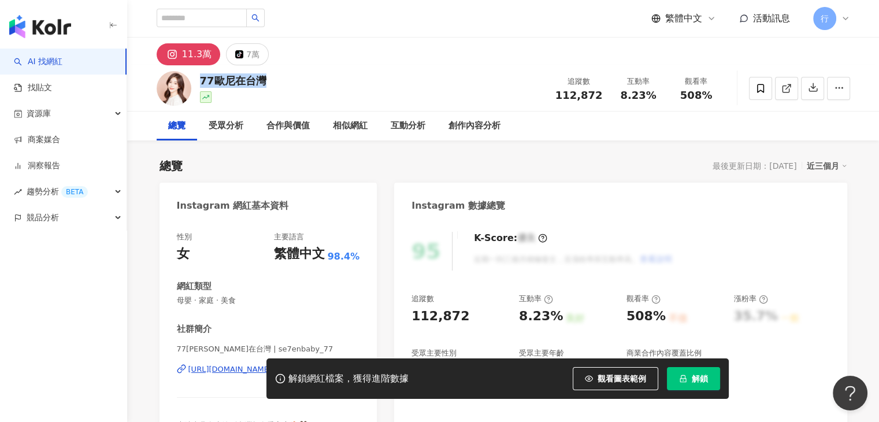
click at [311, 65] on div "77歐尼在台灣 追蹤數 112,872 互動率 8.23% 觀看率 508%" at bounding box center [502, 88] width 739 height 46
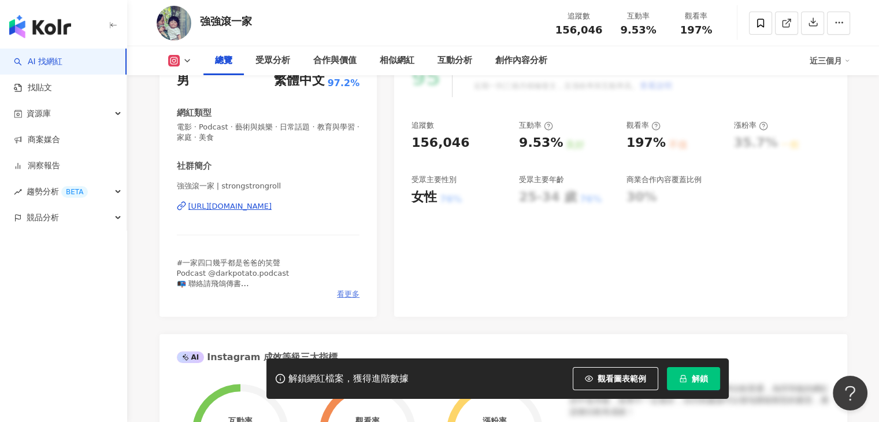
click at [349, 296] on span "看更多" at bounding box center [348, 294] width 23 height 10
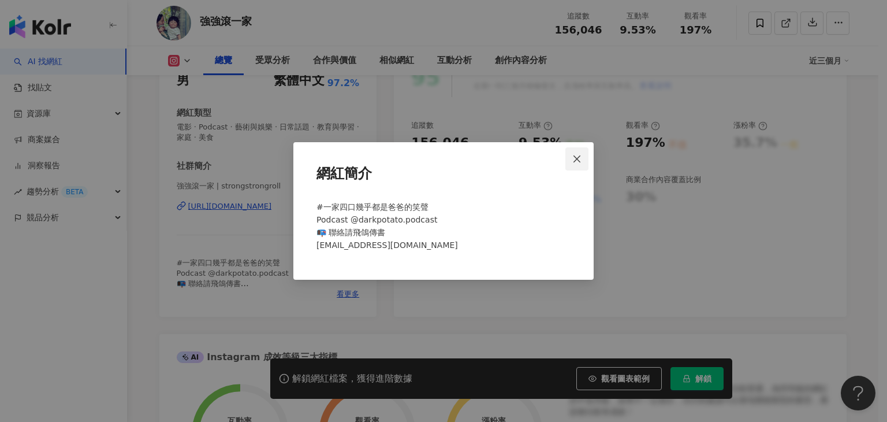
click at [574, 162] on icon "close" at bounding box center [576, 158] width 9 height 9
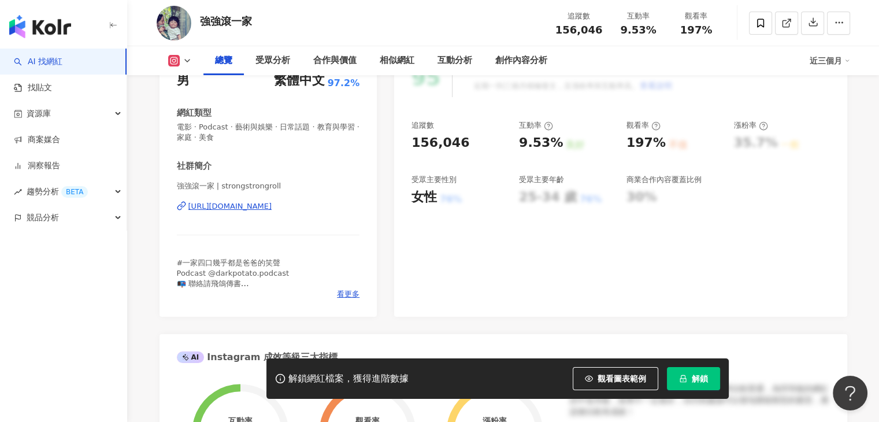
click at [360, 23] on div "強強滾一家 追蹤數 156,046 互動率 9.53% 觀看率 197%" at bounding box center [502, 23] width 739 height 46
click at [354, 295] on span "看更多" at bounding box center [348, 294] width 23 height 10
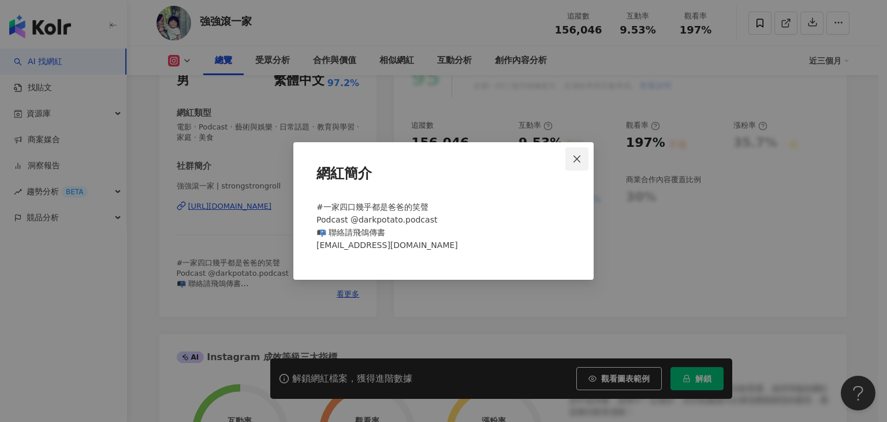
click at [575, 158] on icon "close" at bounding box center [576, 158] width 9 height 9
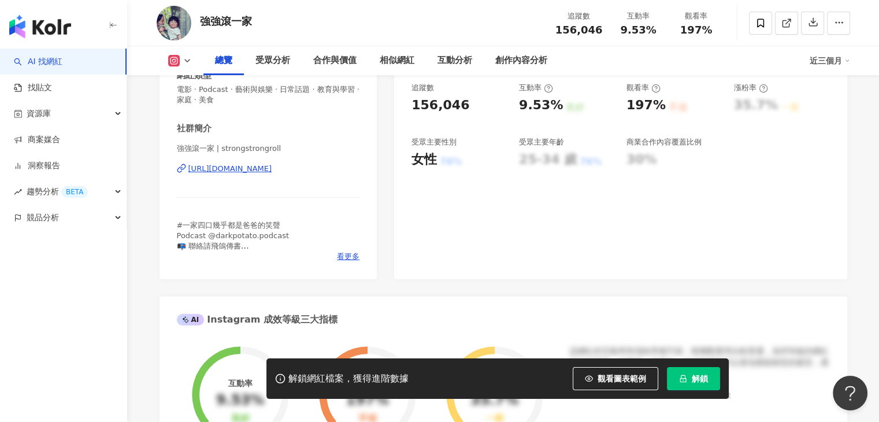
scroll to position [289, 0]
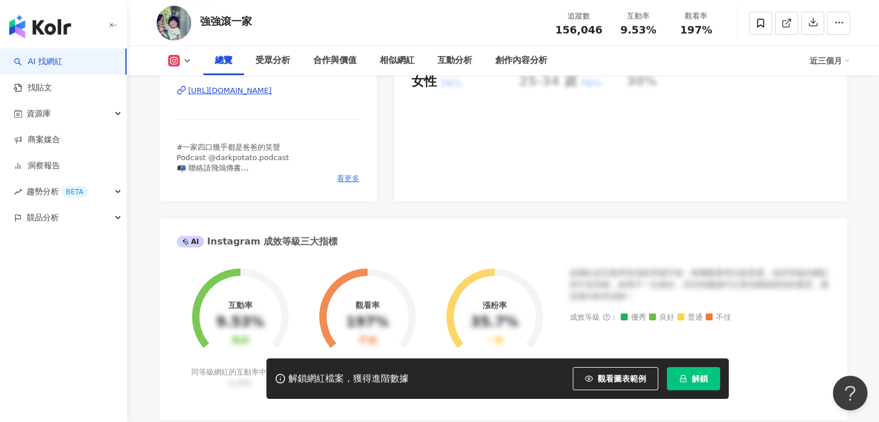
click at [347, 176] on span "看更多" at bounding box center [348, 178] width 23 height 10
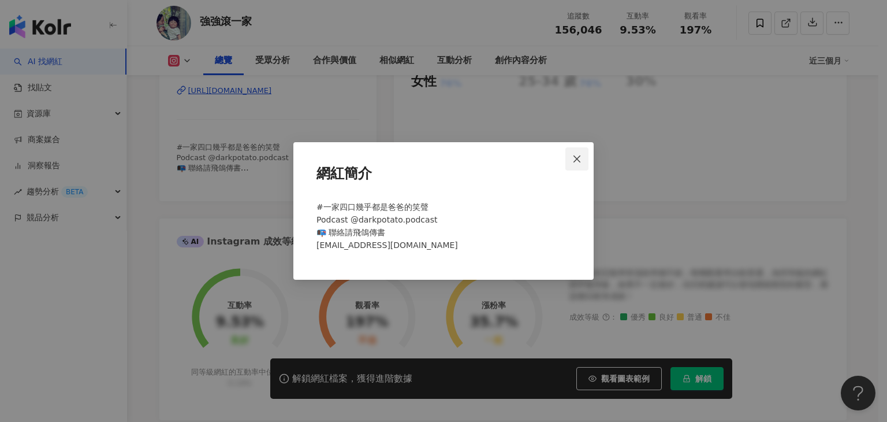
click at [579, 158] on icon "close" at bounding box center [576, 158] width 9 height 9
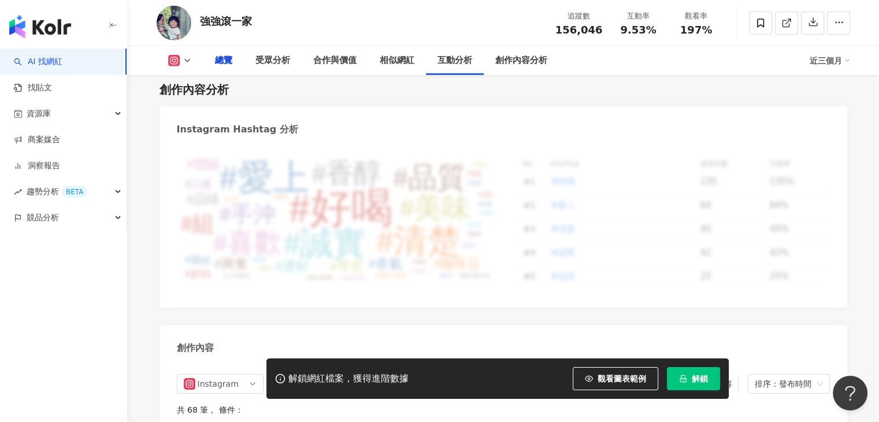
scroll to position [0, 0]
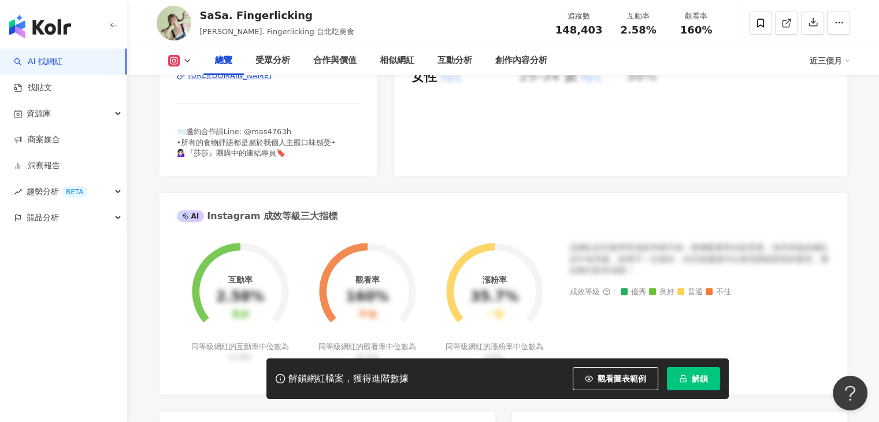
scroll to position [231, 0]
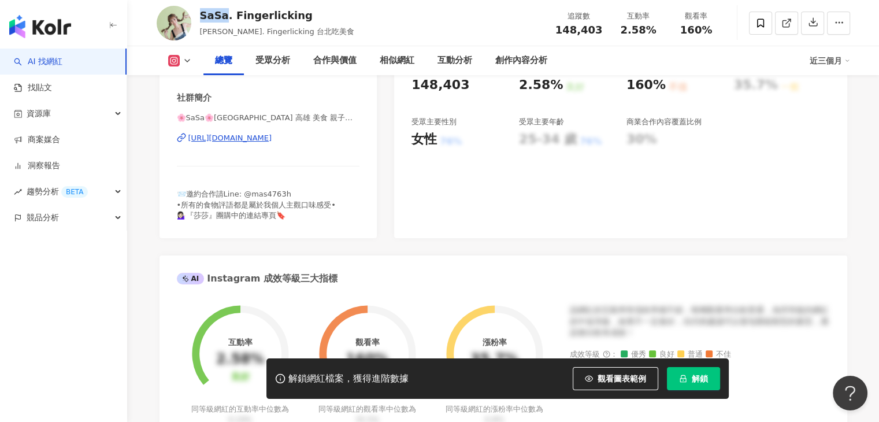
drag, startPoint x: 201, startPoint y: 14, endPoint x: 223, endPoint y: 16, distance: 22.1
click at [223, 16] on div "SaSa. Fingerlicking" at bounding box center [277, 15] width 154 height 14
copy div "SaSa"
click at [344, 18] on div "SaSa. Fingerlicking 莎莎, SaSa. Fingerlicking 台北吃美食 追蹤數 148,403 互動率 2.58% 觀看率 160%" at bounding box center [502, 23] width 739 height 46
drag, startPoint x: 322, startPoint y: 16, endPoint x: 249, endPoint y: 17, distance: 72.8
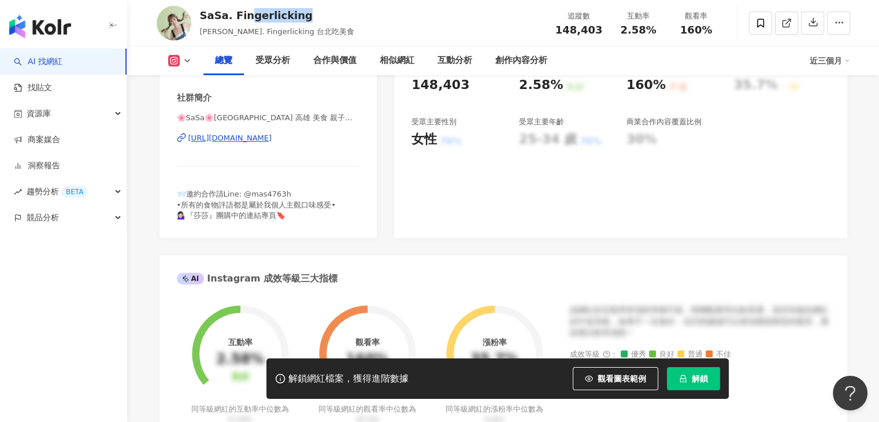
click at [249, 17] on div "SaSa. Fingerlicking" at bounding box center [277, 15] width 154 height 14
click at [321, 13] on div "SaSa. Fingerlicking" at bounding box center [277, 15] width 154 height 14
drag, startPoint x: 316, startPoint y: 10, endPoint x: 201, endPoint y: 12, distance: 115.0
click at [201, 12] on div "SaSa. Fingerlicking" at bounding box center [277, 15] width 154 height 14
copy div "SaSa. Fingerlicking"
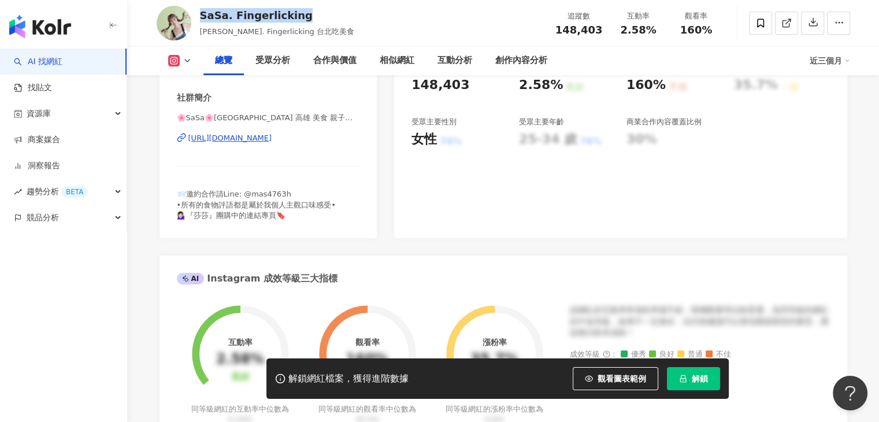
click at [330, 16] on div "SaSa. Fingerlicking 莎莎, SaSa. Fingerlicking 台北吃美食 追蹤數 148,403 互動率 2.58% 觀看率 160%" at bounding box center [502, 23] width 739 height 46
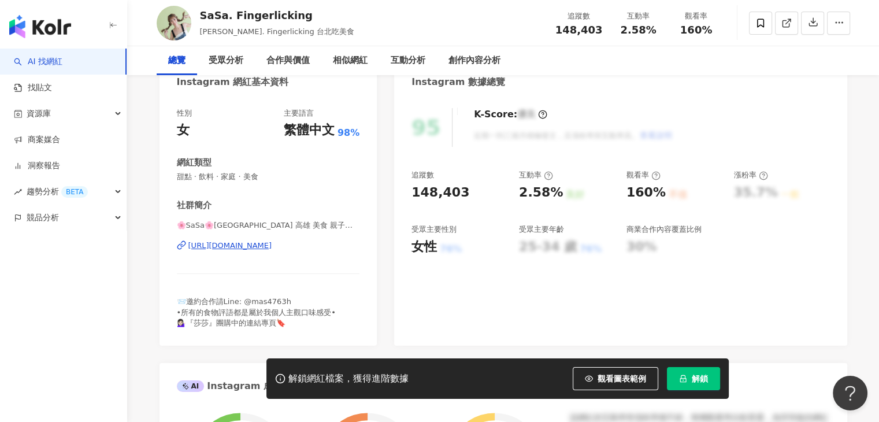
scroll to position [0, 0]
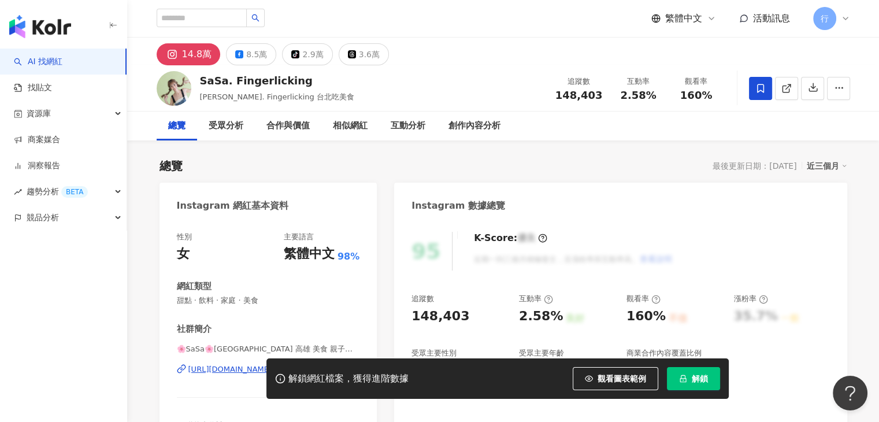
click at [754, 91] on span at bounding box center [760, 88] width 23 height 23
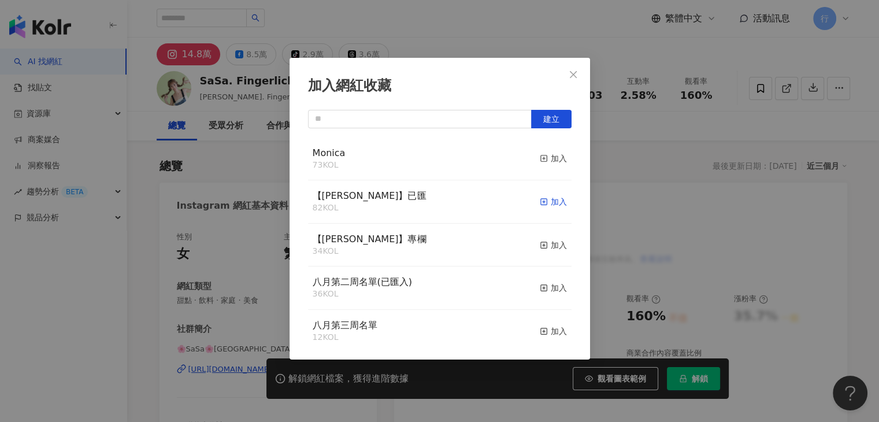
click at [542, 202] on div "加入" at bounding box center [553, 201] width 27 height 13
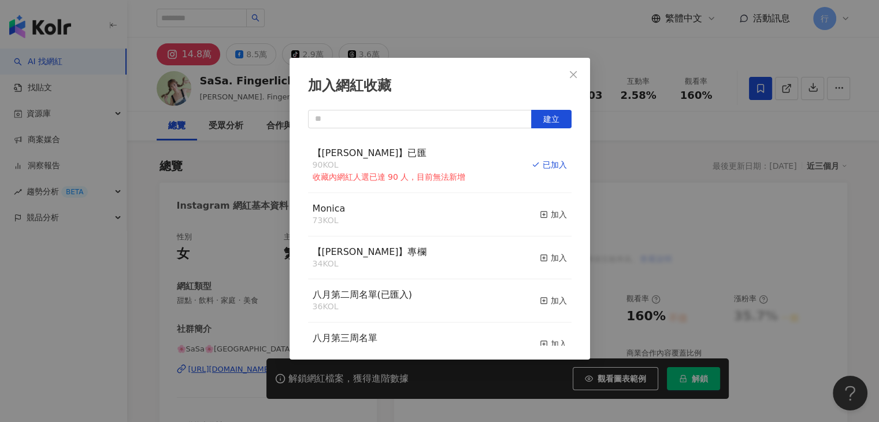
click at [652, 209] on div "加入網紅收藏 建立 【RAY】已匯 90 KOL 收藏內網紅人選已達 90 人，目前無法新增 已加入 Monica 73 KOL 加入 【RAY】專欄 34 …" at bounding box center [439, 211] width 879 height 422
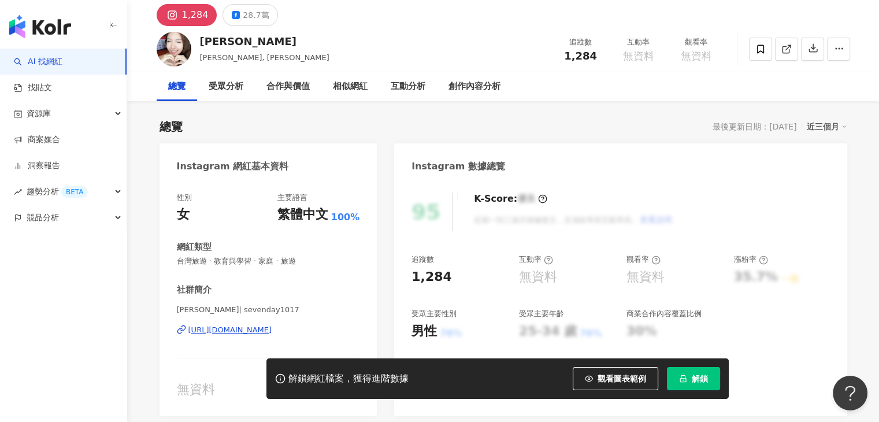
scroll to position [231, 0]
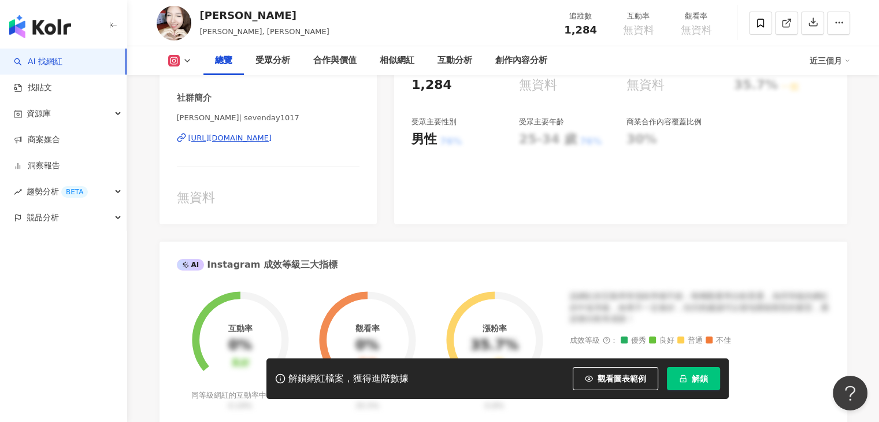
click at [190, 56] on icon at bounding box center [187, 60] width 9 height 9
click at [328, 166] on div "[PERSON_NAME]| sevenday1017 [URL][DOMAIN_NAME]" at bounding box center [268, 147] width 183 height 68
click at [187, 57] on icon at bounding box center [187, 60] width 9 height 9
click at [280, 38] on div "[PERSON_NAME] [PERSON_NAME]SevenDay, [PERSON_NAME] 追蹤數 1,284 互動率 無資料 觀看率 無資料" at bounding box center [502, 23] width 739 height 46
drag, startPoint x: 296, startPoint y: 36, endPoint x: 263, endPoint y: 34, distance: 33.1
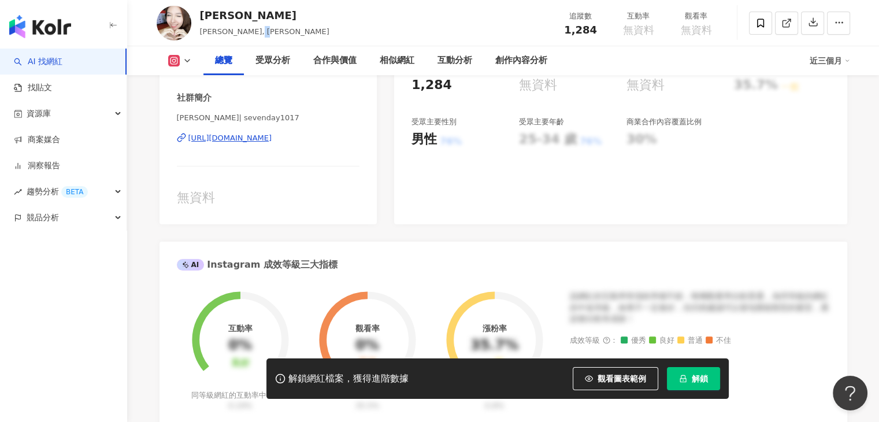
click at [263, 34] on div "[PERSON_NAME] [PERSON_NAME]SevenDay, [PERSON_NAME] 追蹤數 1,284 互動率 無資料 觀看率 無資料" at bounding box center [502, 23] width 739 height 46
click at [267, 28] on span "[PERSON_NAME], [PERSON_NAME]" at bounding box center [264, 31] width 129 height 9
drag, startPoint x: 269, startPoint y: 32, endPoint x: 280, endPoint y: 31, distance: 11.0
click at [280, 31] on span "[PERSON_NAME], [PERSON_NAME]" at bounding box center [264, 31] width 129 height 9
copy span "可芯"
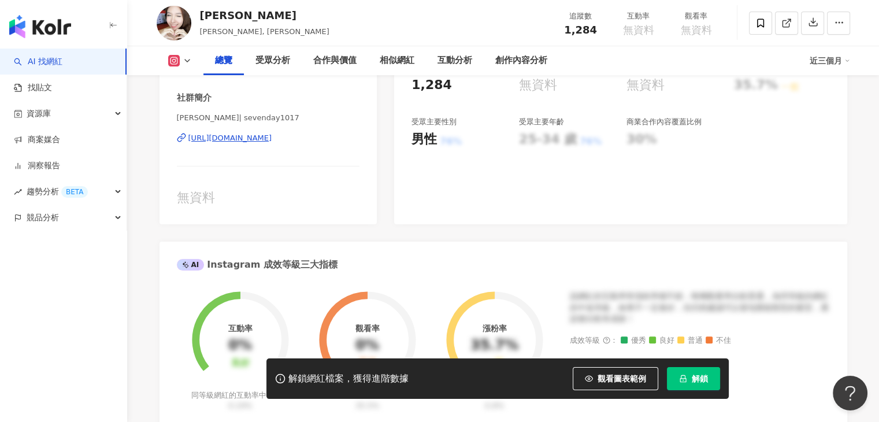
click at [299, 21] on div "[PERSON_NAME] [PERSON_NAME]SevenDay, [PERSON_NAME] 追蹤數 1,284 互動率 無資料 觀看率 無資料" at bounding box center [502, 23] width 739 height 46
click at [758, 23] on icon at bounding box center [760, 23] width 10 height 10
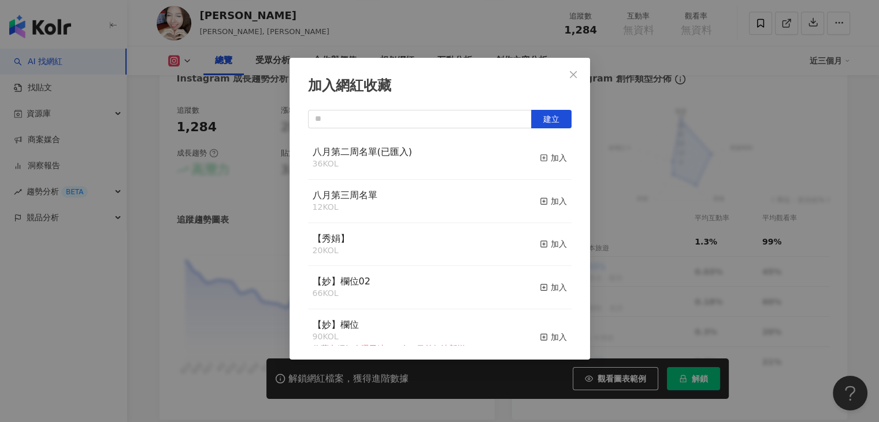
scroll to position [0, 0]
drag, startPoint x: 301, startPoint y: 203, endPoint x: 513, endPoint y: 120, distance: 227.9
click at [513, 120] on input "text" at bounding box center [420, 119] width 224 height 18
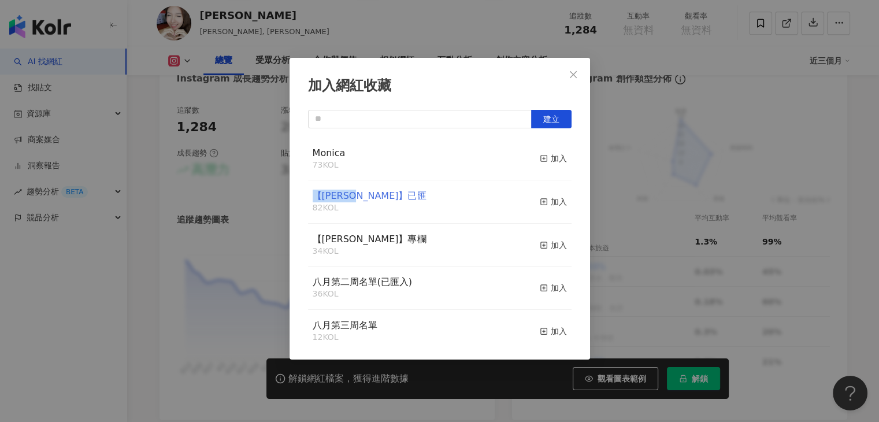
drag, startPoint x: 395, startPoint y: 194, endPoint x: 314, endPoint y: 195, distance: 81.4
click at [314, 195] on div "【[PERSON_NAME]】已匯 82 KOL 加入" at bounding box center [439, 201] width 263 height 43
copy span "【[PERSON_NAME]】已匯"
click at [373, 112] on input "text" at bounding box center [420, 119] width 224 height 18
paste input "*******"
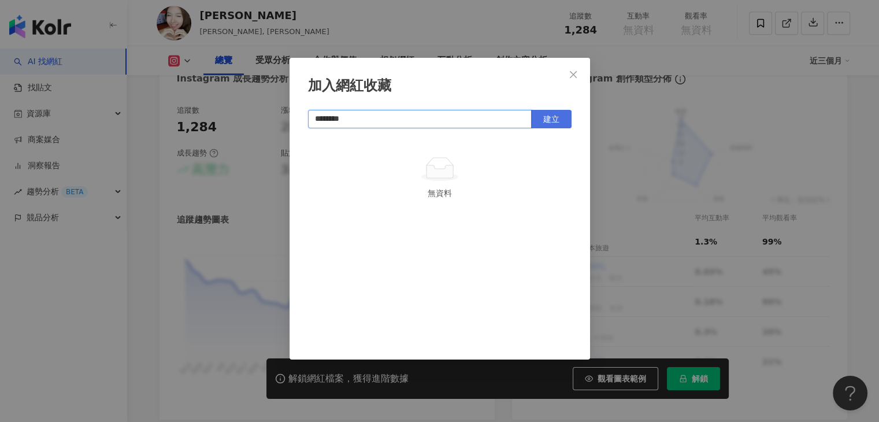
click at [538, 120] on button "建立" at bounding box center [551, 119] width 40 height 18
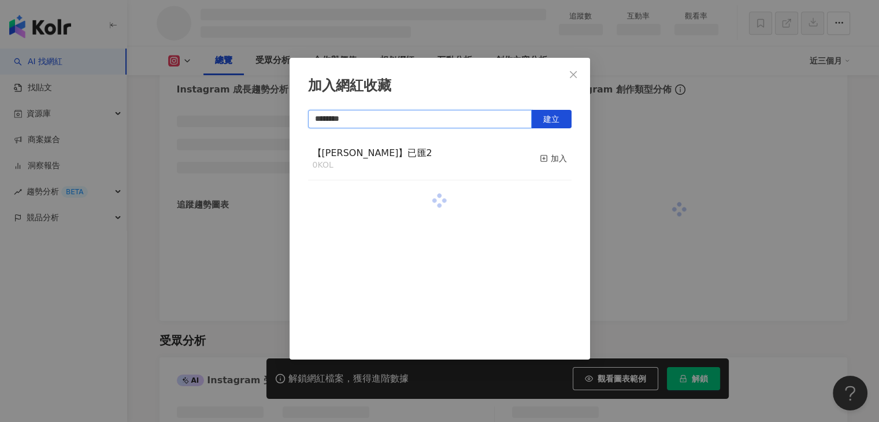
scroll to position [651, 0]
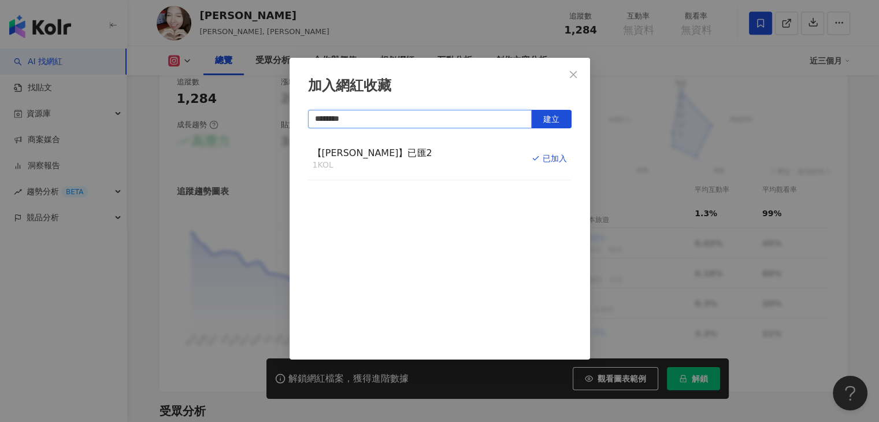
type input "********"
click at [608, 109] on div "加入網紅收藏 ******** 建立 【[PERSON_NAME]】已匯2 1 KOL 已加入" at bounding box center [439, 211] width 879 height 422
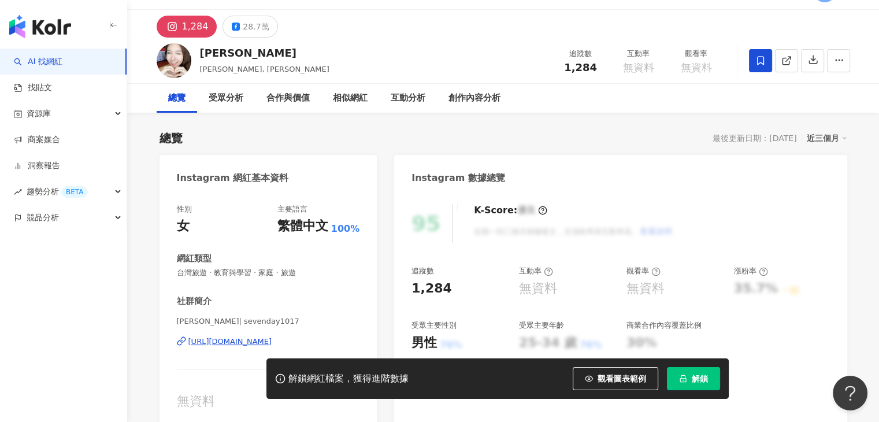
scroll to position [0, 0]
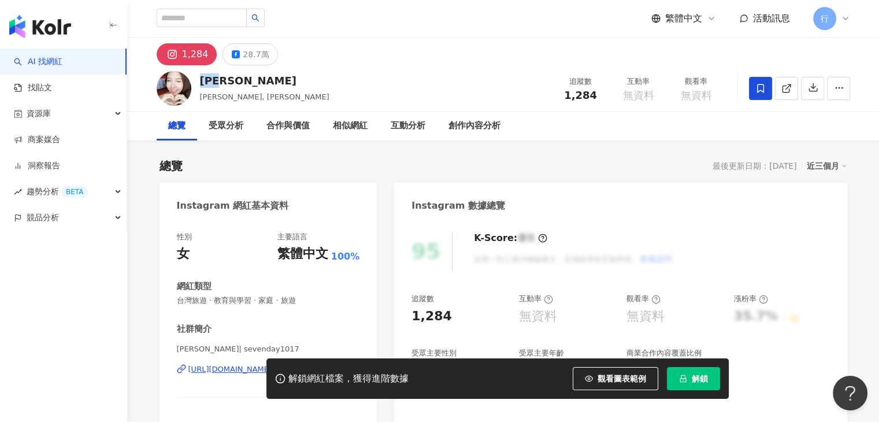
drag, startPoint x: 230, startPoint y: 87, endPoint x: 203, endPoint y: 83, distance: 27.4
click at [203, 83] on div "[PERSON_NAME]" at bounding box center [264, 80] width 129 height 14
copy div "[PERSON_NAME]"
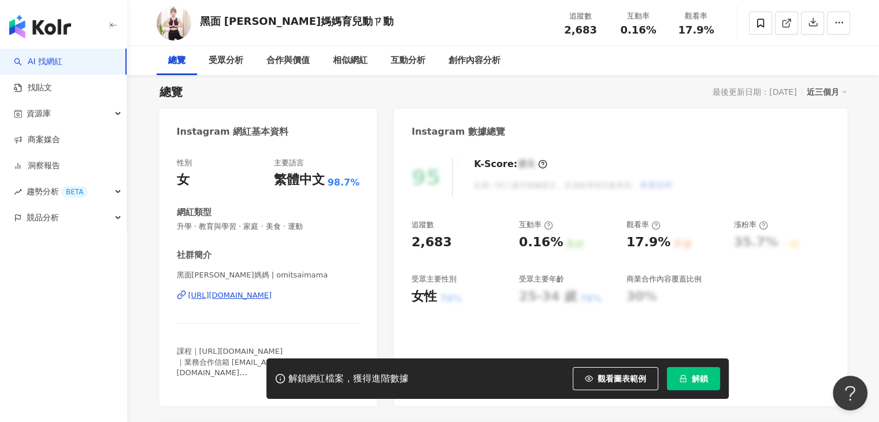
scroll to position [231, 0]
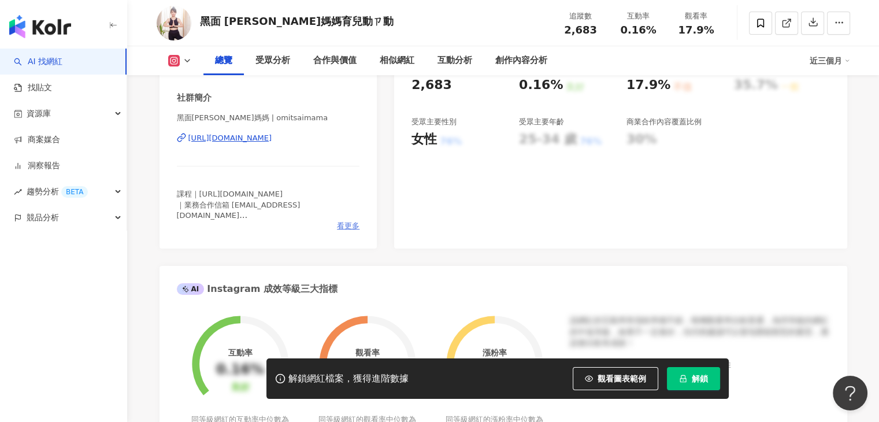
click at [341, 225] on span "看更多" at bounding box center [348, 226] width 23 height 10
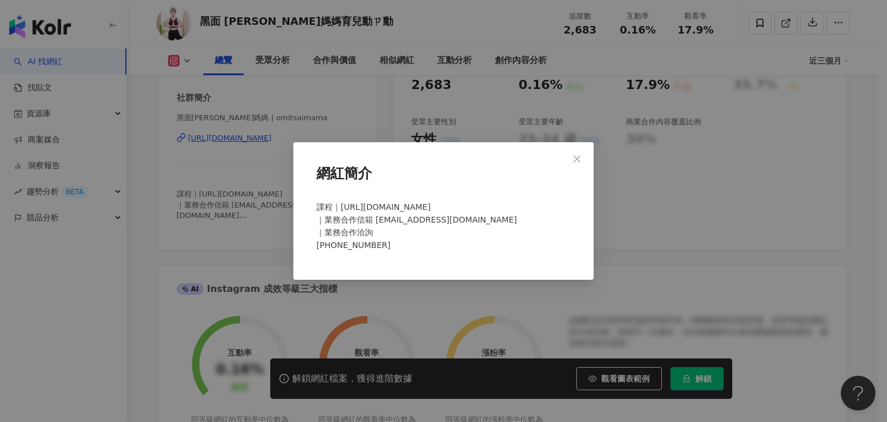
click at [278, 168] on div "網紅簡介 課程｜[URL][DOMAIN_NAME] ｜業務合作信箱 [EMAIL_ADDRESS][DOMAIN_NAME] ｜業務合作洽詢 [PHONE_…" at bounding box center [443, 211] width 887 height 422
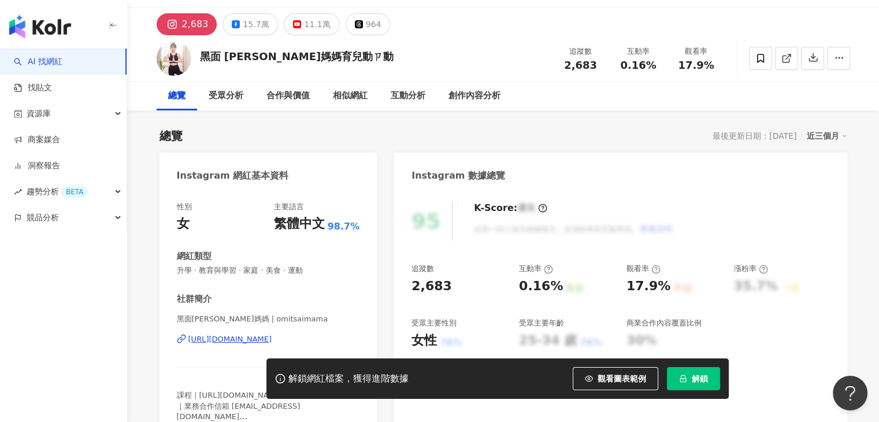
scroll to position [0, 0]
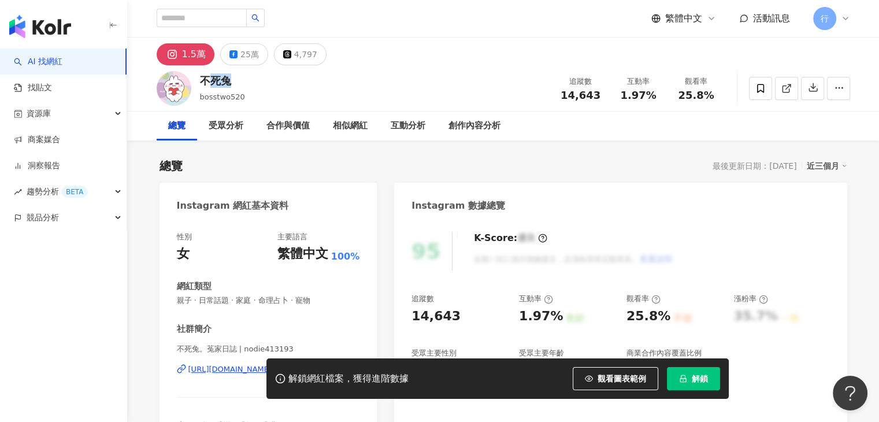
drag, startPoint x: 256, startPoint y: 80, endPoint x: 205, endPoint y: 80, distance: 51.4
click at [205, 80] on div "不死兔 bosstwo520 追蹤數 14,643 互動率 1.97% 觀看率 25.8%" at bounding box center [502, 88] width 739 height 46
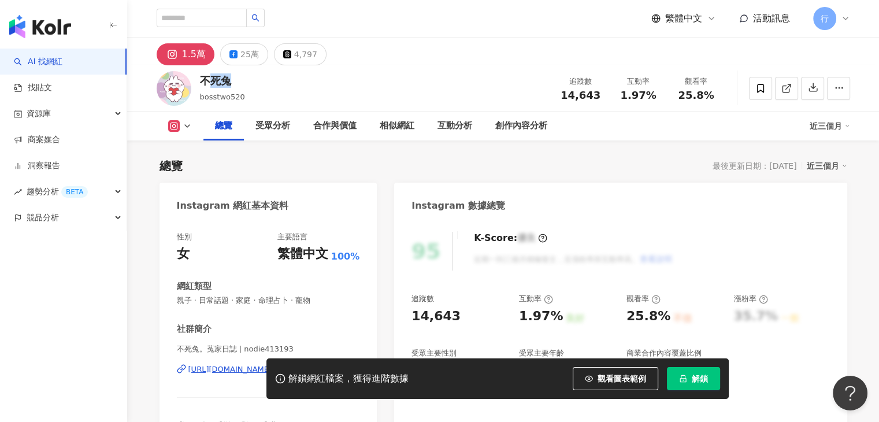
scroll to position [231, 0]
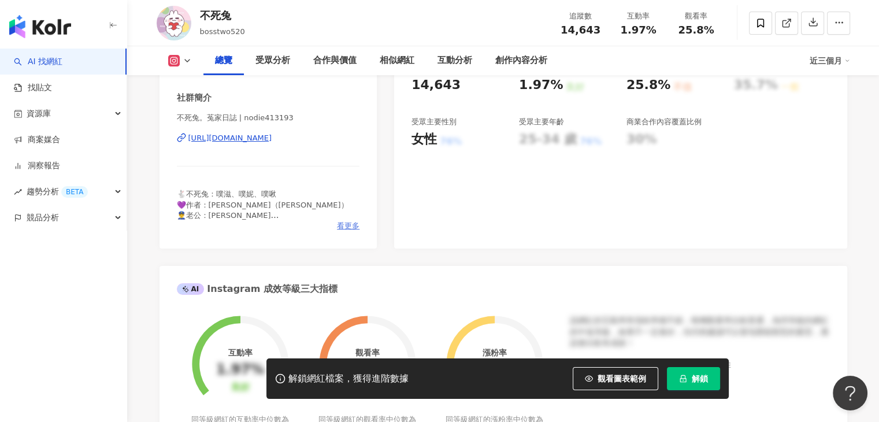
click at [347, 222] on span "看更多" at bounding box center [348, 226] width 23 height 10
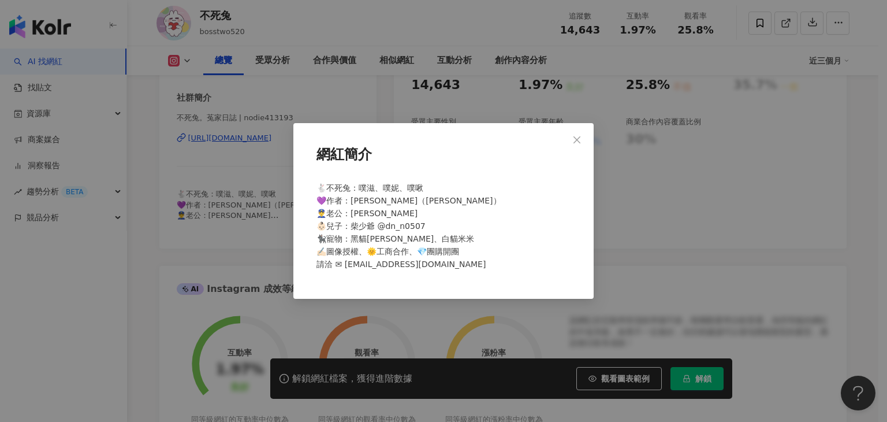
click at [575, 137] on icon "close" at bounding box center [576, 139] width 9 height 9
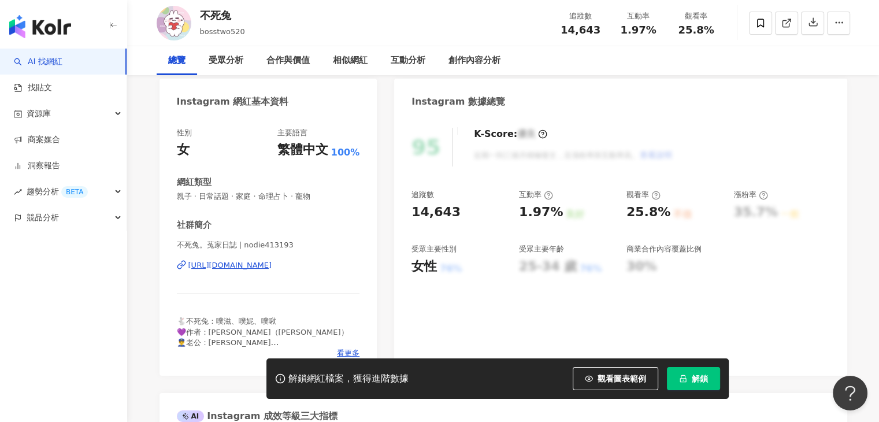
scroll to position [0, 0]
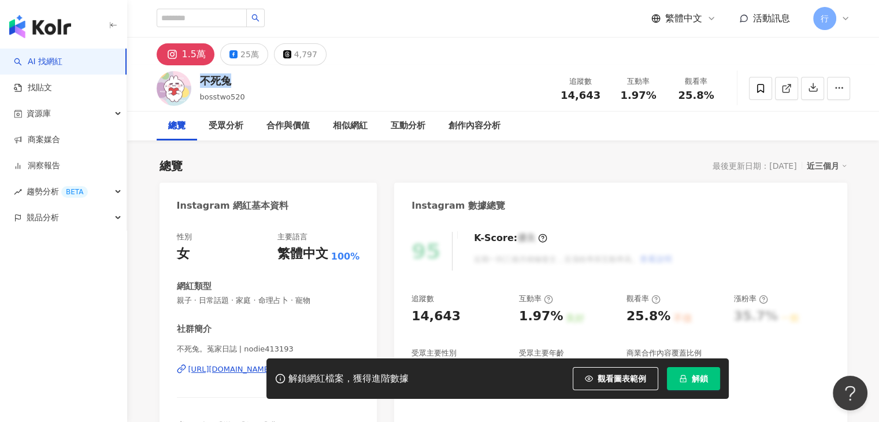
drag, startPoint x: 235, startPoint y: 81, endPoint x: 200, endPoint y: 81, distance: 34.1
click at [200, 81] on div "不死兔 bosstwo520 追蹤數 14,643 互動率 1.97% 觀看率 25.8%" at bounding box center [502, 88] width 739 height 46
copy div "不死兔"
click at [421, 21] on div "繁體中文 活動訊息 行" at bounding box center [503, 18] width 693 height 37
click at [377, 32] on div "繁體中文 活動訊息 行" at bounding box center [503, 18] width 693 height 37
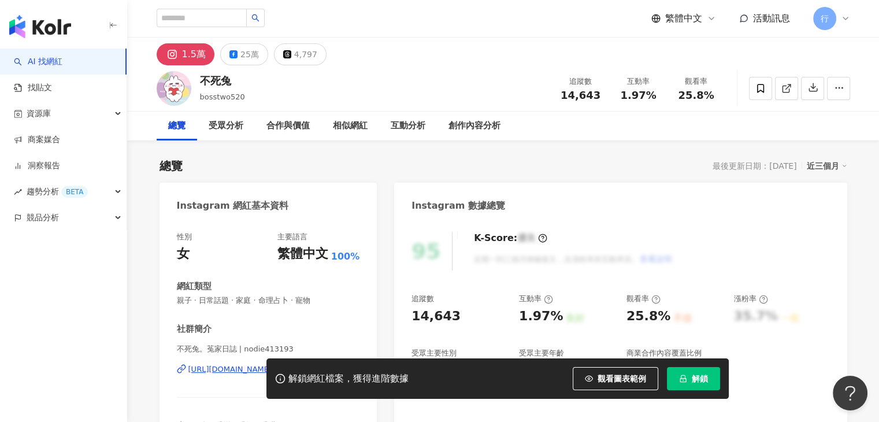
scroll to position [289, 0]
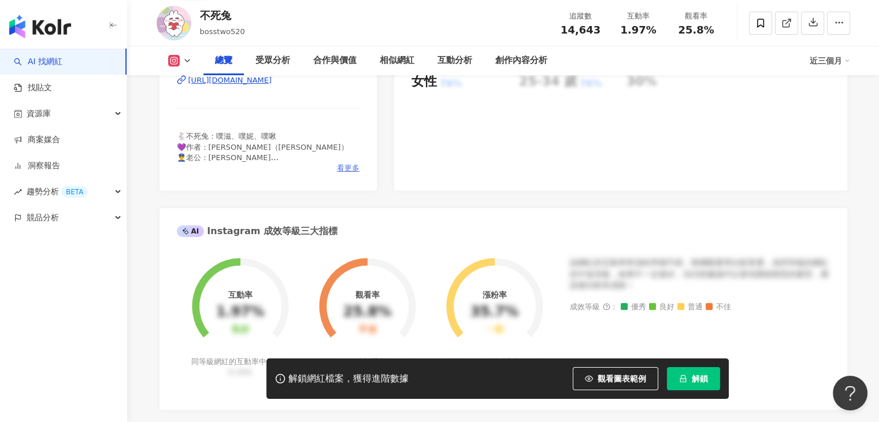
click at [342, 165] on span "看更多" at bounding box center [348, 168] width 23 height 10
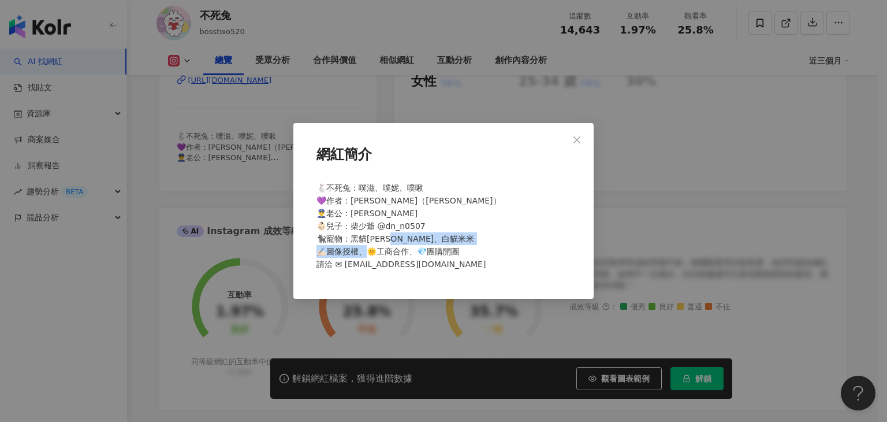
drag, startPoint x: 432, startPoint y: 267, endPoint x: 344, endPoint y: 269, distance: 88.4
click at [344, 269] on div "🐇不死兔：噗滋、噗妮、噗啾 💜作者：阿菟（Jinna） 👮‍♂️老公：柴尼 👶🏻兒子：柴少爺 @dn_n0507 🐈‍⬛寵物：黑貓露娜、白貓米米 ✍🏻圖像授權…" at bounding box center [443, 231] width 263 height 108
copy span "991@gmail.com"
click at [576, 135] on icon "close" at bounding box center [576, 139] width 9 height 9
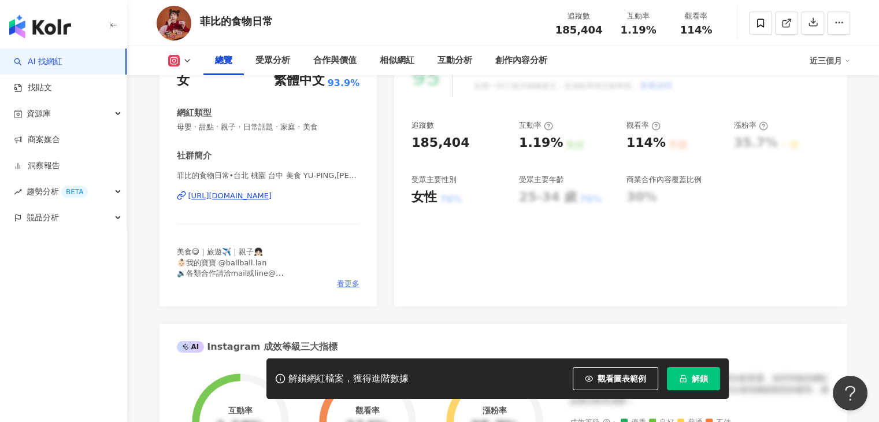
click at [356, 282] on span "看更多" at bounding box center [348, 283] width 23 height 10
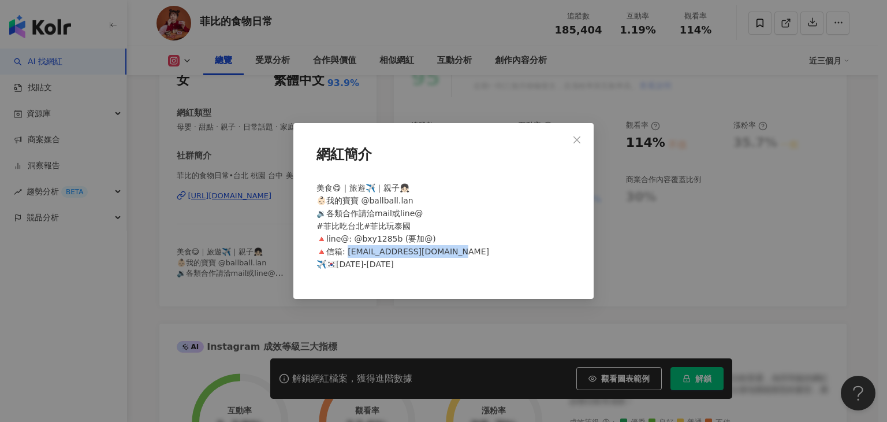
drag, startPoint x: 348, startPoint y: 255, endPoint x: 451, endPoint y: 250, distance: 102.9
click at [451, 250] on span "美食😋｜旅遊✈️｜親子👧🏻 👶🏻我的寶寶 @ballball.lan 🔉各類合作請洽mail或line@ #菲比吃台北#菲比玩泰國 🔺line@: @bxy1…" at bounding box center [403, 225] width 173 height 85
click at [446, 114] on div "網紅簡介 美食😋｜旅遊✈️｜親子👧🏻 👶🏻我的寶寶 @ballball.lan 🔉各類合作請洽mail或line@ #菲比吃台北#菲比玩泰國 🔺line@: …" at bounding box center [443, 211] width 887 height 422
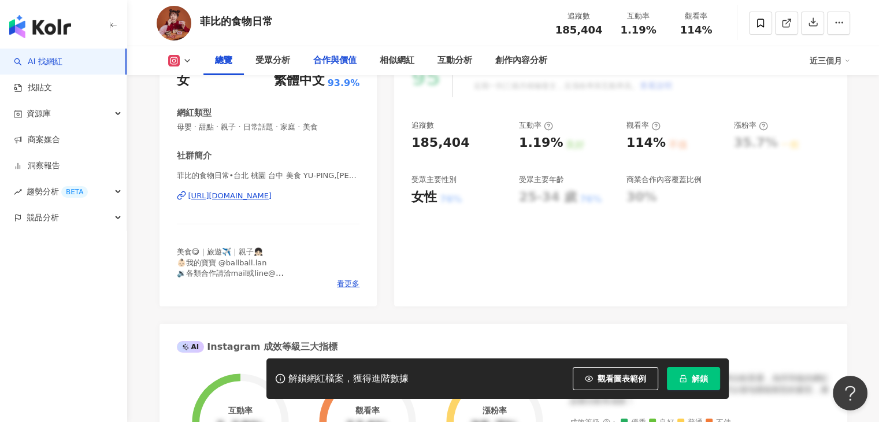
scroll to position [58, 0]
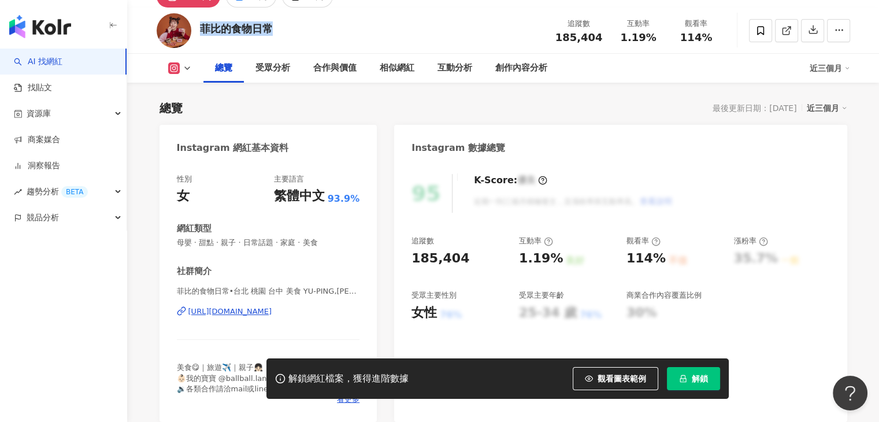
drag, startPoint x: 296, startPoint y: 31, endPoint x: 202, endPoint y: 24, distance: 94.4
click at [202, 24] on div "菲比的食物日常 追蹤數 185,404 互動率 1.19% 觀看率 114%" at bounding box center [502, 31] width 739 height 46
copy div "菲比的食物日常"
click at [360, 27] on div "菲比的食物日常 追蹤數 185,404 互動率 1.19% 觀看率 114%" at bounding box center [502, 31] width 739 height 46
click at [423, 29] on div "菲比的食物日常 追蹤數 185,404 互動率 1.19% 觀看率 114%" at bounding box center [502, 31] width 739 height 46
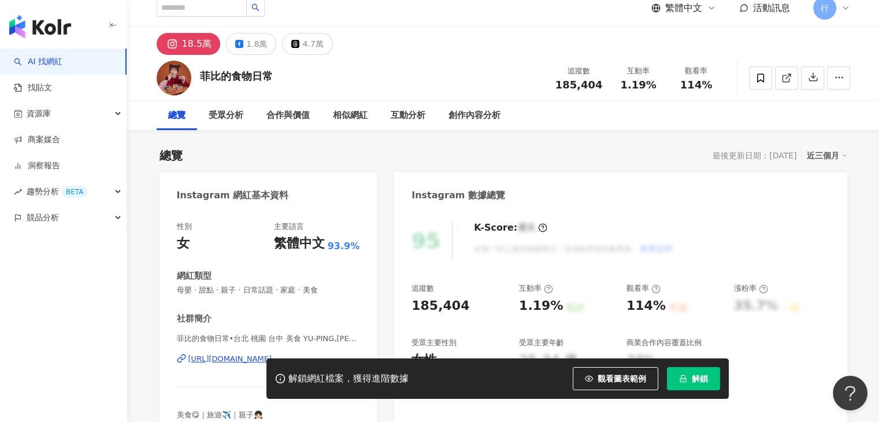
scroll to position [0, 0]
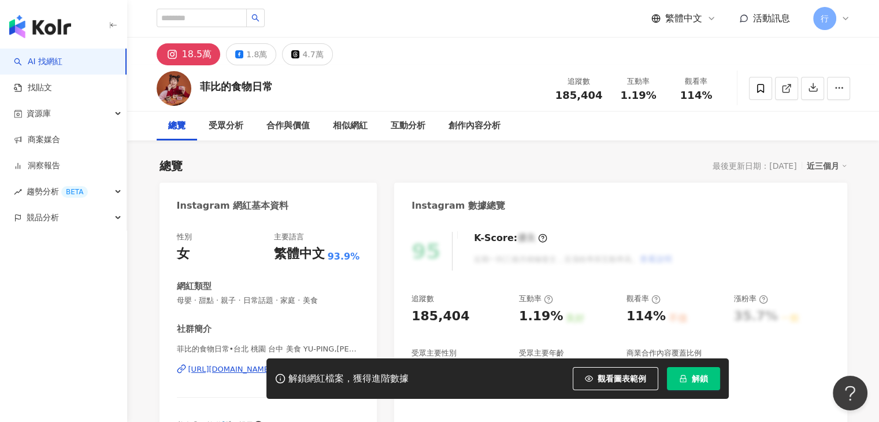
click at [437, 37] on header "繁體中文 活動訊息 行" at bounding box center [502, 19] width 751 height 38
click at [755, 88] on icon at bounding box center [760, 88] width 10 height 10
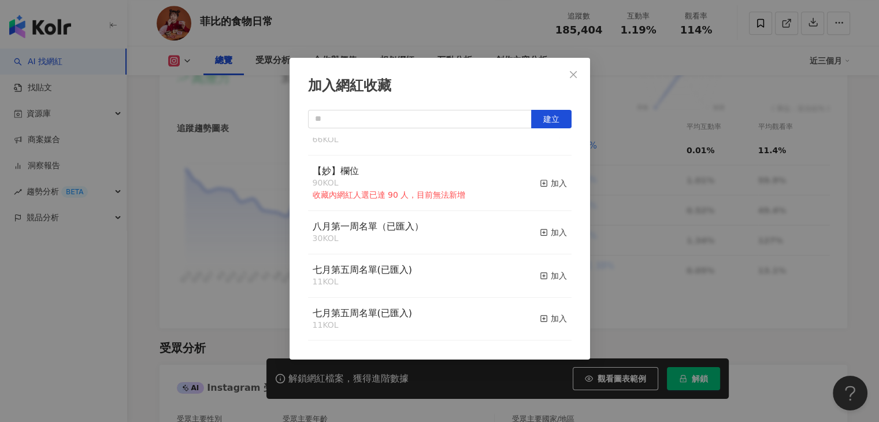
scroll to position [105, 0]
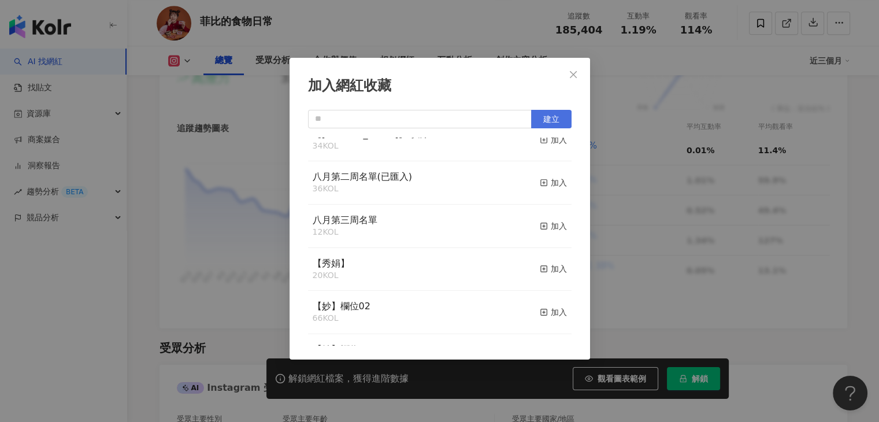
click at [556, 121] on span "建立" at bounding box center [551, 118] width 16 height 9
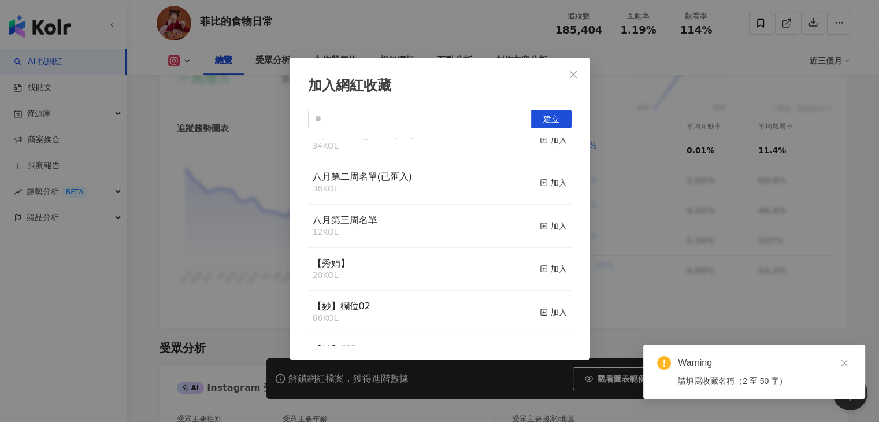
click at [700, 366] on div "Warning" at bounding box center [764, 363] width 173 height 14
click at [845, 361] on icon "close" at bounding box center [843, 363] width 6 height 6
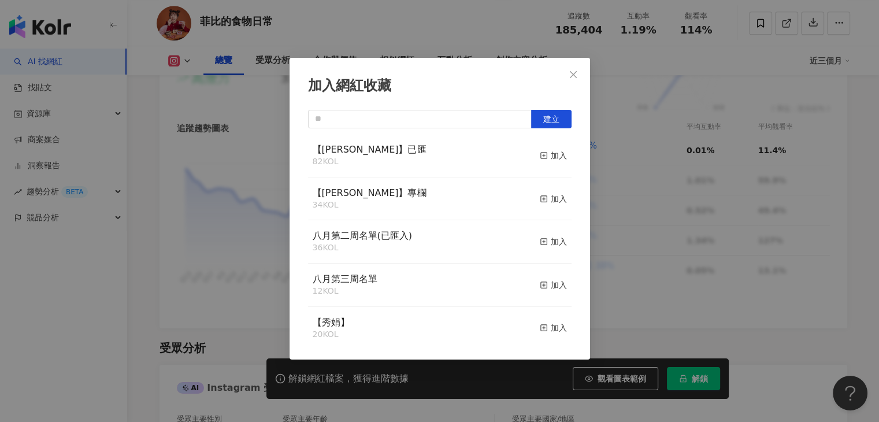
scroll to position [0, 0]
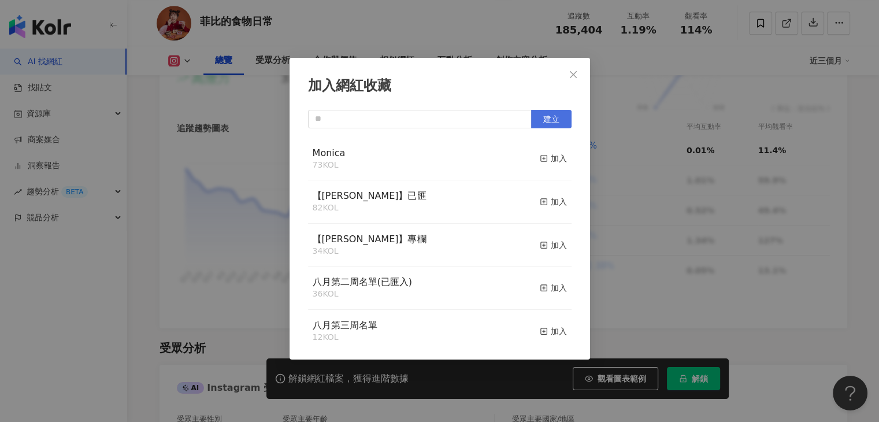
click at [545, 121] on span "建立" at bounding box center [551, 118] width 16 height 9
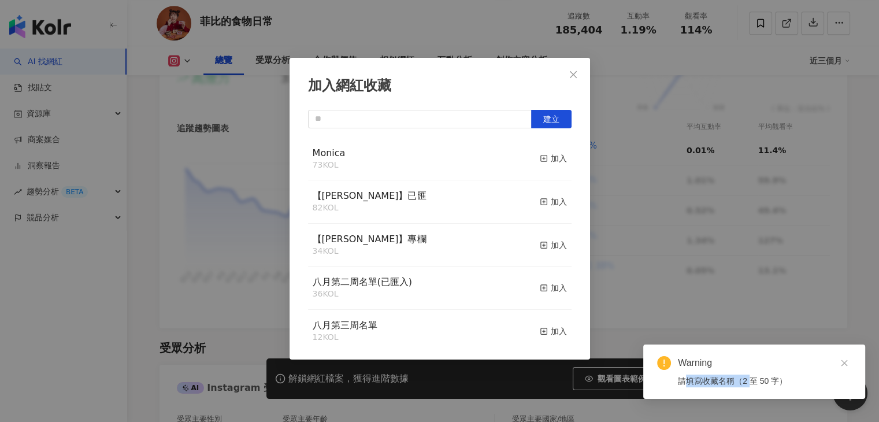
drag, startPoint x: 688, startPoint y: 375, endPoint x: 769, endPoint y: 374, distance: 81.5
click at [756, 378] on div "請填寫收藏名稱（2 至 50 字）" at bounding box center [764, 380] width 173 height 13
click at [793, 369] on div "Warning" at bounding box center [764, 363] width 173 height 14
click at [843, 363] on icon "close" at bounding box center [843, 363] width 6 height 6
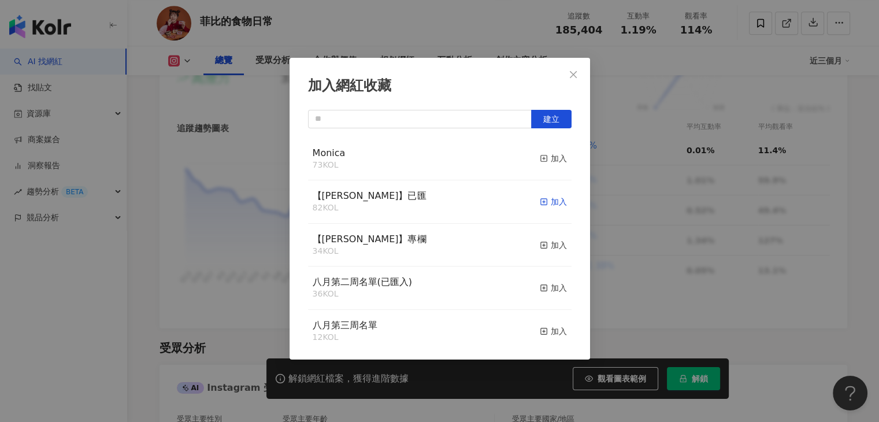
click at [540, 199] on icon "button" at bounding box center [544, 202] width 8 height 8
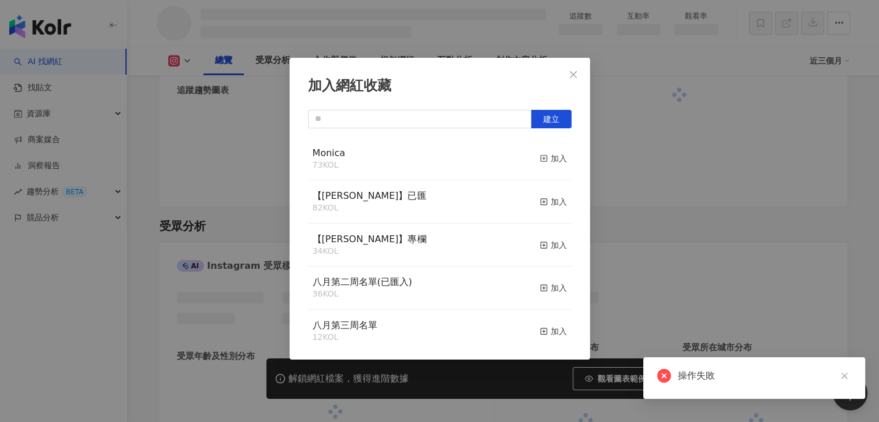
scroll to position [738, 0]
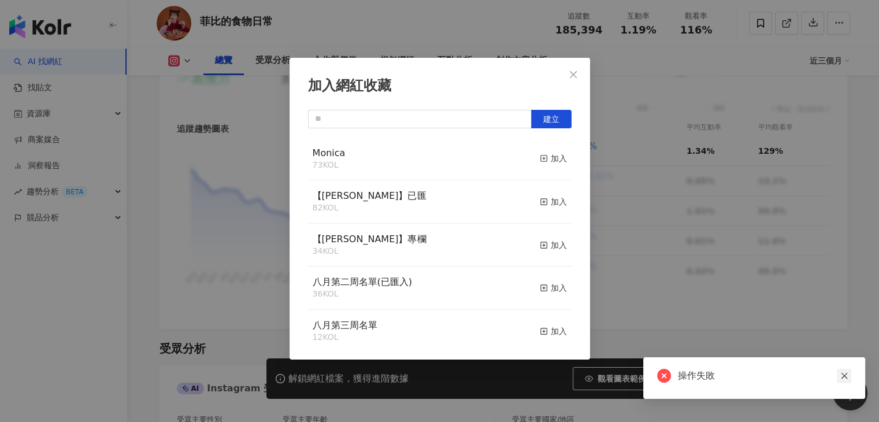
click at [843, 369] on link at bounding box center [843, 376] width 14 height 14
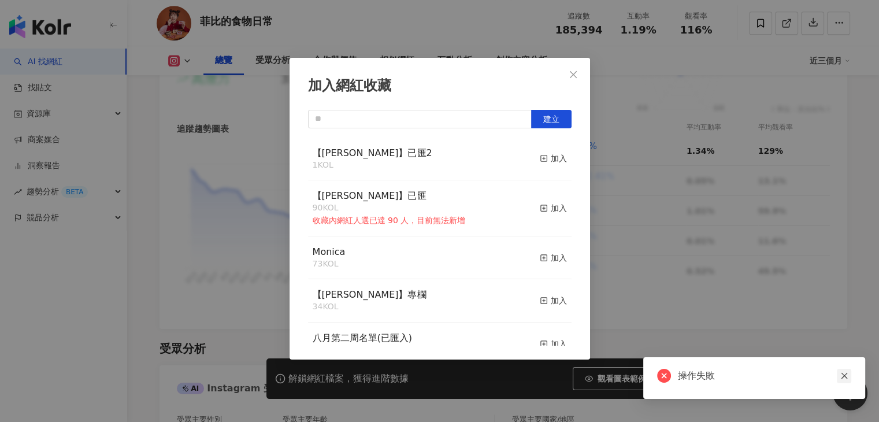
click at [842, 375] on icon "close" at bounding box center [844, 375] width 8 height 8
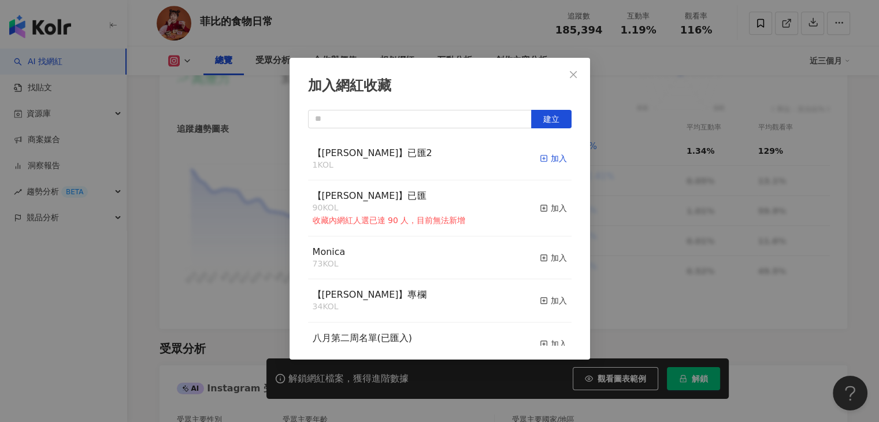
click at [543, 158] on div "加入" at bounding box center [553, 158] width 27 height 13
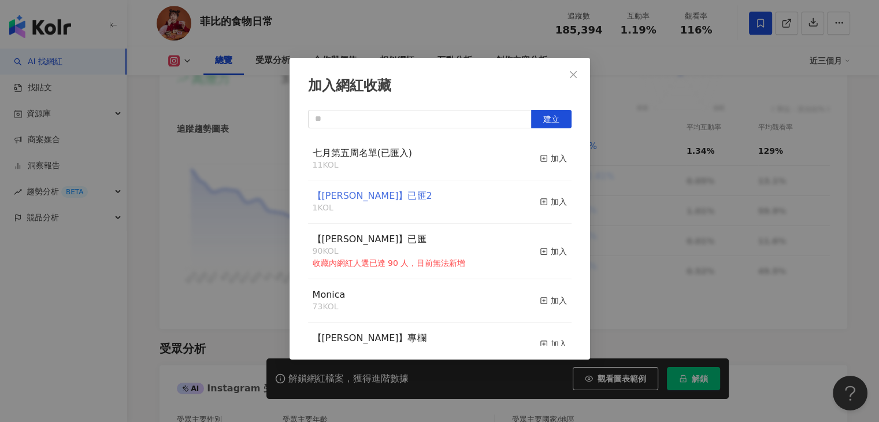
click at [352, 200] on span "【RAY】已匯2" at bounding box center [372, 195] width 120 height 11
click at [631, 115] on div "加入網紅收藏 建立 七月第五周名單(已匯入) 11 KOL 加入 【RAY】已匯2 2 KOL 已加入 【RAY】已匯 90 KOL 收藏內網紅人選已達 90…" at bounding box center [439, 211] width 879 height 422
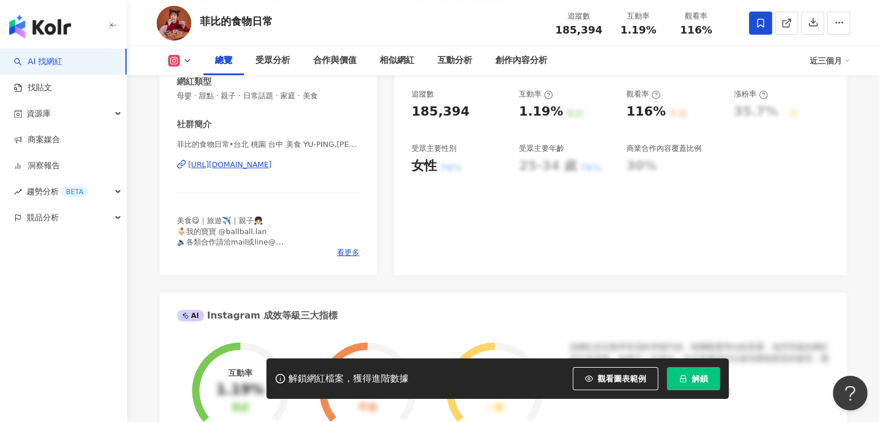
scroll to position [102, 0]
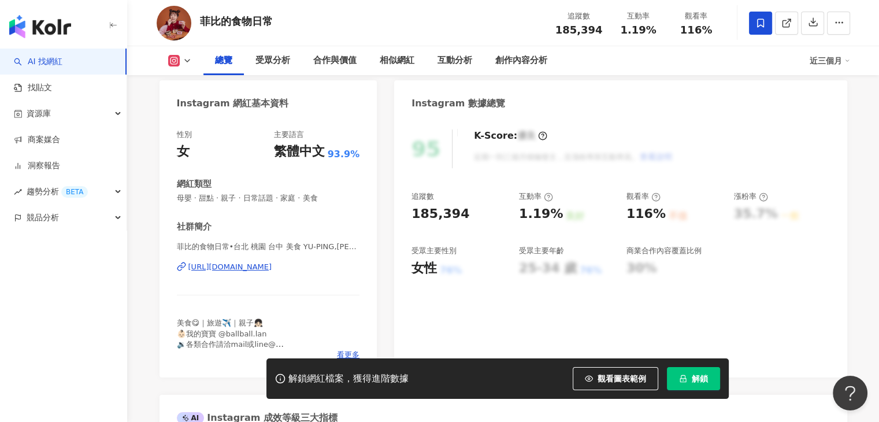
click at [361, 186] on div "性別 女 主要語言 繁體中文 93.9% 網紅類型 母嬰 · 甜點 · 親子 · 日常話題 · 家庭 · 美食 社群簡介 菲比的食物日常•台北 桃園 台中 美…" at bounding box center [268, 247] width 218 height 259
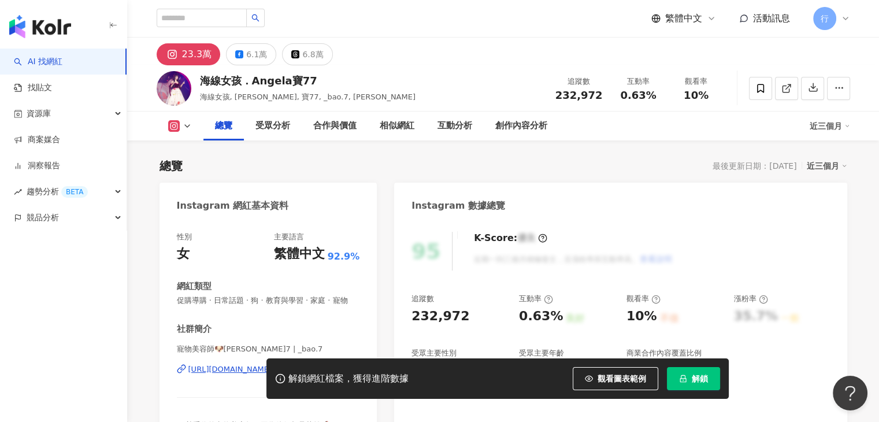
scroll to position [173, 0]
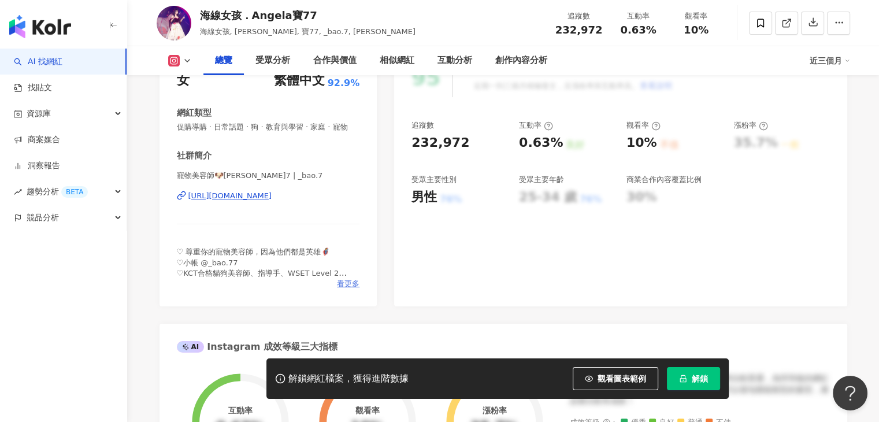
click at [340, 289] on span "看更多" at bounding box center [348, 283] width 23 height 10
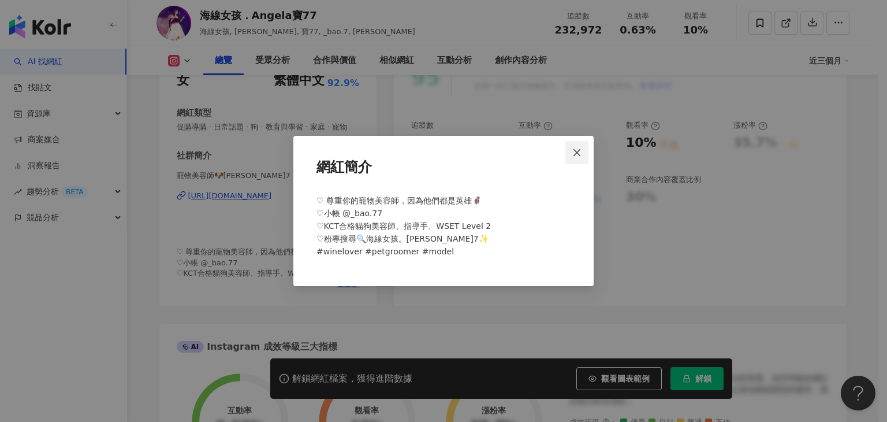
click at [583, 151] on span "Close" at bounding box center [576, 152] width 23 height 9
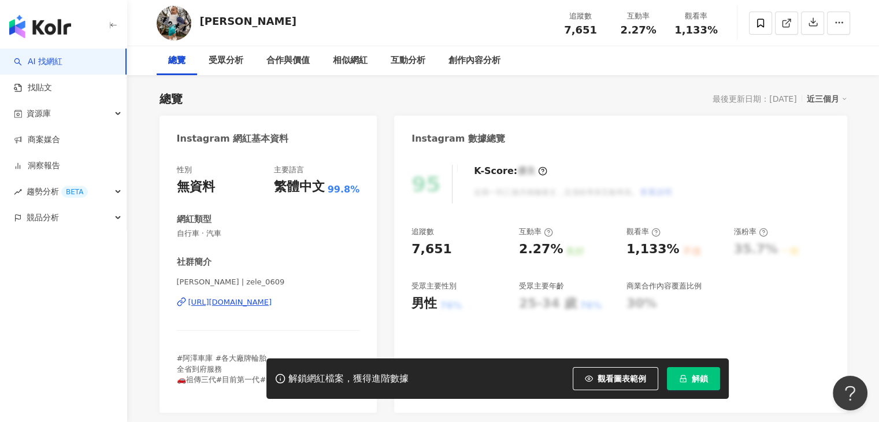
scroll to position [173, 0]
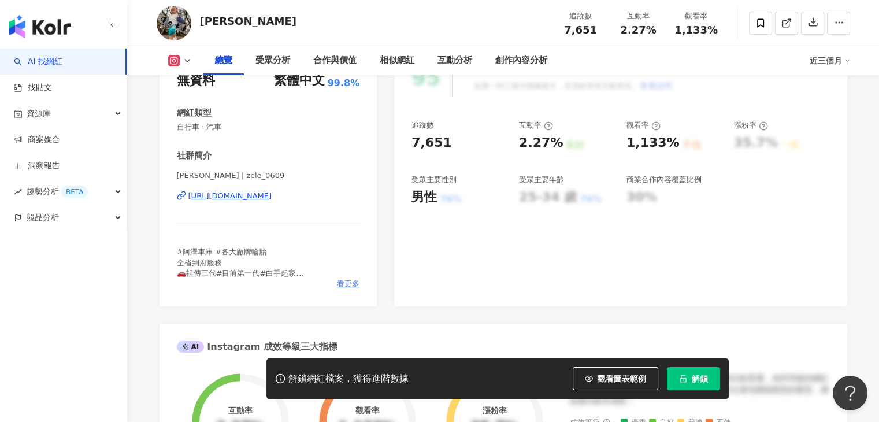
click at [351, 285] on span "看更多" at bounding box center [348, 283] width 23 height 10
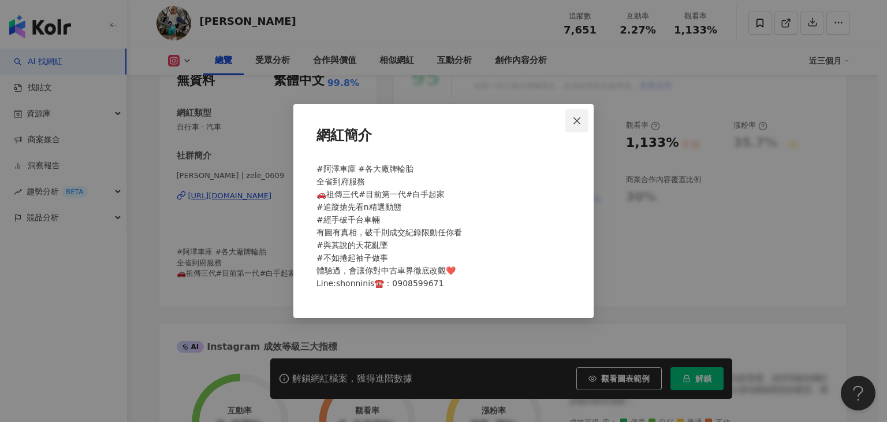
click at [576, 125] on button "Close" at bounding box center [576, 120] width 23 height 23
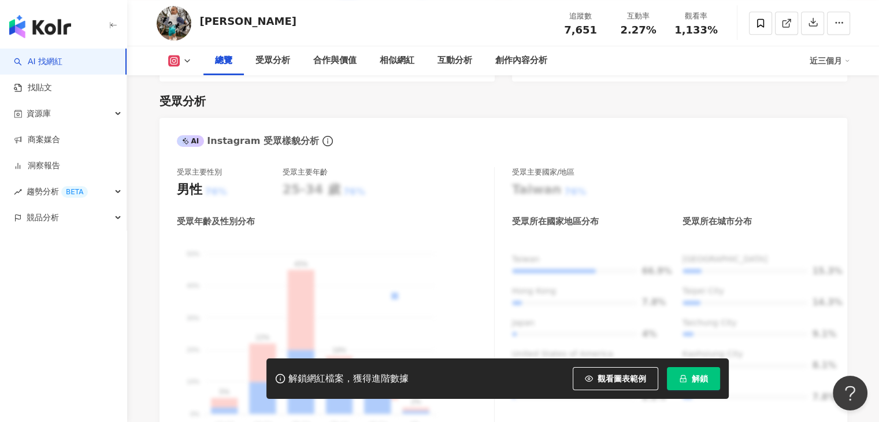
scroll to position [1040, 0]
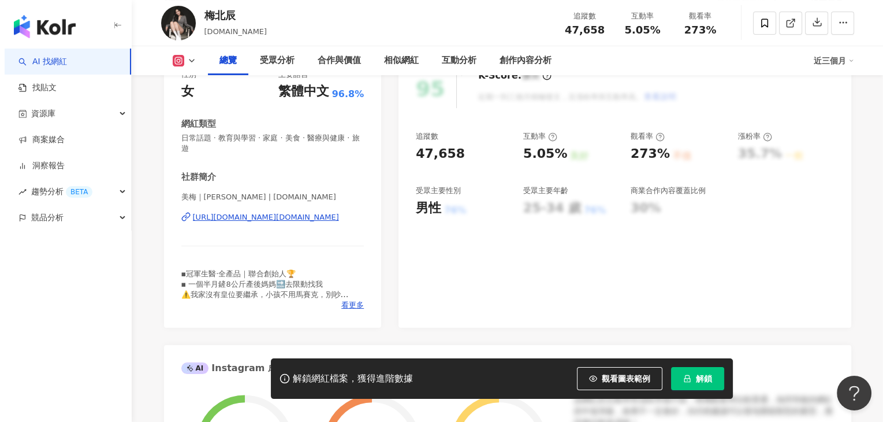
scroll to position [231, 0]
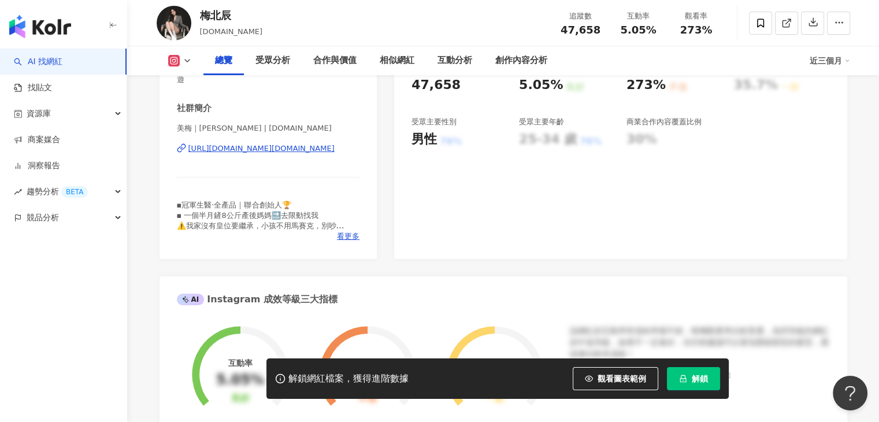
click at [336, 233] on div "看更多" at bounding box center [268, 236] width 183 height 10
click at [343, 233] on span "看更多" at bounding box center [348, 236] width 23 height 10
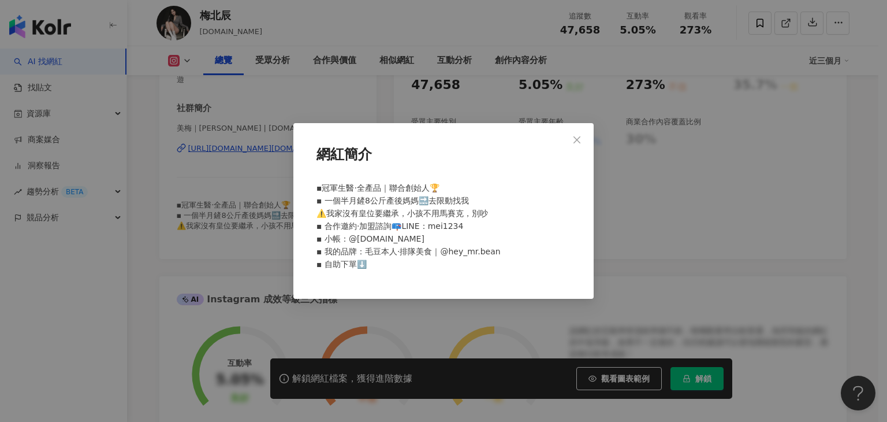
click at [570, 161] on div "網紅簡介" at bounding box center [443, 159] width 263 height 35
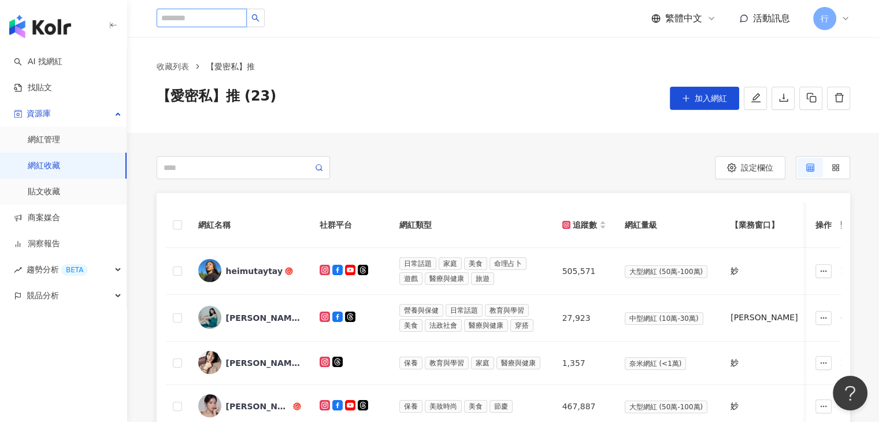
click at [235, 18] on input "search" at bounding box center [202, 18] width 90 height 18
paste input "********"
type input "********"
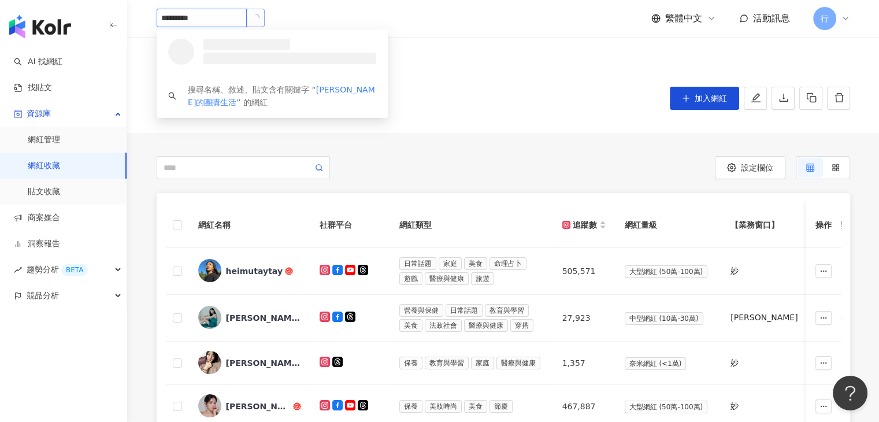
click at [265, 16] on button "button" at bounding box center [255, 18] width 18 height 18
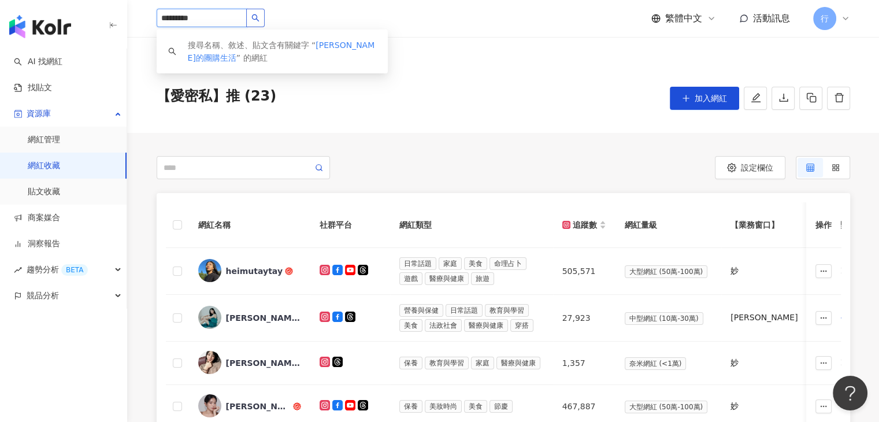
click at [259, 14] on icon "search" at bounding box center [255, 18] width 8 height 8
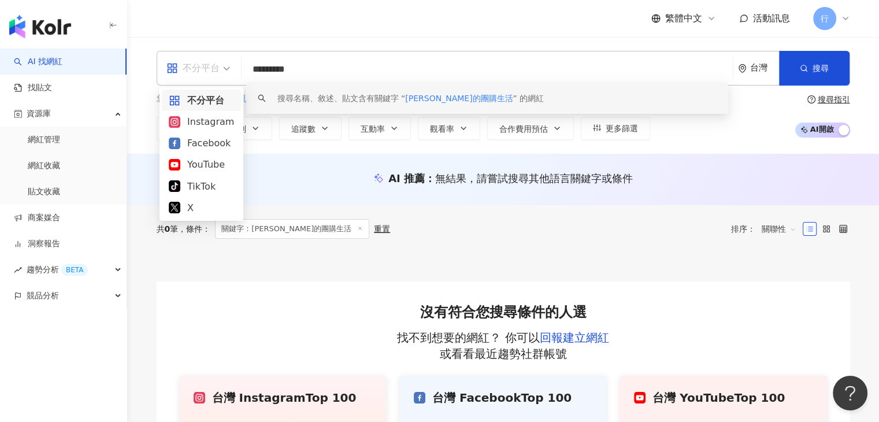
click at [229, 70] on span "不分平台" at bounding box center [198, 68] width 64 height 18
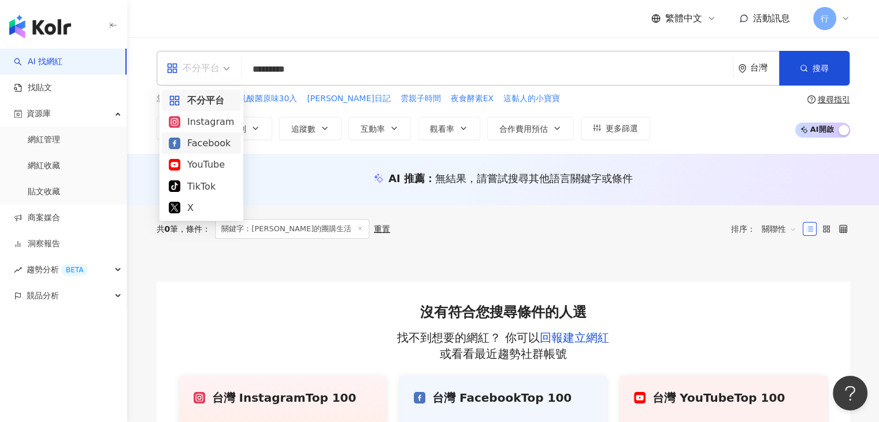
click at [213, 142] on div "Facebook" at bounding box center [201, 143] width 65 height 14
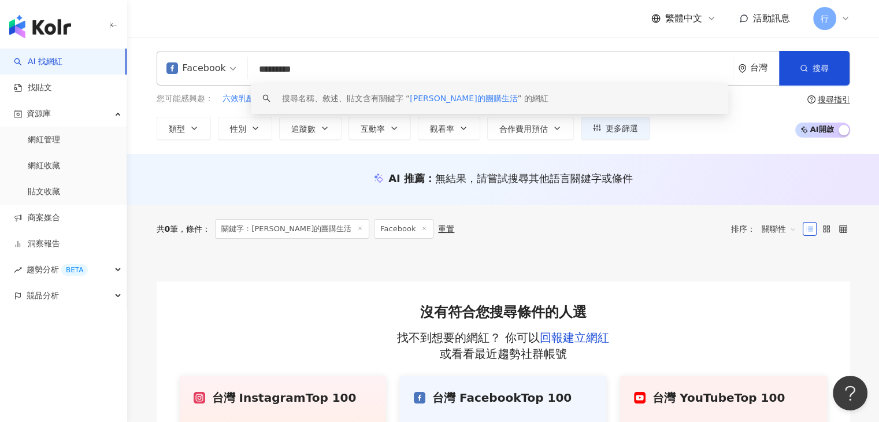
drag, startPoint x: 348, startPoint y: 63, endPoint x: 256, endPoint y: 69, distance: 92.1
click at [256, 69] on input "********" at bounding box center [489, 69] width 475 height 22
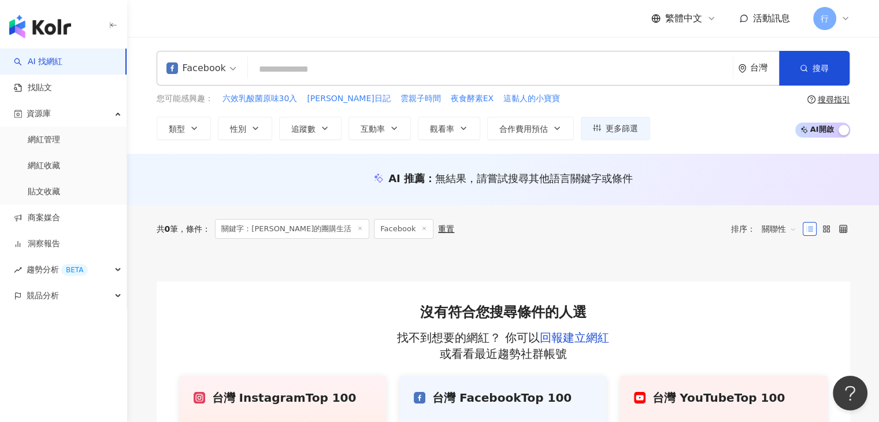
click at [228, 71] on span "Facebook" at bounding box center [201, 68] width 70 height 18
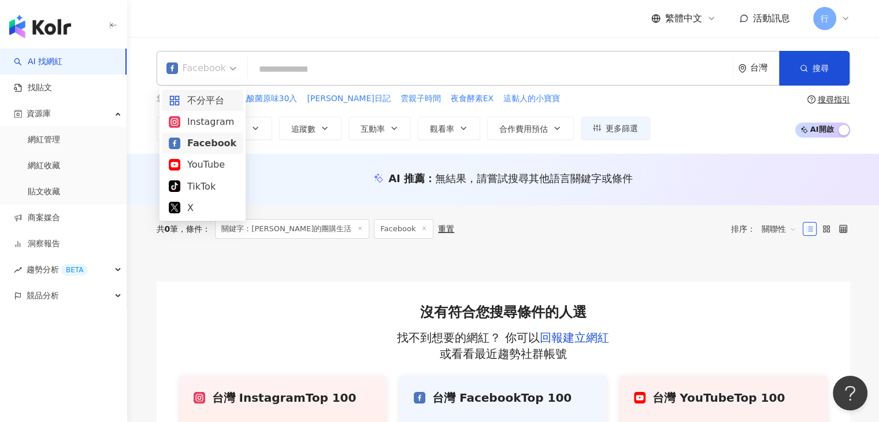
click at [216, 95] on div "不分平台" at bounding box center [203, 100] width 68 height 14
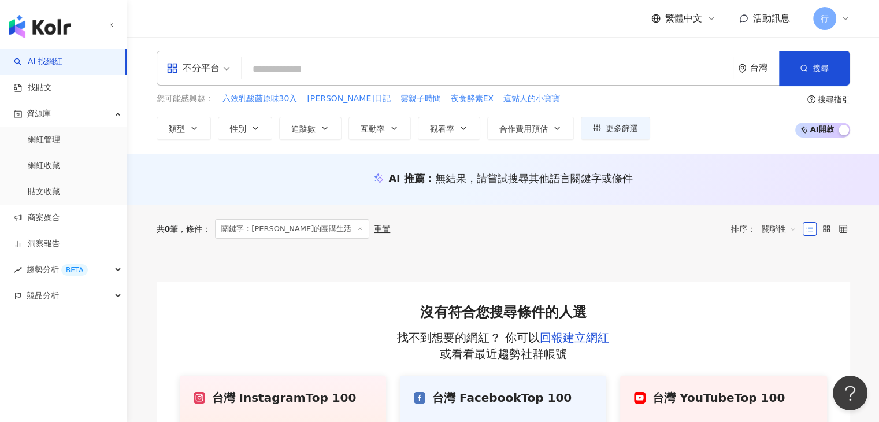
click at [267, 63] on input "search" at bounding box center [487, 69] width 482 height 22
paste input "****"
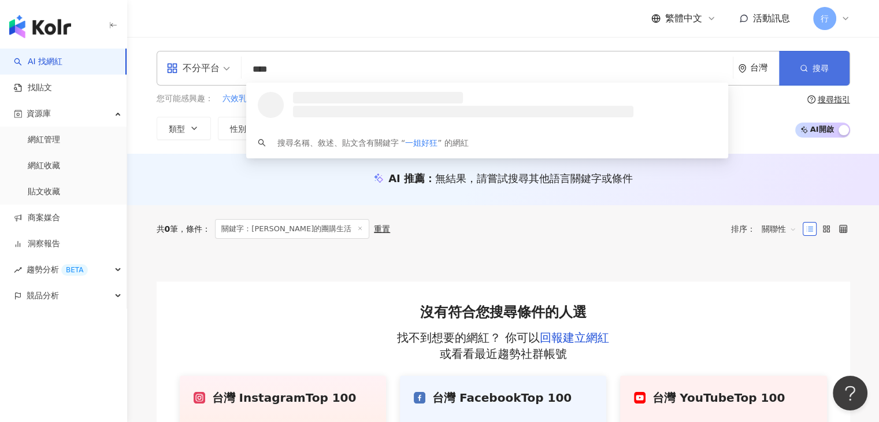
type input "****"
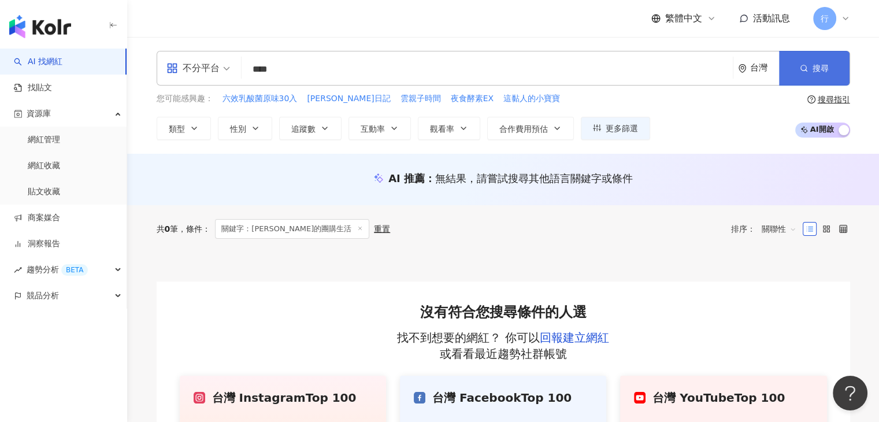
click at [809, 62] on button "搜尋" at bounding box center [814, 68] width 70 height 35
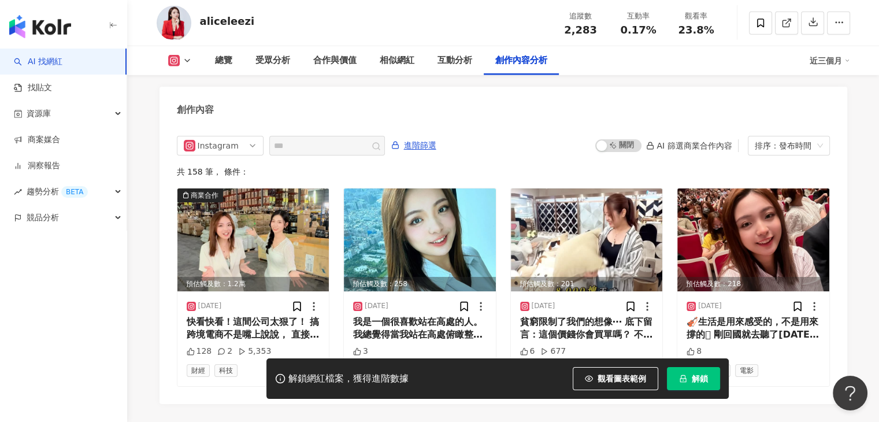
scroll to position [3524, 0]
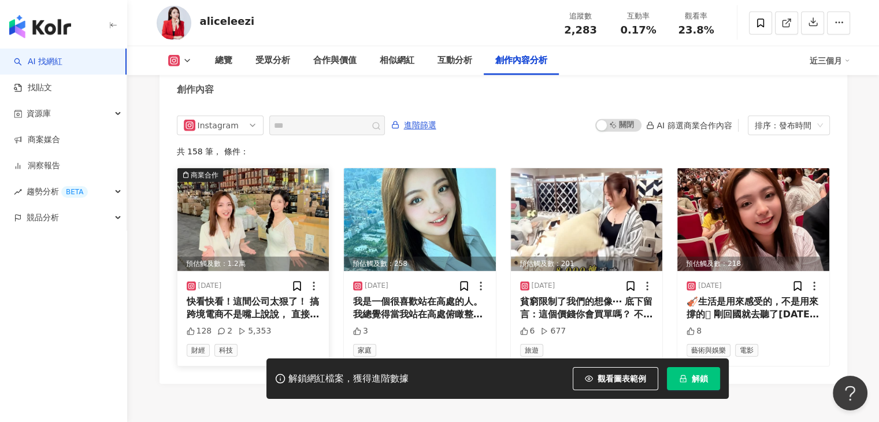
click at [299, 184] on img at bounding box center [253, 219] width 152 height 103
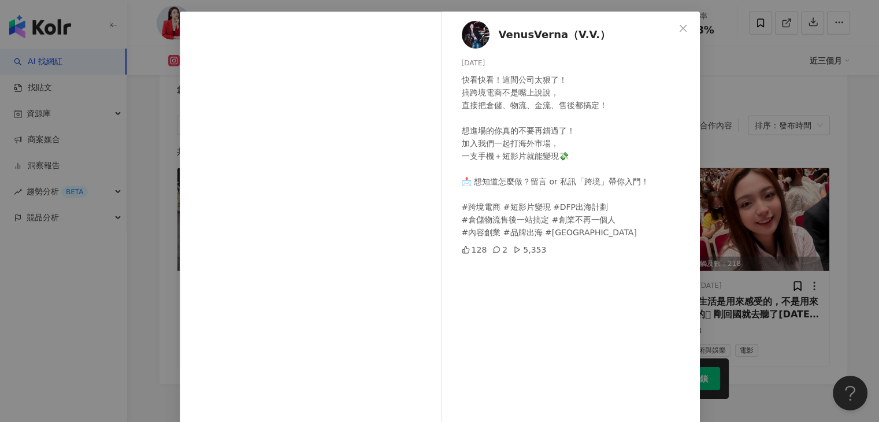
scroll to position [98, 0]
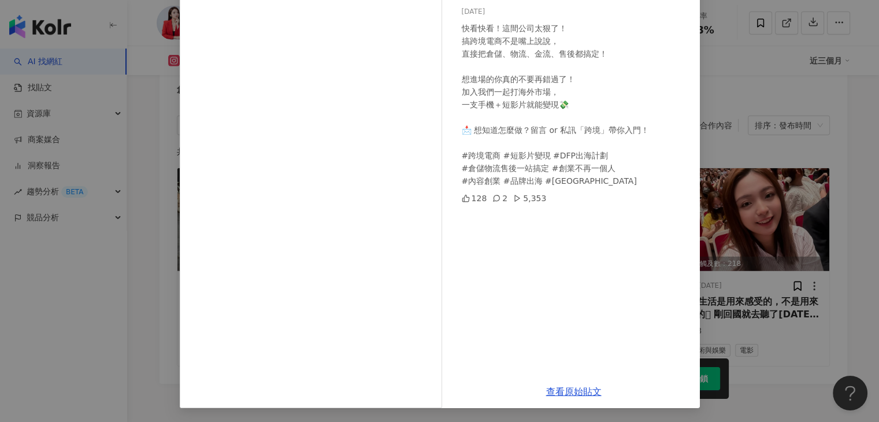
click at [745, 90] on div "VenusVerna（V.V.） [DATE] 快看快看！這間公司太狠了！ 搞跨境電商不是嘴上說說， 直接把倉儲、物流、金流、售後都搞定！ 想進場的你真的不要…" at bounding box center [439, 211] width 879 height 422
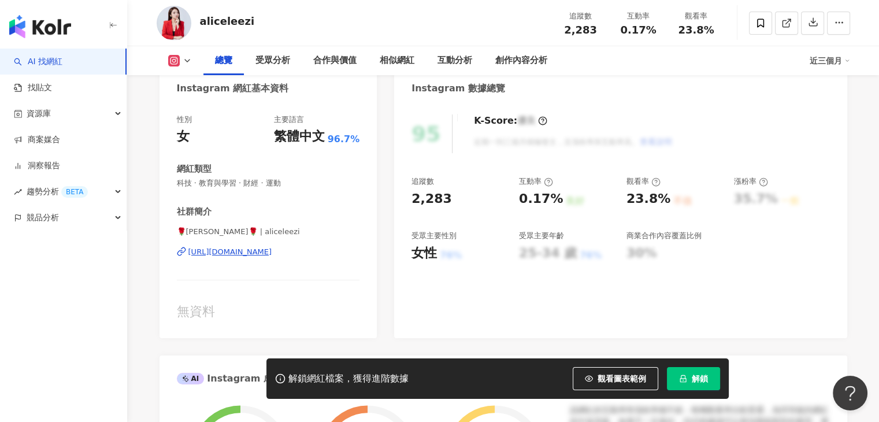
scroll to position [0, 0]
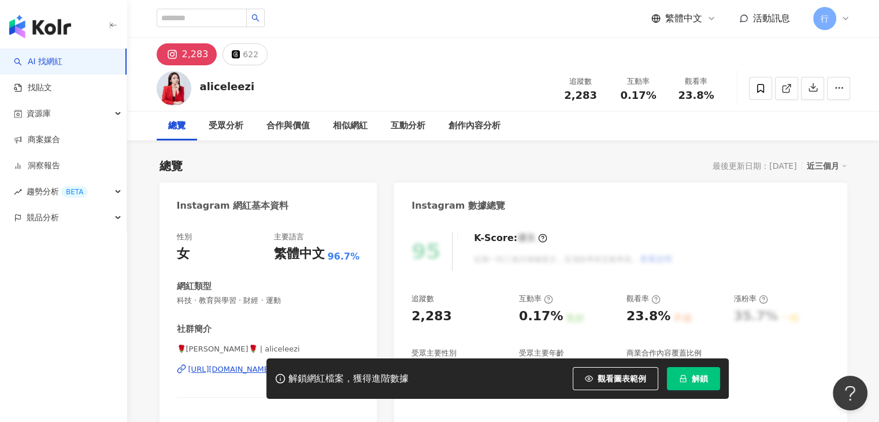
drag, startPoint x: 222, startPoint y: 369, endPoint x: 172, endPoint y: 351, distance: 52.8
click at [174, 352] on div "性別 女 主要語言 繁體中文 96.7% 網紅類型 科技 · 教育與學習 · 財經 · 運動 社群簡介 🌹[PERSON_NAME]🌹 | [PERSON_N…" at bounding box center [268, 337] width 218 height 235
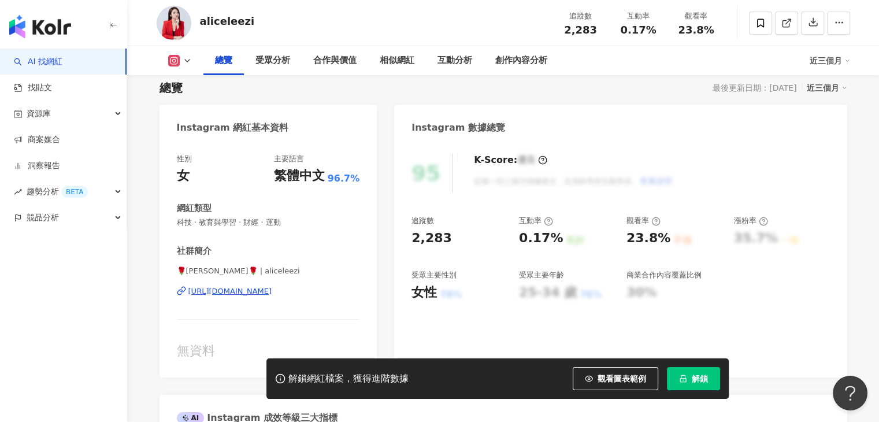
scroll to position [173, 0]
